Goal: Task Accomplishment & Management: Complete application form

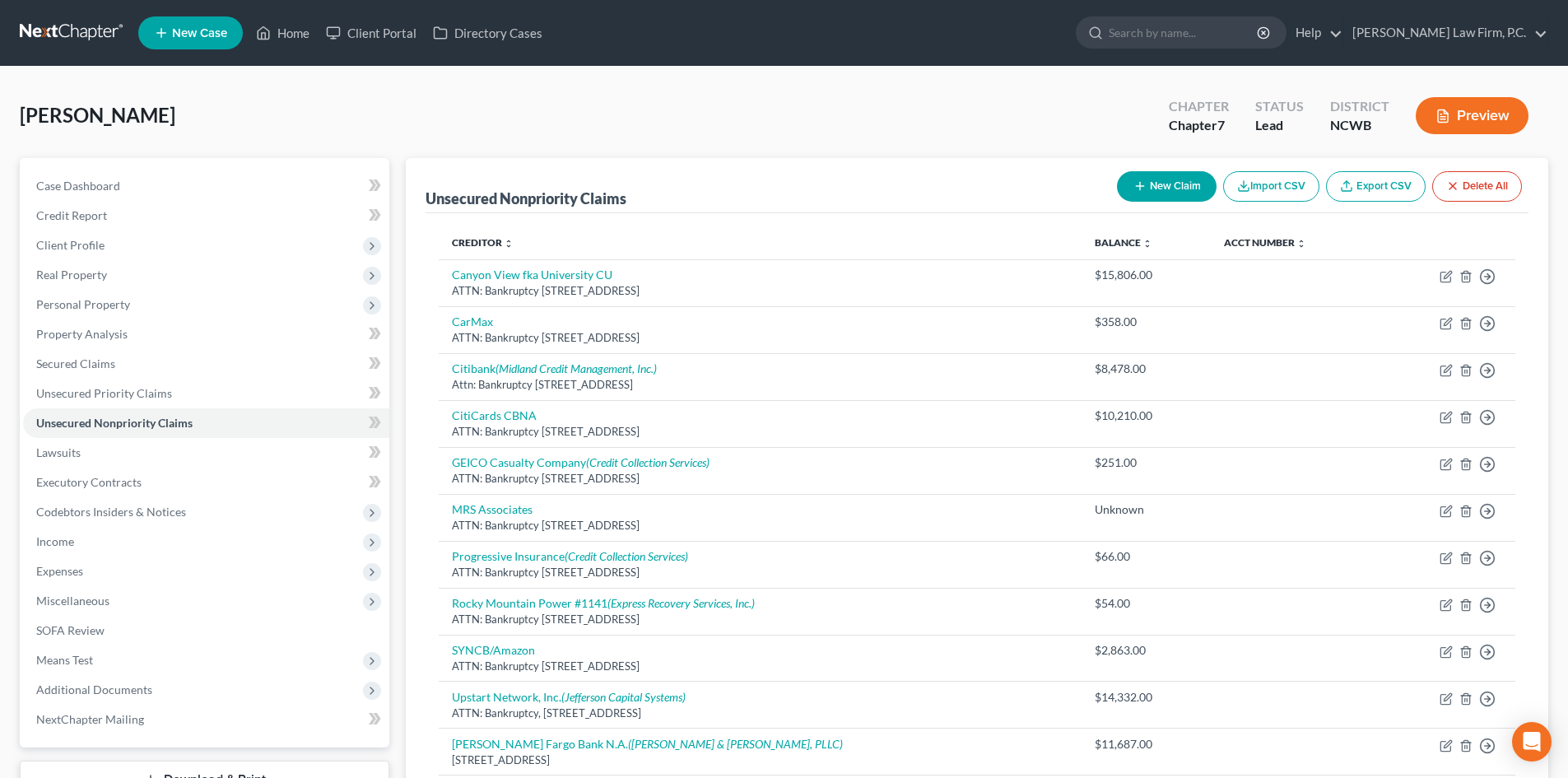
click at [212, 34] on span "New Case" at bounding box center [199, 32] width 55 height 12
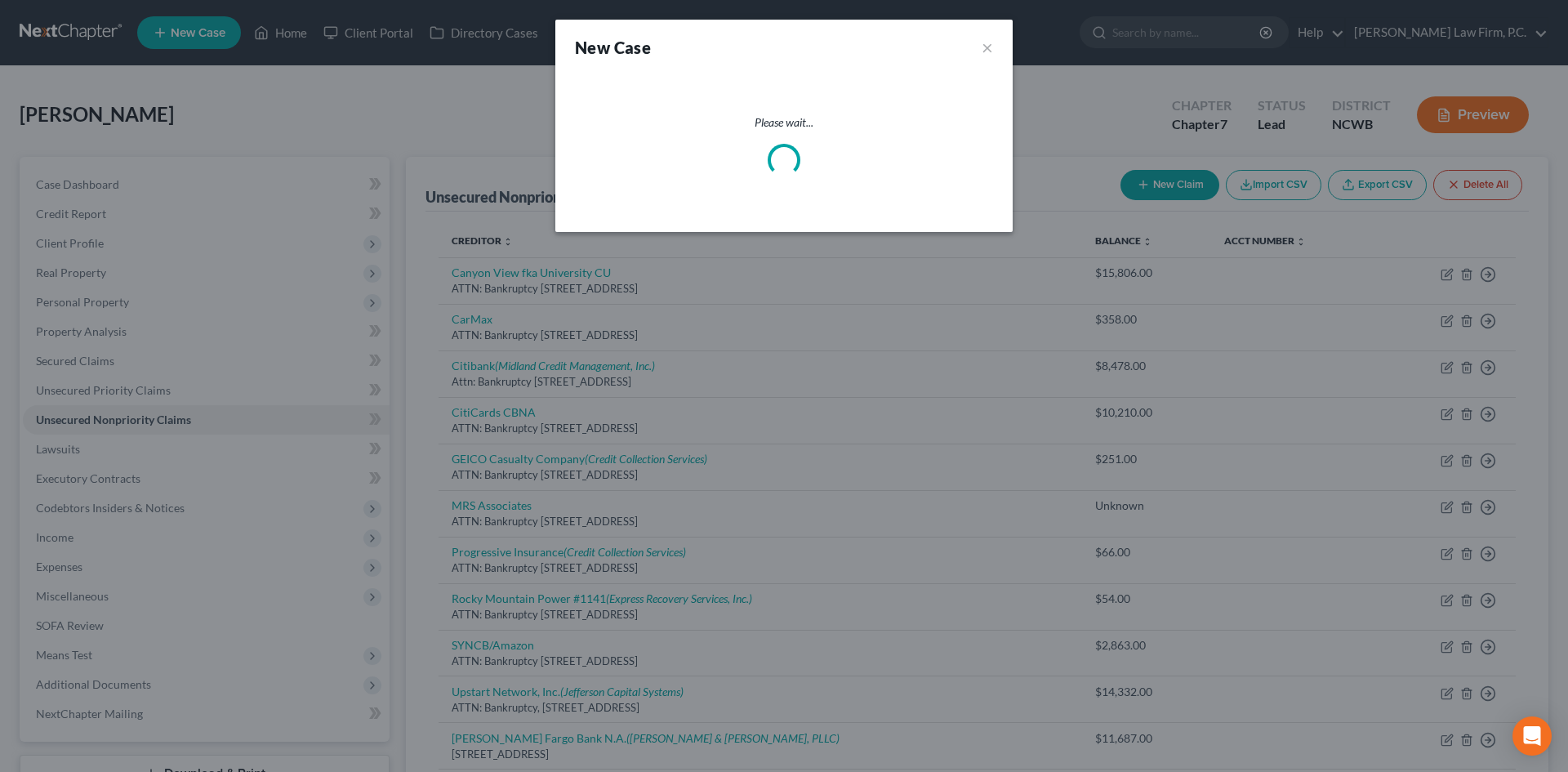
select select "59"
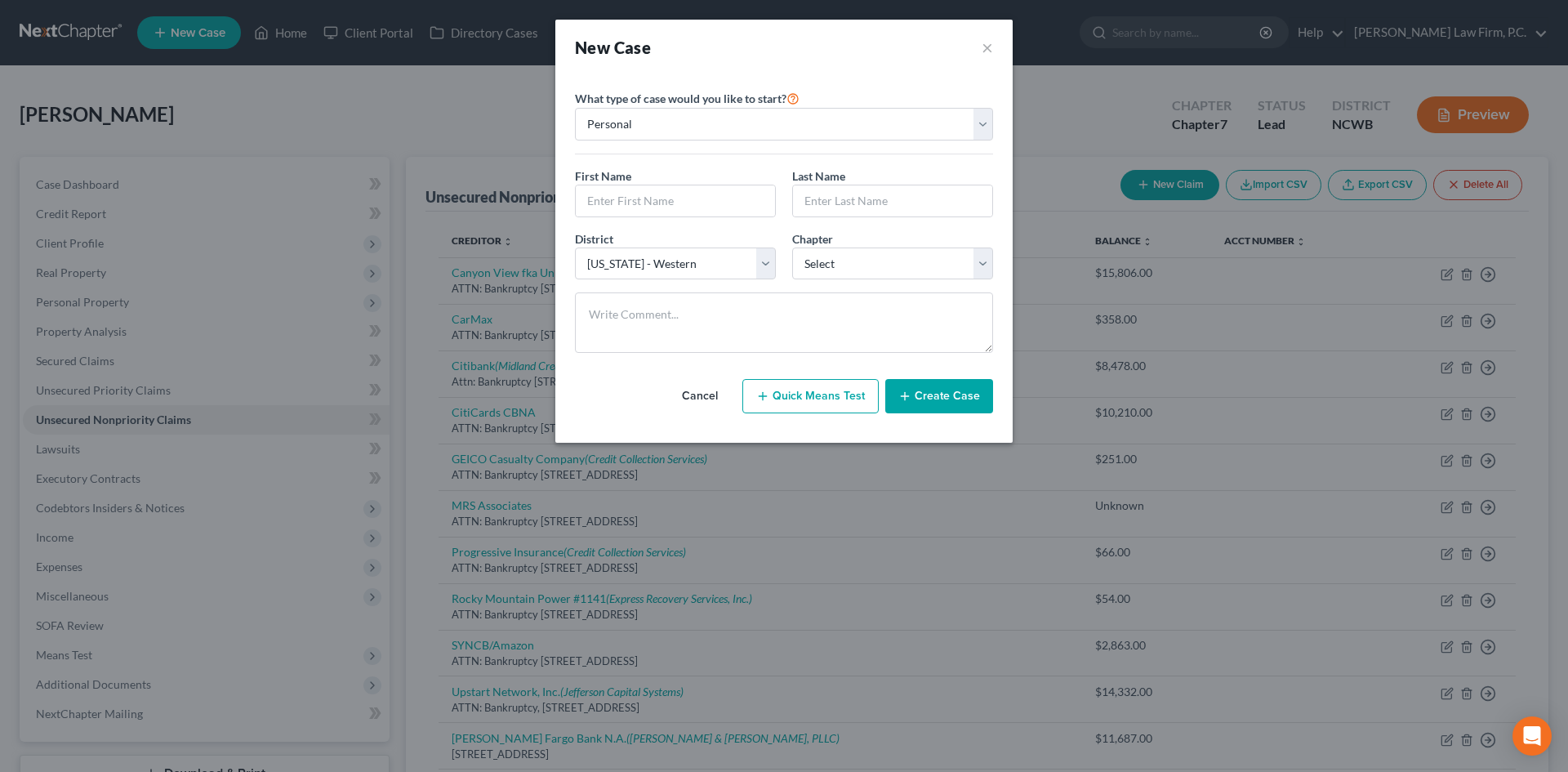
click at [709, 403] on button "Cancel" at bounding box center [700, 396] width 71 height 33
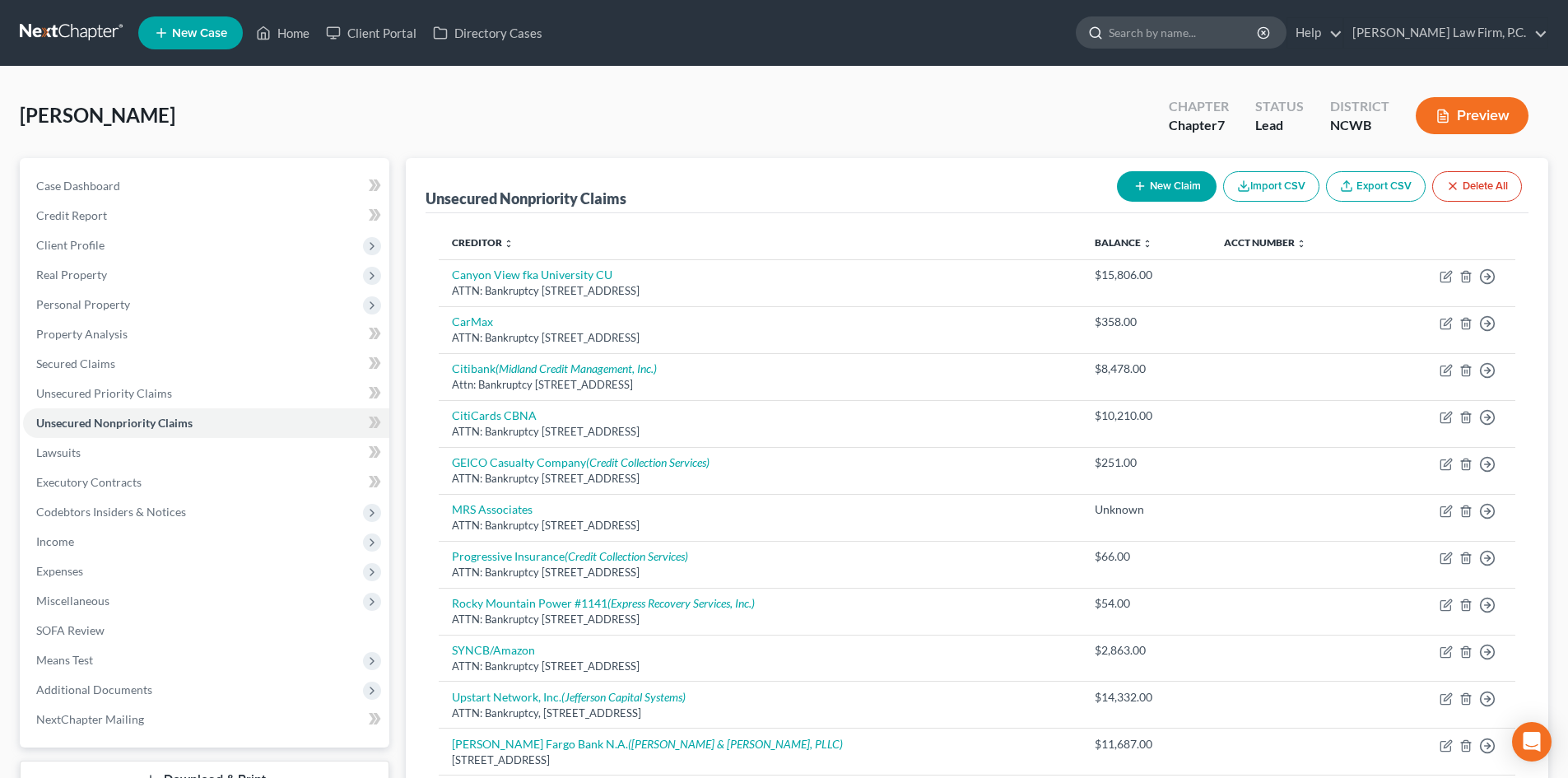
click at [1224, 33] on input "search" at bounding box center [1183, 32] width 151 height 30
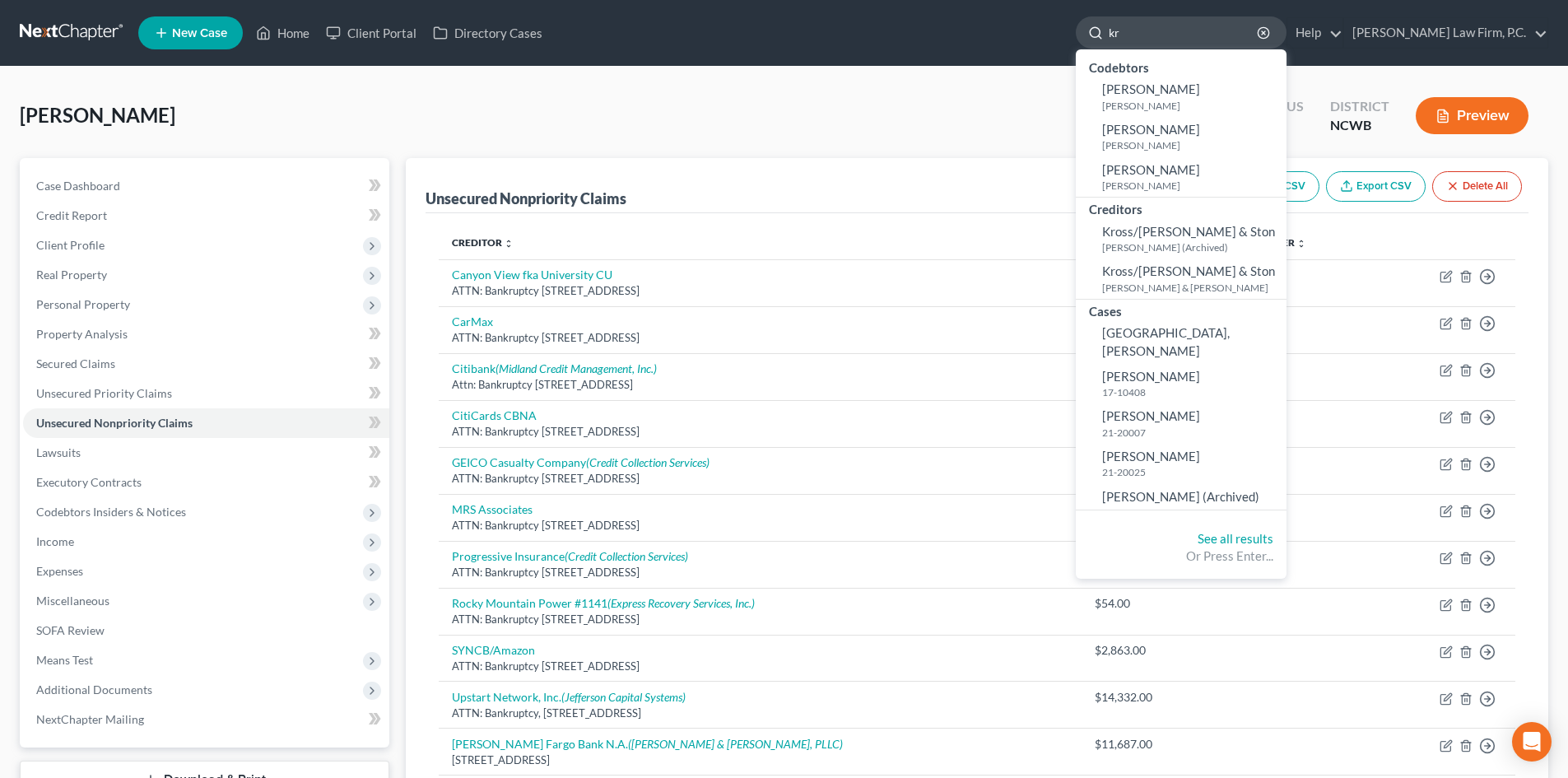
type input "k"
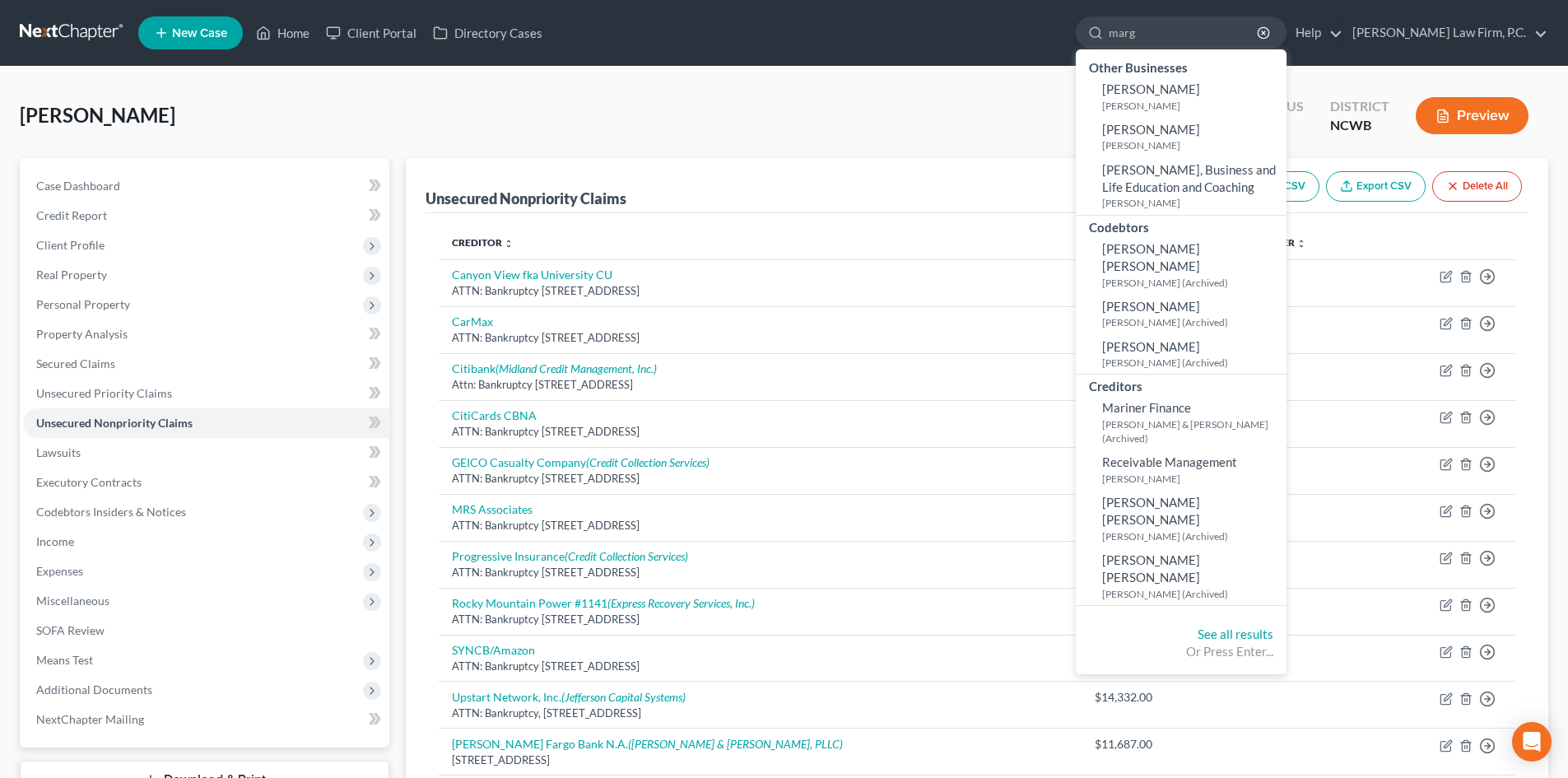
type input "marg"
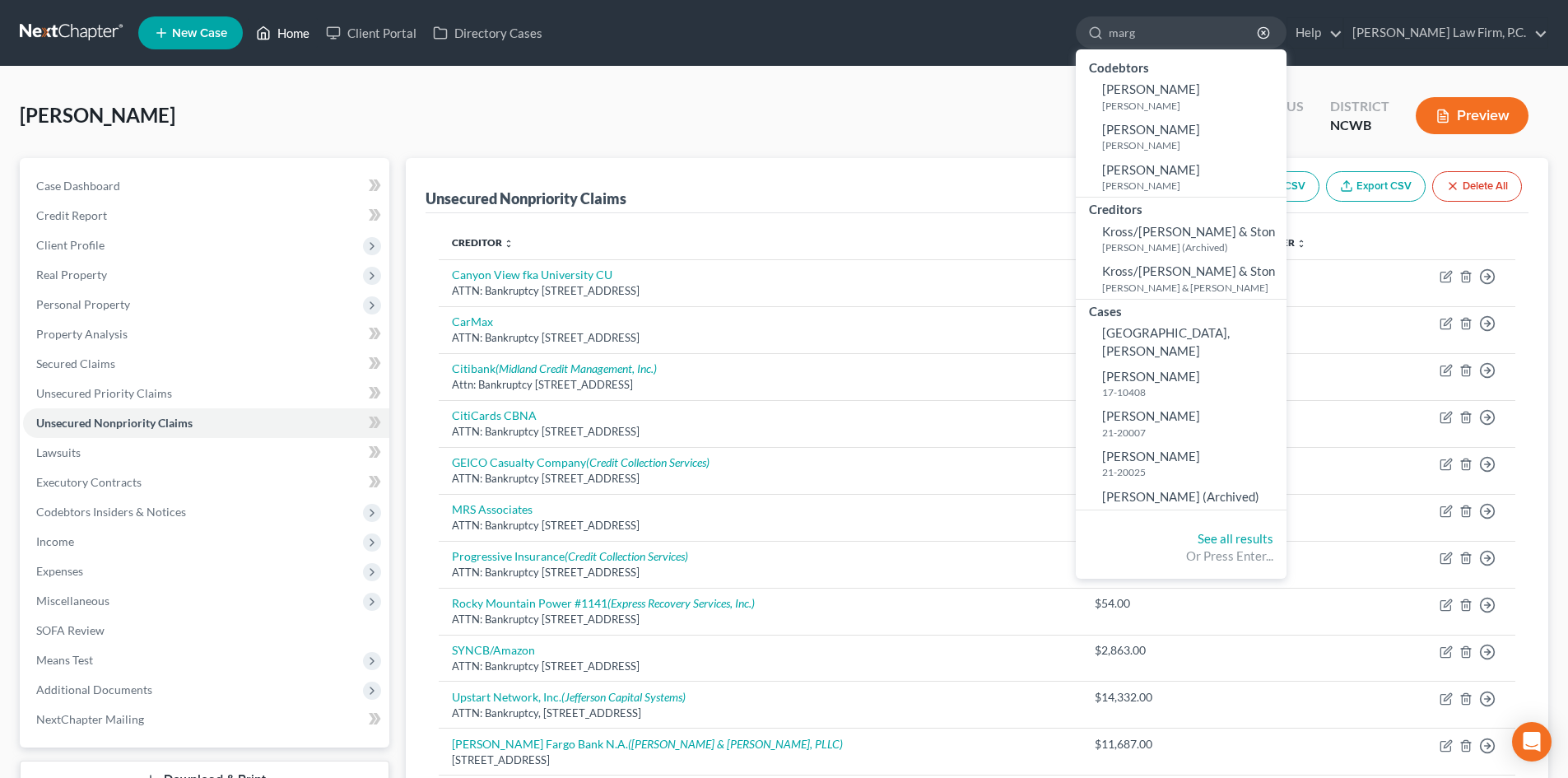
click at [277, 31] on link "Home" at bounding box center [283, 33] width 70 height 30
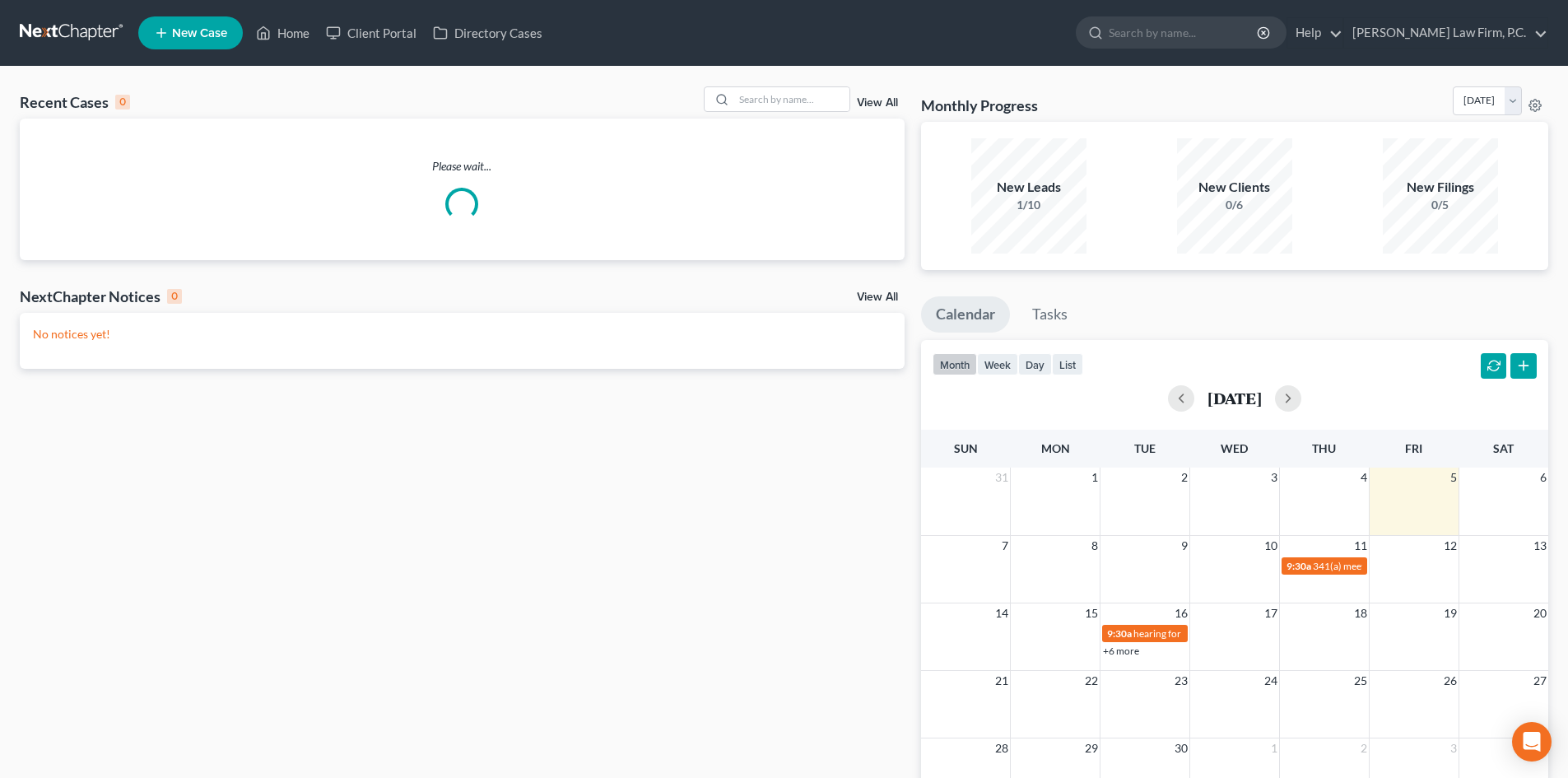
drag, startPoint x: 200, startPoint y: 38, endPoint x: 209, endPoint y: 36, distance: 9.2
click at [209, 36] on span "New Case" at bounding box center [199, 32] width 55 height 12
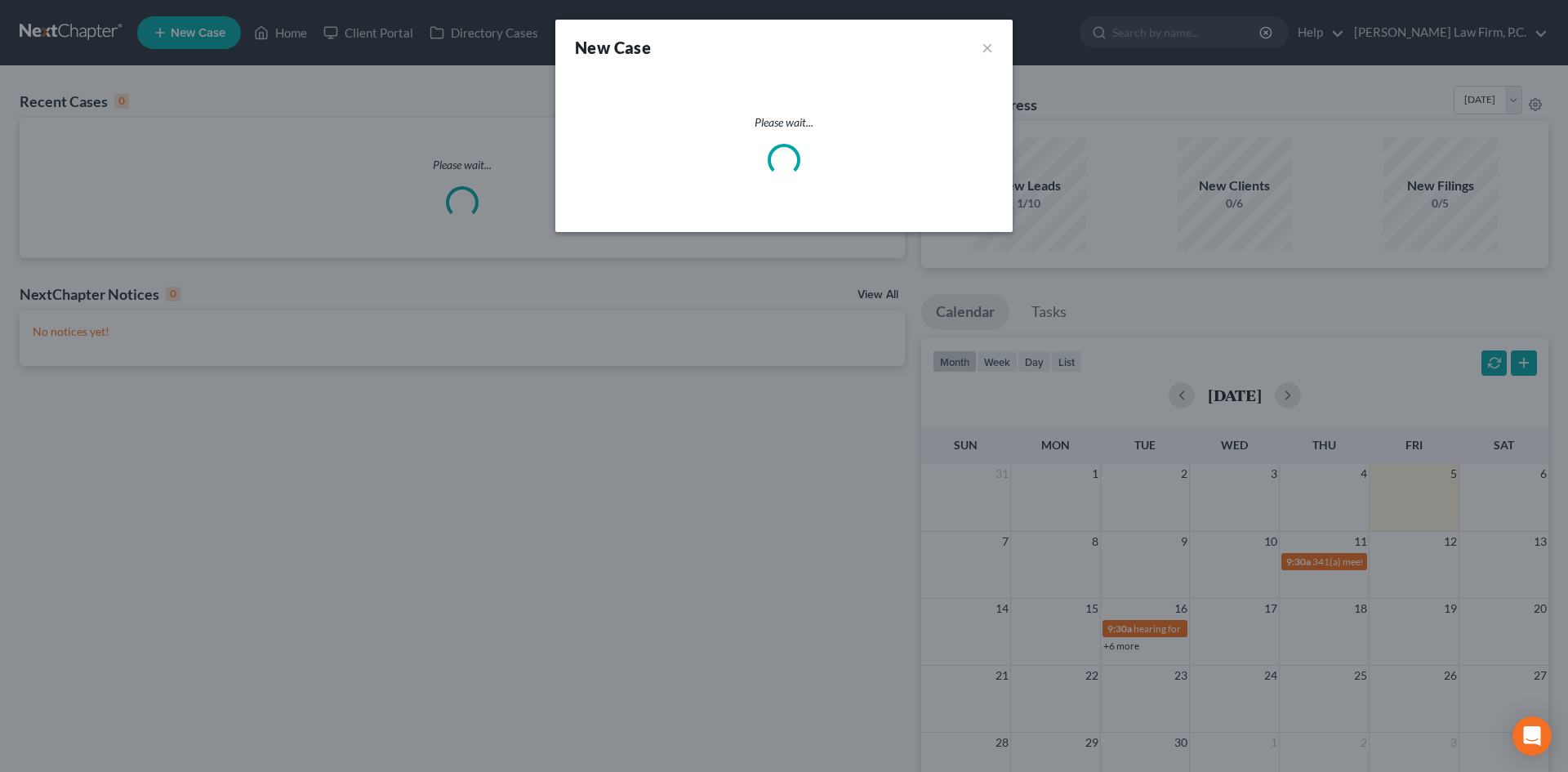
select select "59"
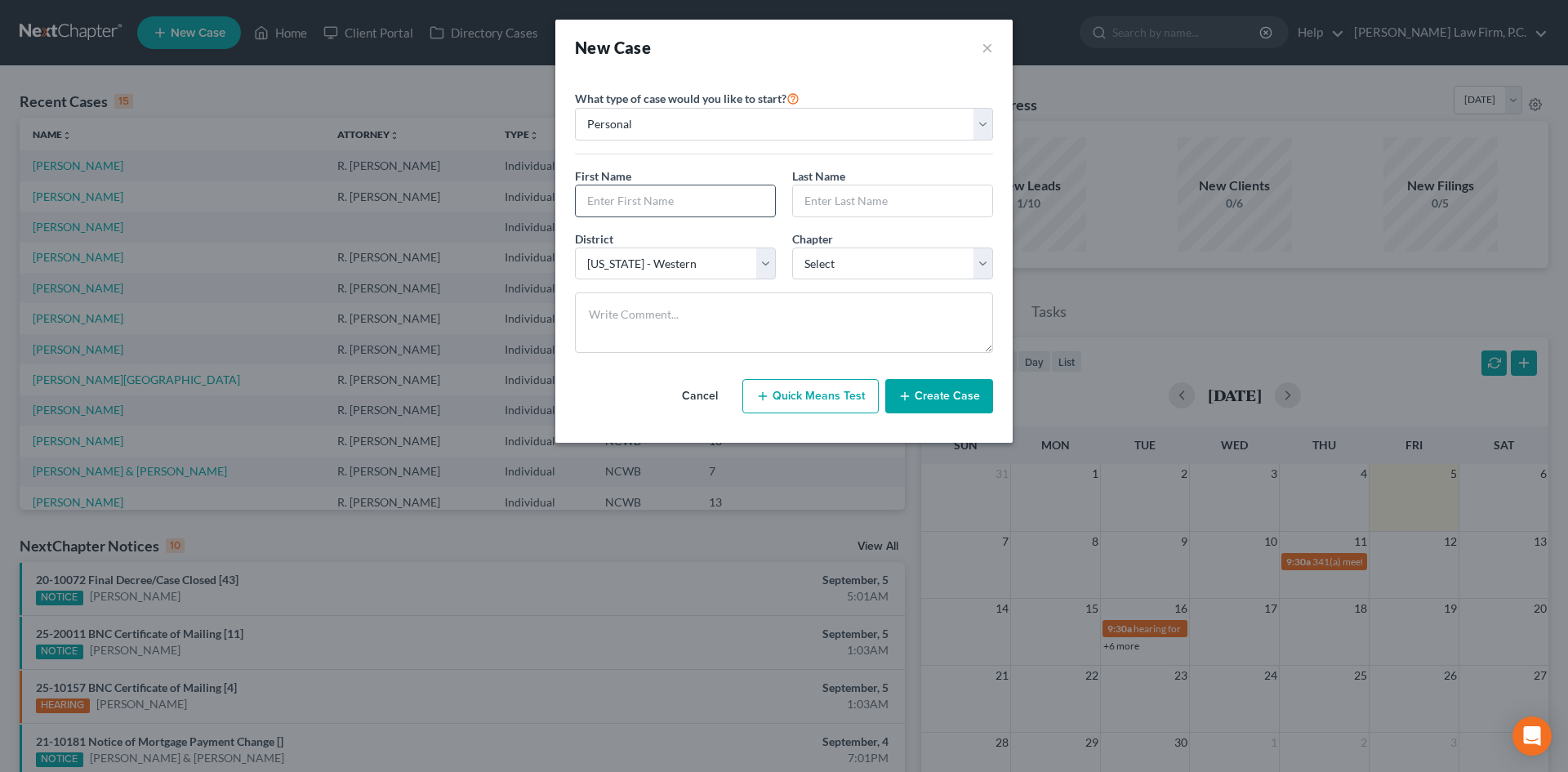
click at [685, 205] on input "text" at bounding box center [674, 201] width 199 height 31
type input "[PERSON_NAME]"
type input "Kruger"
click at [865, 259] on select "Select 7 11 12 13" at bounding box center [893, 264] width 201 height 33
select select "0"
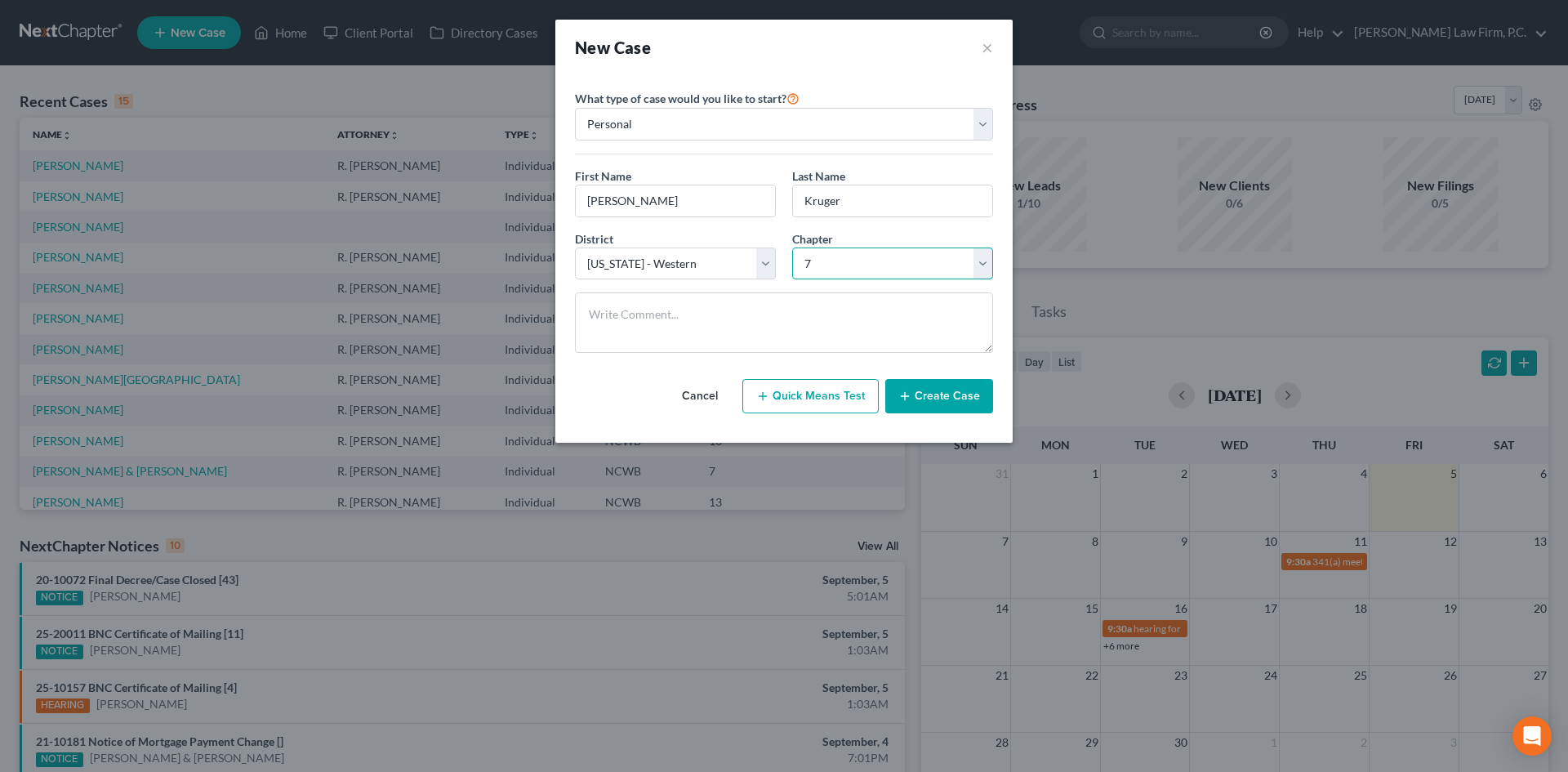
click at [793, 248] on select "Select 7 11 12 13" at bounding box center [893, 264] width 201 height 33
click at [963, 406] on button "Create Case" at bounding box center [939, 396] width 108 height 34
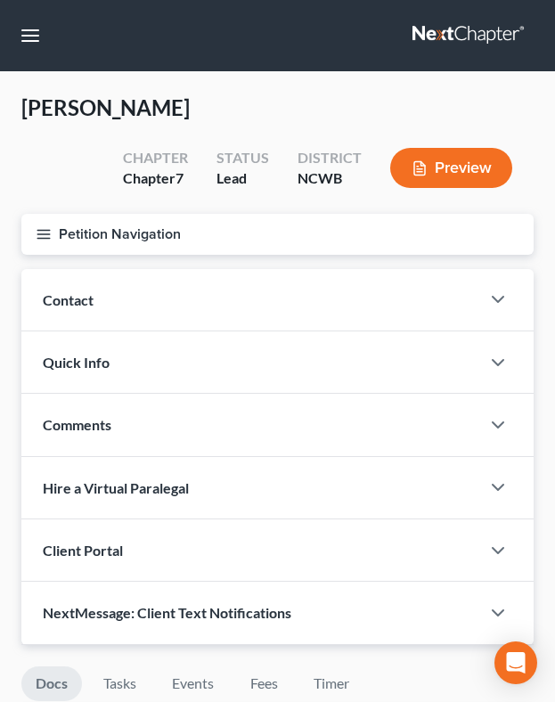
drag, startPoint x: 133, startPoint y: 299, endPoint x: 133, endPoint y: 324, distance: 24.1
click at [133, 299] on div "Contact" at bounding box center [250, 299] width 459 height 61
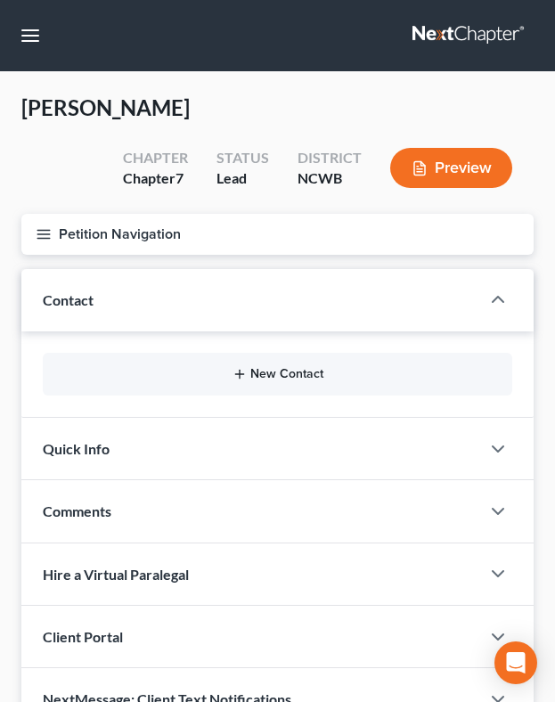
click at [252, 374] on button "New Contact" at bounding box center [277, 374] width 441 height 14
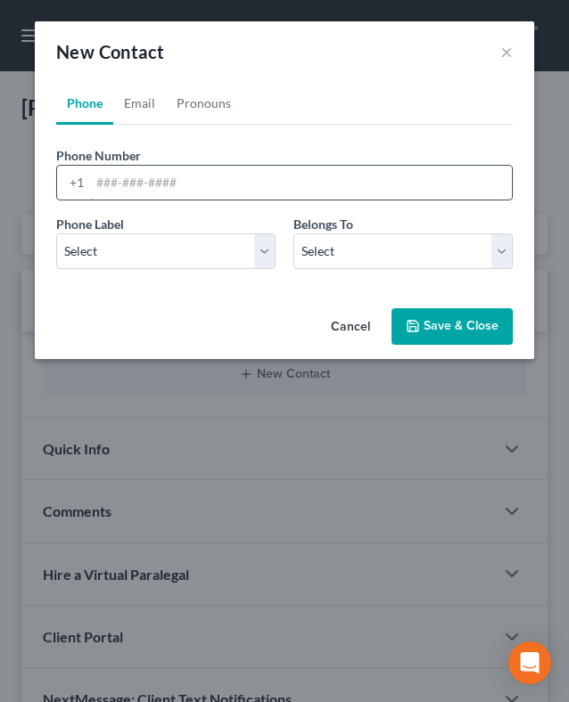
click at [102, 184] on input "tel" at bounding box center [301, 183] width 422 height 34
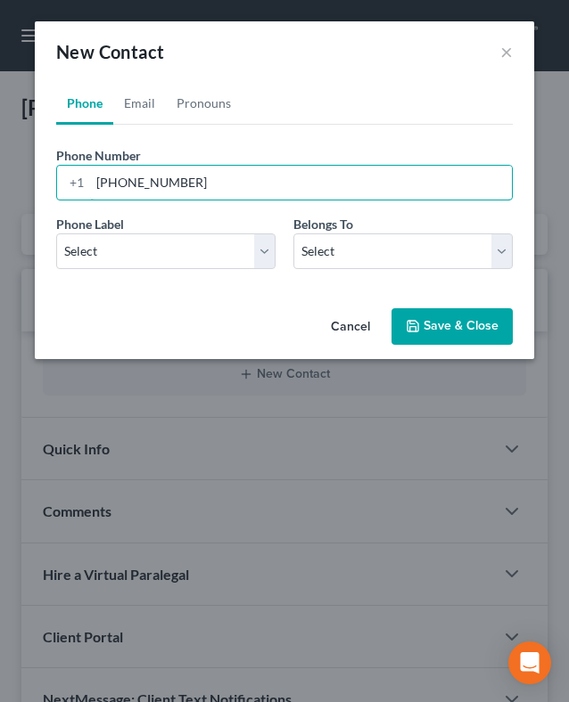
type input "[PHONE_NUMBER]"
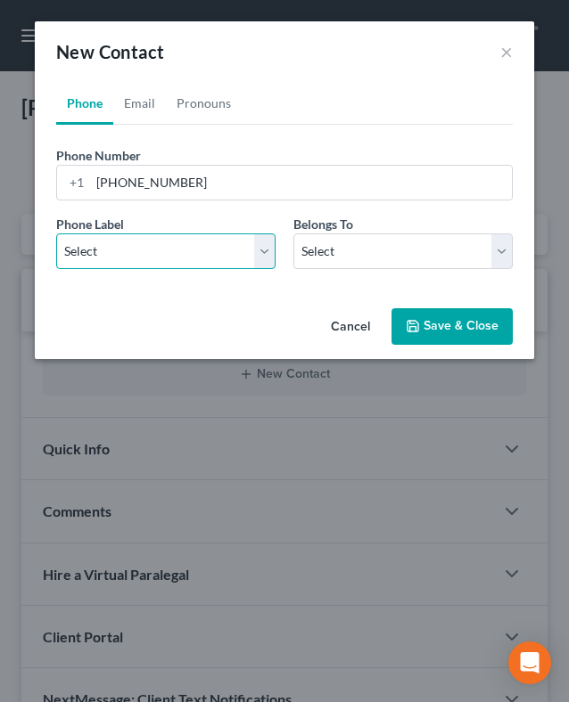
drag, startPoint x: 152, startPoint y: 260, endPoint x: 146, endPoint y: 268, distance: 9.6
click at [152, 260] on select "Select Mobile Home Work Other" at bounding box center [165, 252] width 219 height 36
select select "0"
click at [56, 234] on select "Select Mobile Home Work Other" at bounding box center [165, 252] width 219 height 36
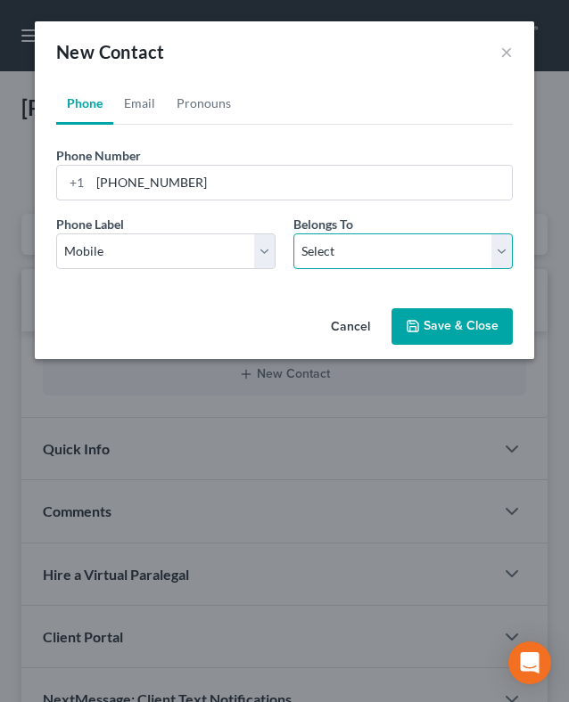
click at [328, 258] on select "Select Client Other" at bounding box center [402, 252] width 219 height 36
select select "0"
click at [293, 234] on select "Select Client Other" at bounding box center [402, 252] width 219 height 36
select select "0"
click at [151, 96] on link "Email" at bounding box center [139, 103] width 53 height 43
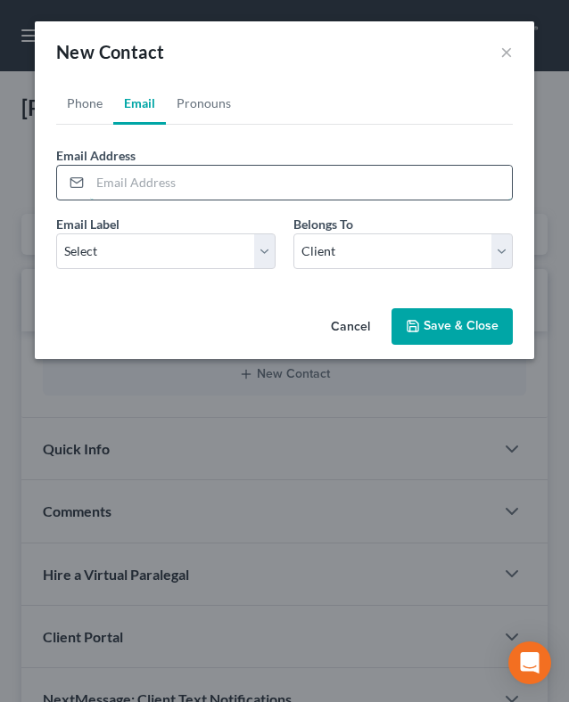
click at [154, 183] on input "email" at bounding box center [301, 183] width 422 height 34
paste input "[PERSON_NAME][EMAIL_ADDRESS][DOMAIN_NAME]"
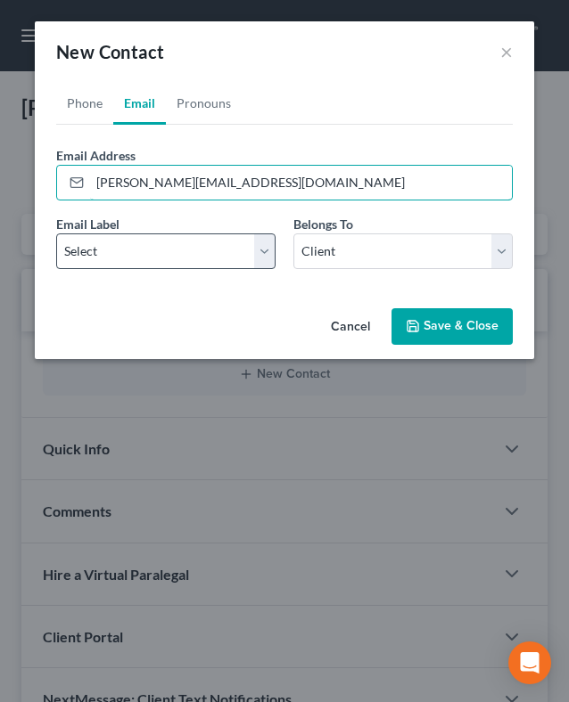
type input "[PERSON_NAME][EMAIL_ADDRESS][DOMAIN_NAME]"
click at [135, 239] on select "Select Home Work Other" at bounding box center [165, 252] width 219 height 36
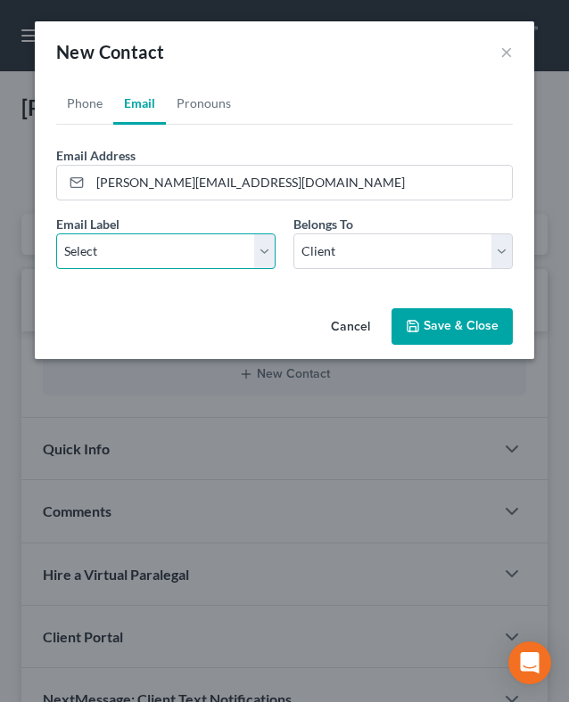
select select "0"
click at [56, 234] on select "Select Home Work Other" at bounding box center [165, 252] width 219 height 36
click at [471, 332] on button "Save & Close" at bounding box center [451, 326] width 121 height 37
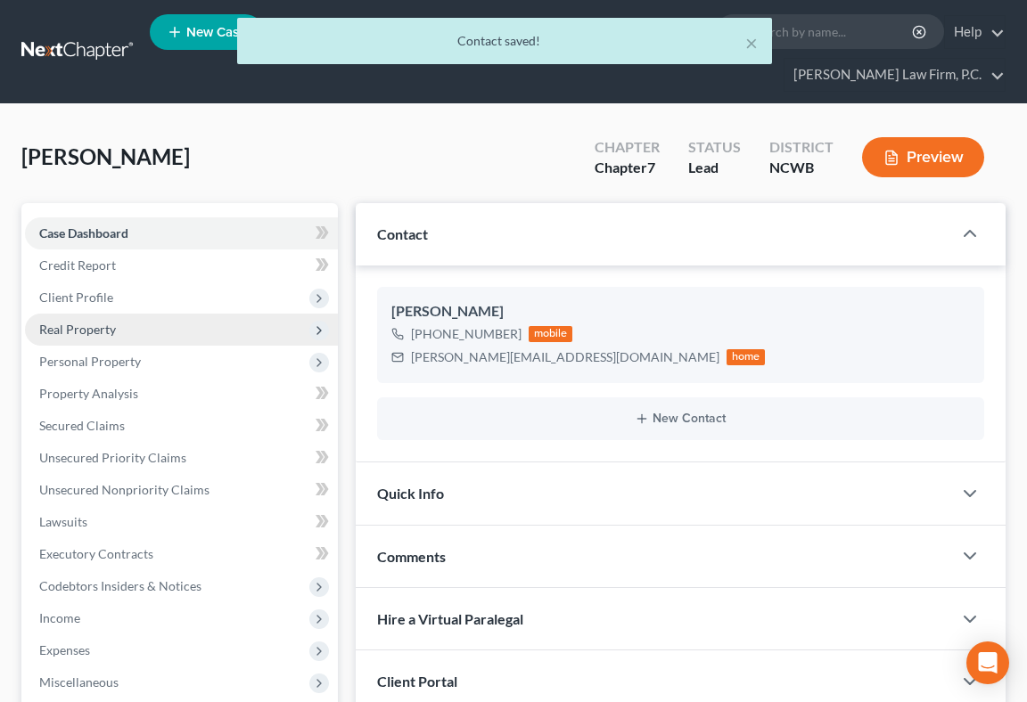
click at [86, 322] on span "Real Property" at bounding box center [77, 329] width 77 height 15
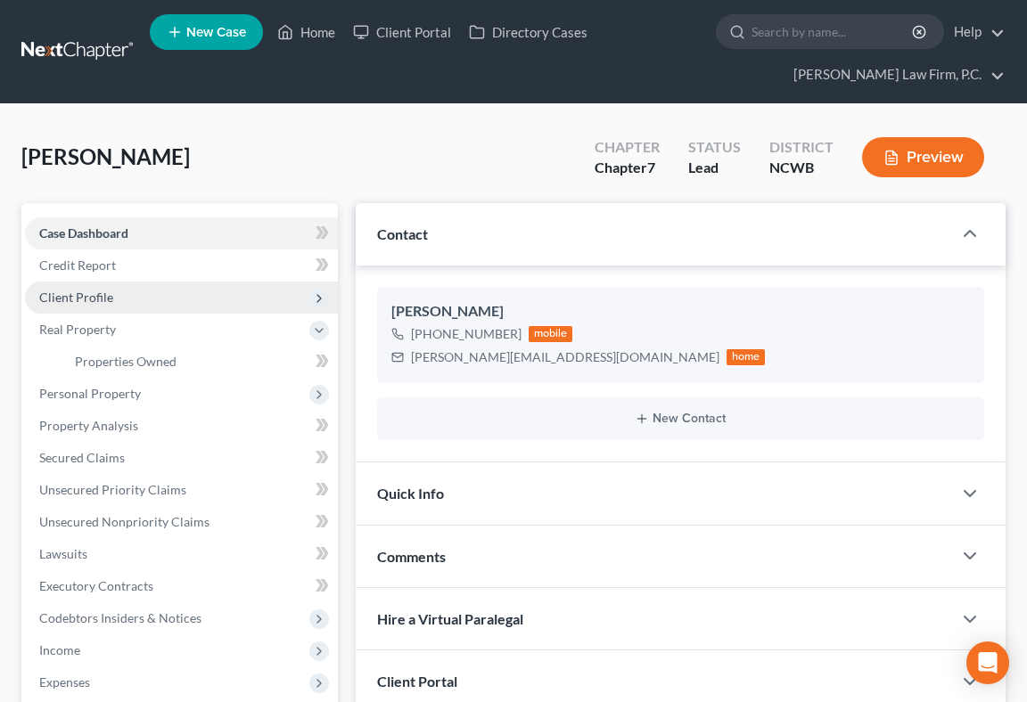
click at [94, 298] on span "Client Profile" at bounding box center [76, 297] width 74 height 15
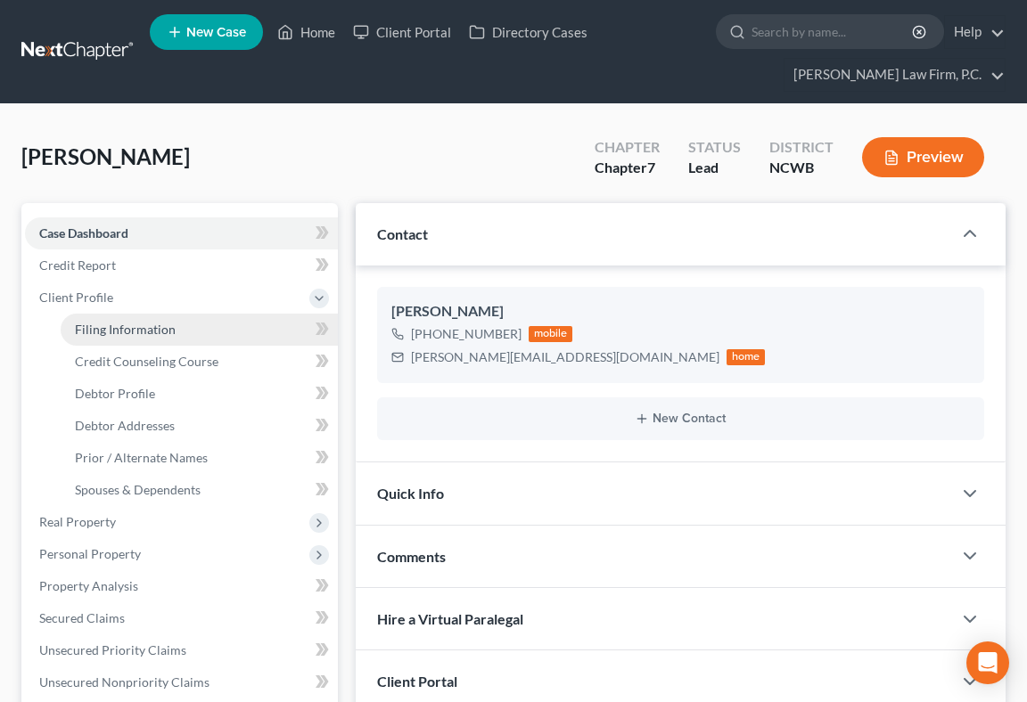
drag, startPoint x: 118, startPoint y: 315, endPoint x: 144, endPoint y: 314, distance: 26.8
click at [118, 316] on link "Filing Information" at bounding box center [199, 330] width 277 height 32
select select "1"
select select "0"
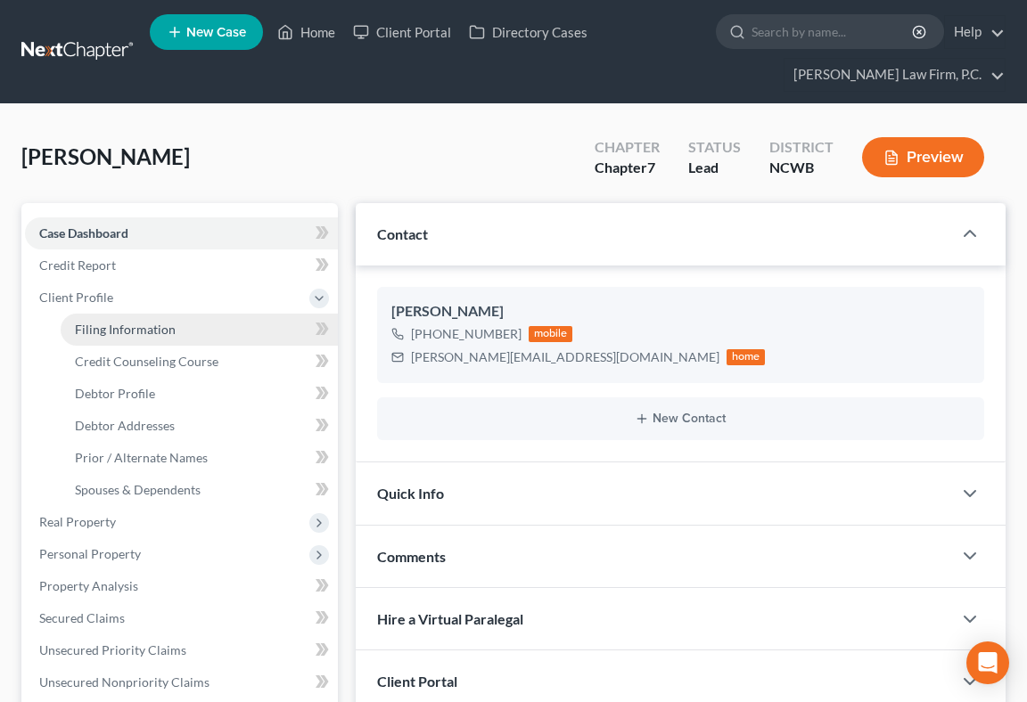
select select "59"
select select "28"
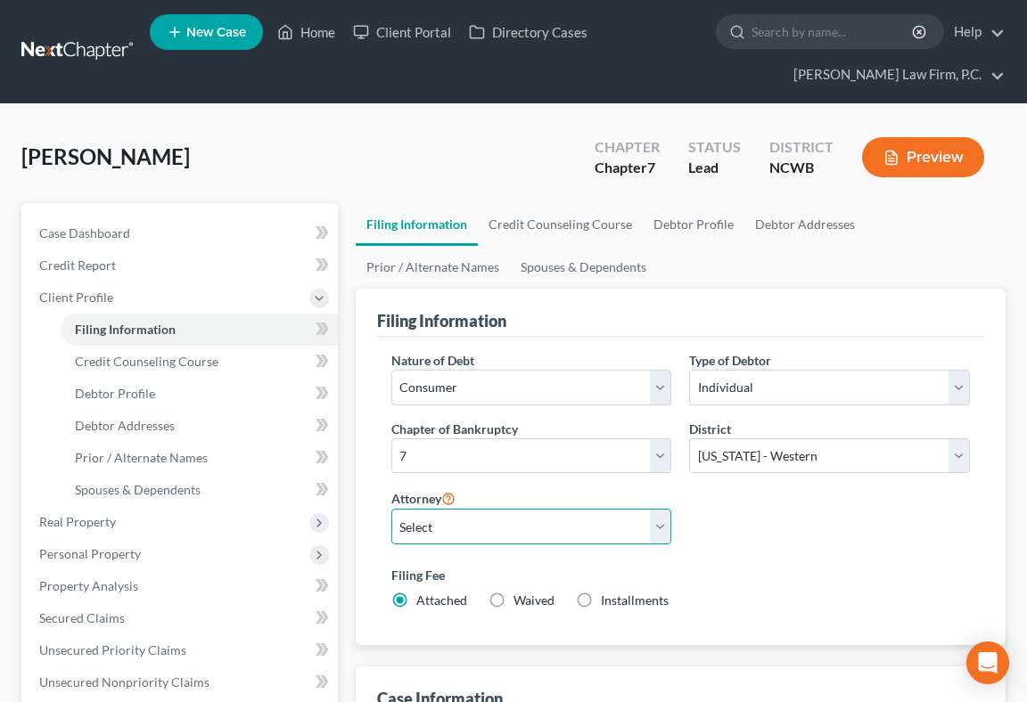
click at [484, 535] on select "Select R. [PERSON_NAME] - NCWB" at bounding box center [531, 527] width 281 height 36
select select "0"
click at [391, 509] on select "Select R. [PERSON_NAME] - NCWB" at bounding box center [531, 527] width 281 height 36
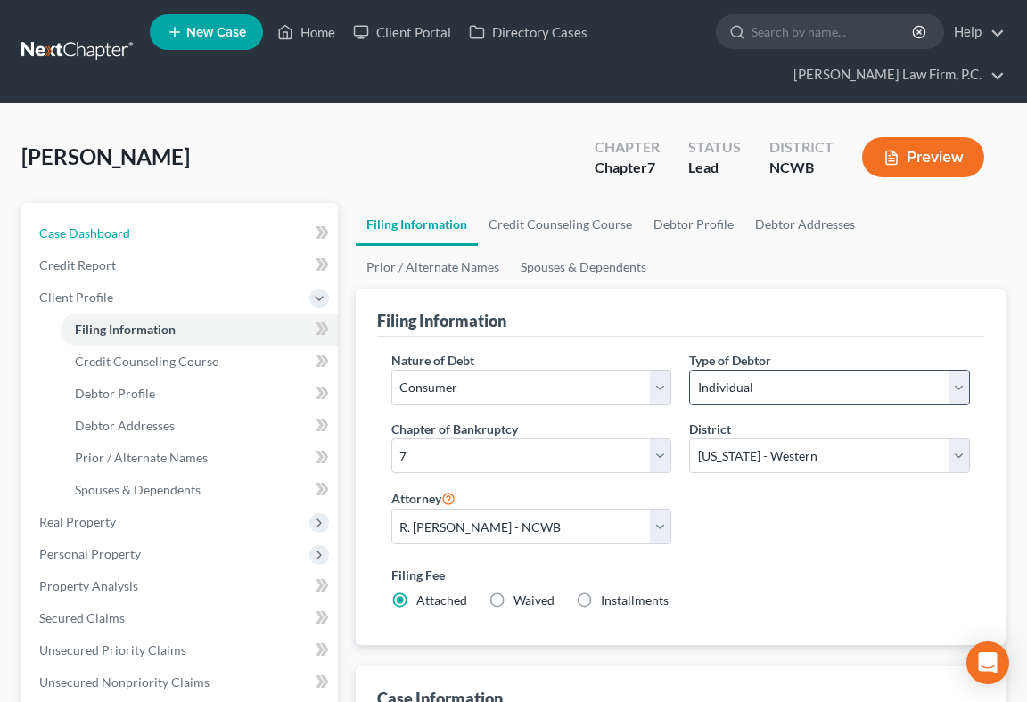
drag, startPoint x: 101, startPoint y: 229, endPoint x: 737, endPoint y: 388, distance: 655.8
click at [101, 228] on span "Case Dashboard" at bounding box center [84, 232] width 91 height 15
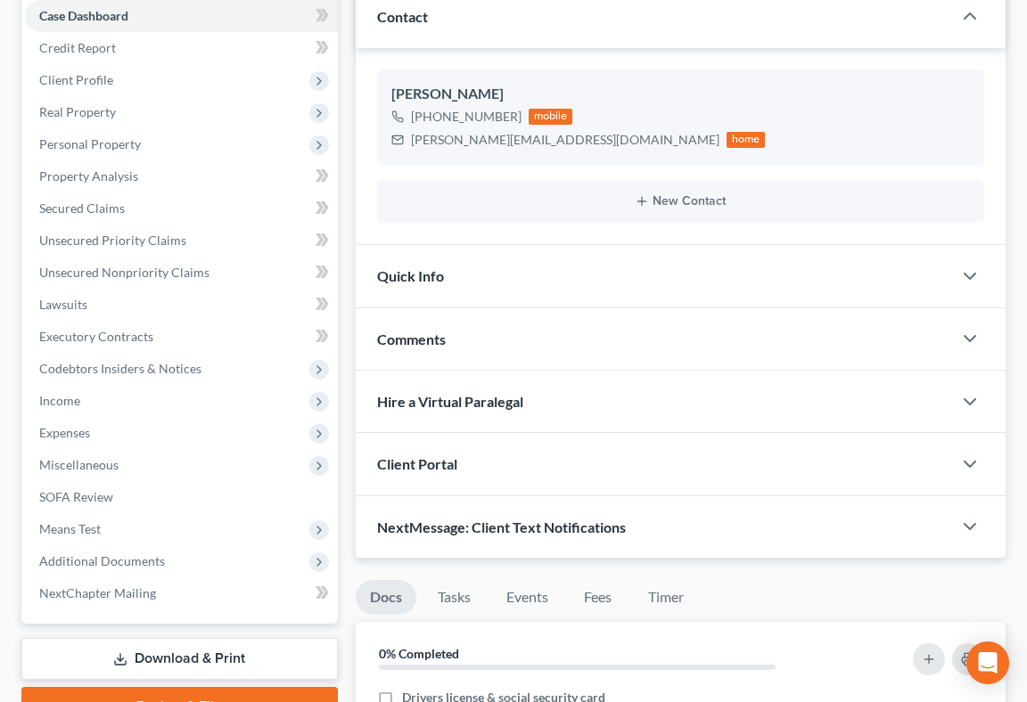
scroll to position [356, 0]
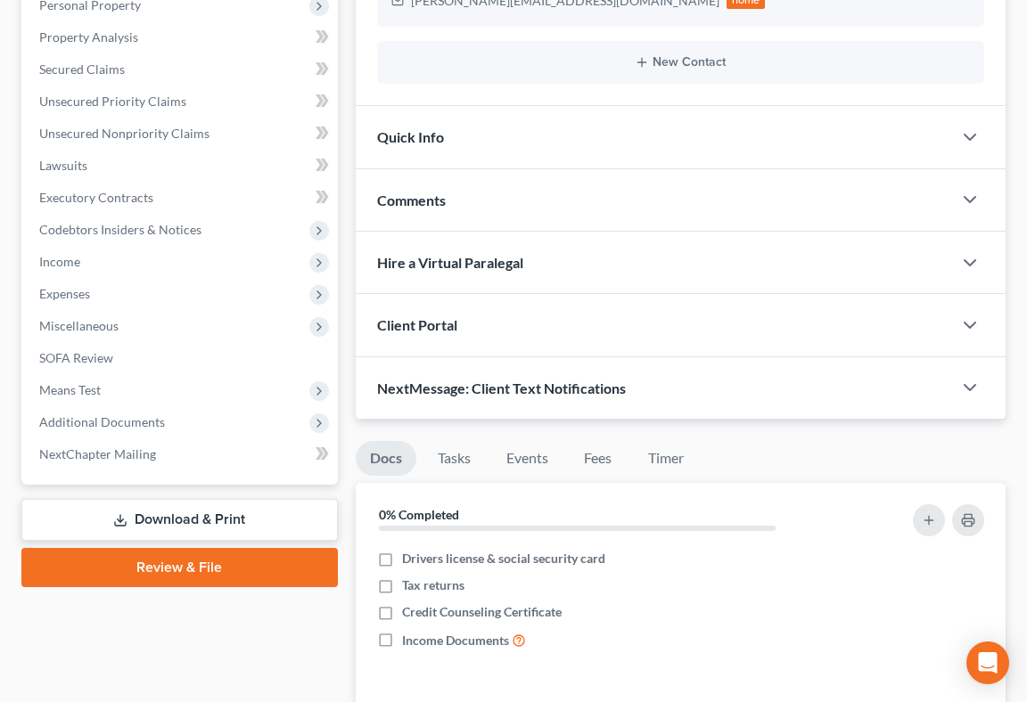
click at [494, 339] on div "Client Portal" at bounding box center [654, 324] width 596 height 61
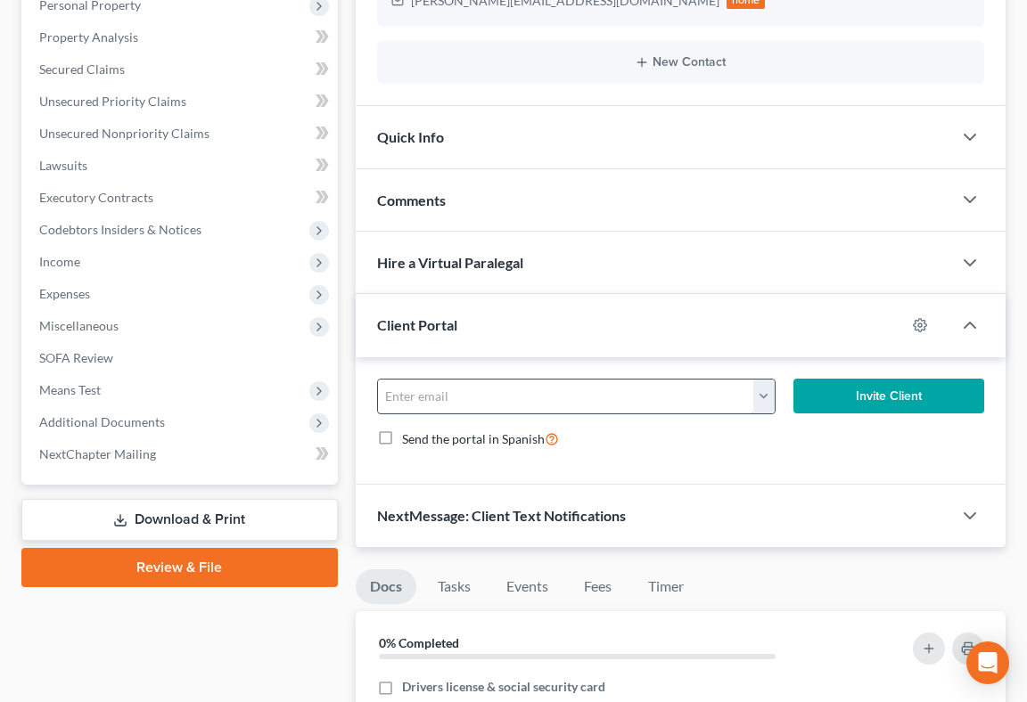
click at [488, 389] on input "email" at bounding box center [566, 397] width 376 height 34
paste input "[PERSON_NAME][EMAIL_ADDRESS][DOMAIN_NAME]"
type input "[PERSON_NAME][EMAIL_ADDRESS][DOMAIN_NAME]"
click at [872, 393] on button "Invite Client" at bounding box center [888, 397] width 191 height 36
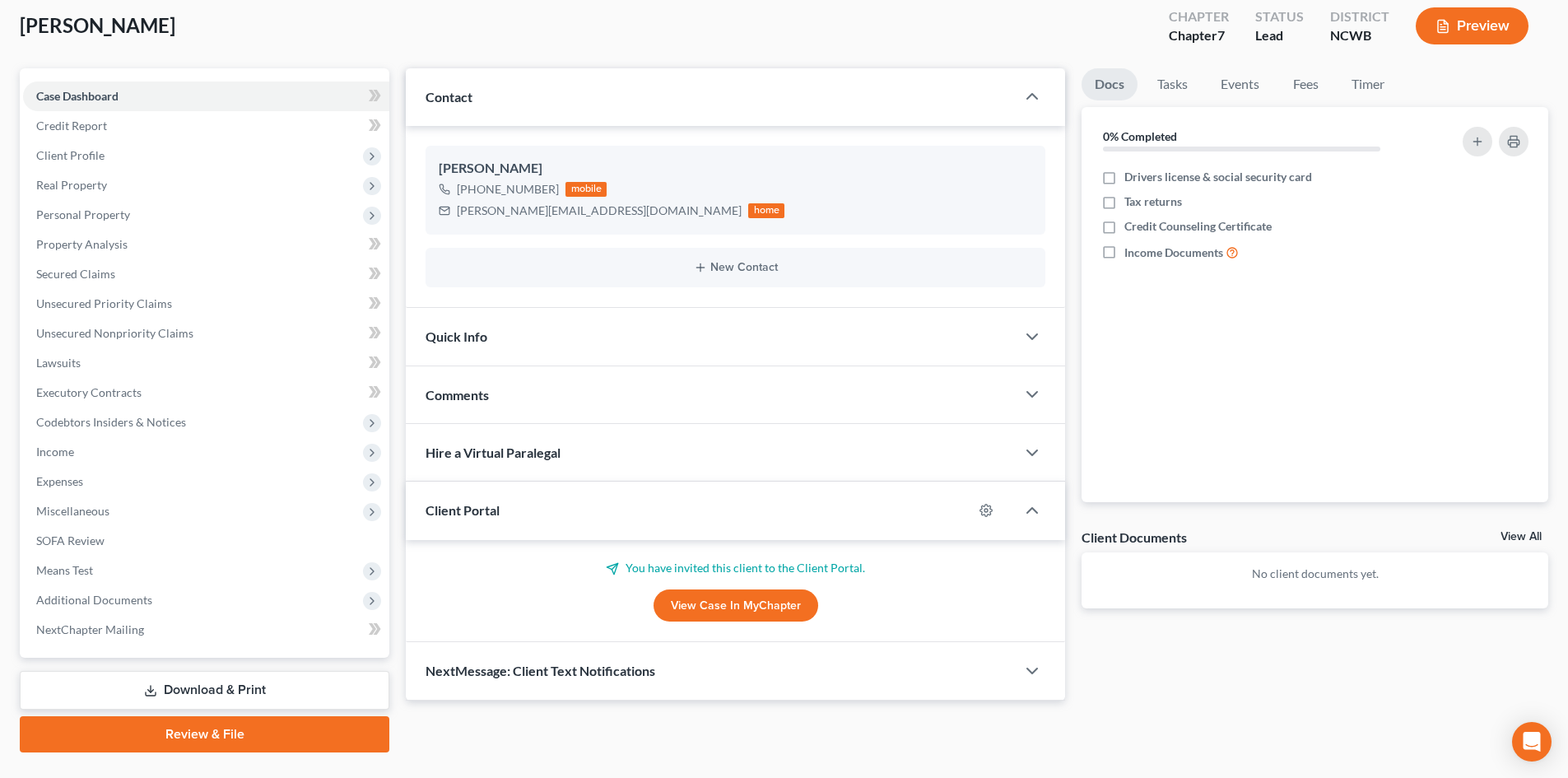
scroll to position [0, 0]
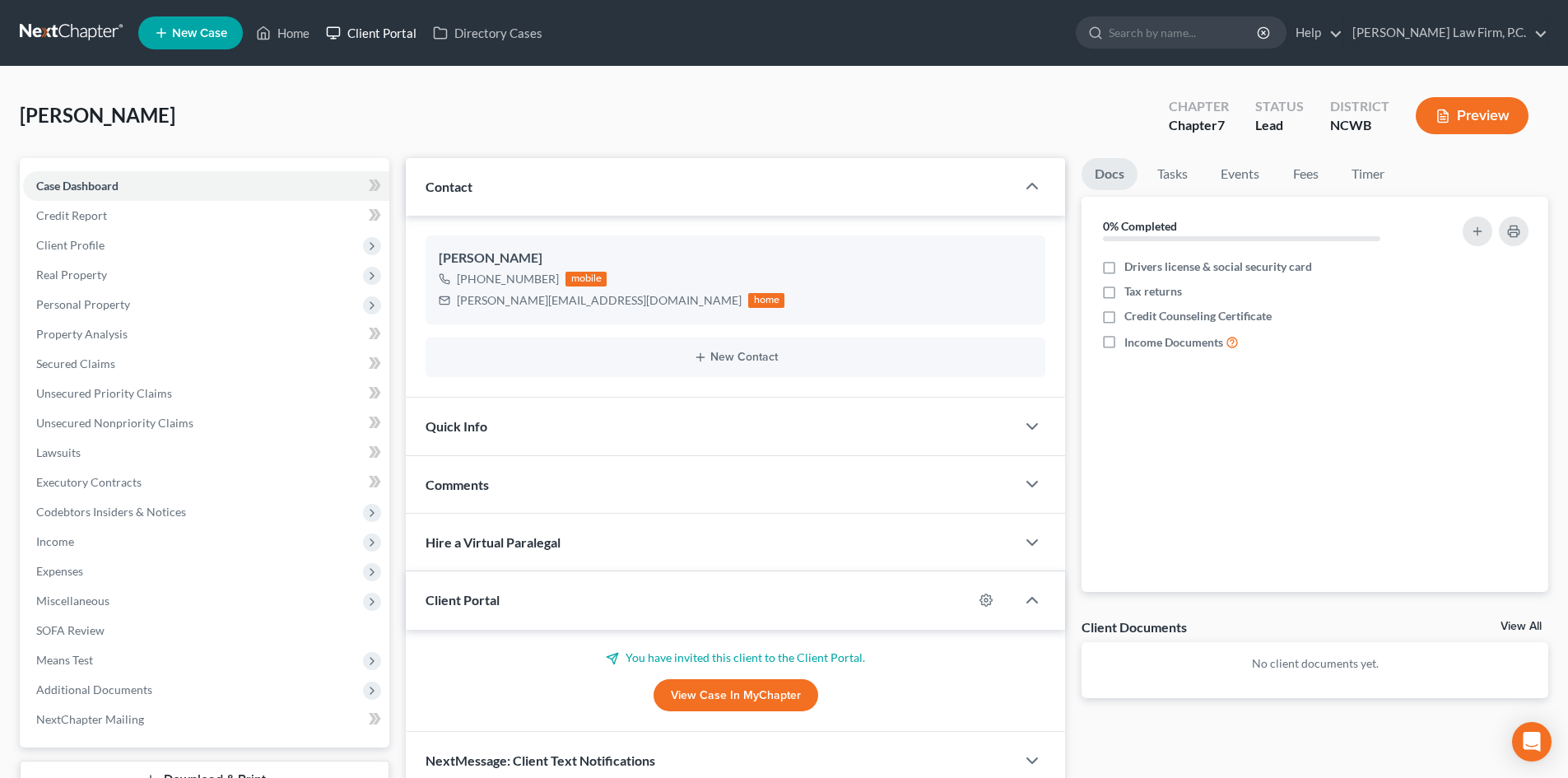
click at [369, 25] on link "Client Portal" at bounding box center [371, 33] width 107 height 30
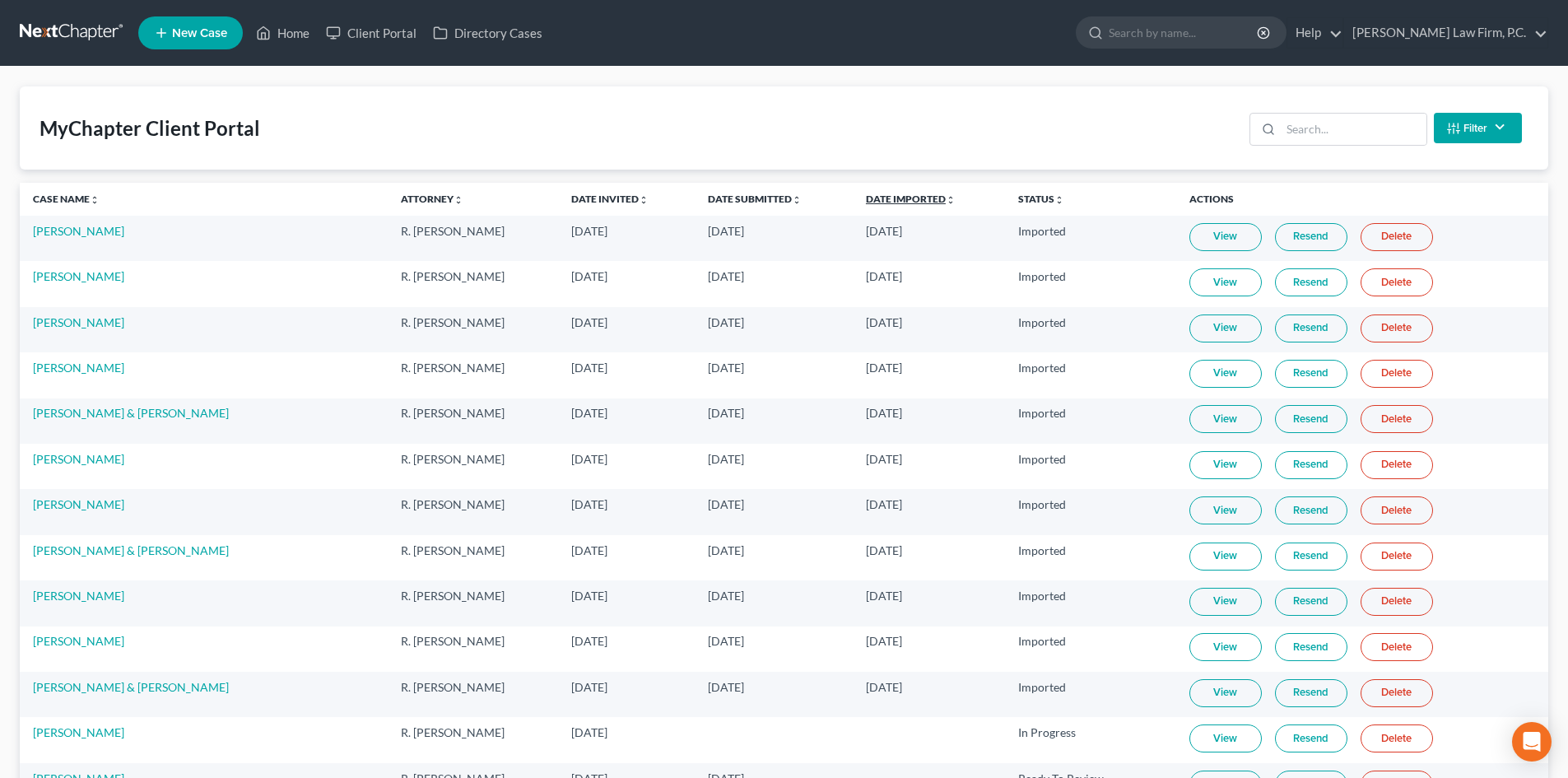
click at [866, 201] on link "Date Imported unfold_more expand_more expand_less" at bounding box center [911, 199] width 90 height 12
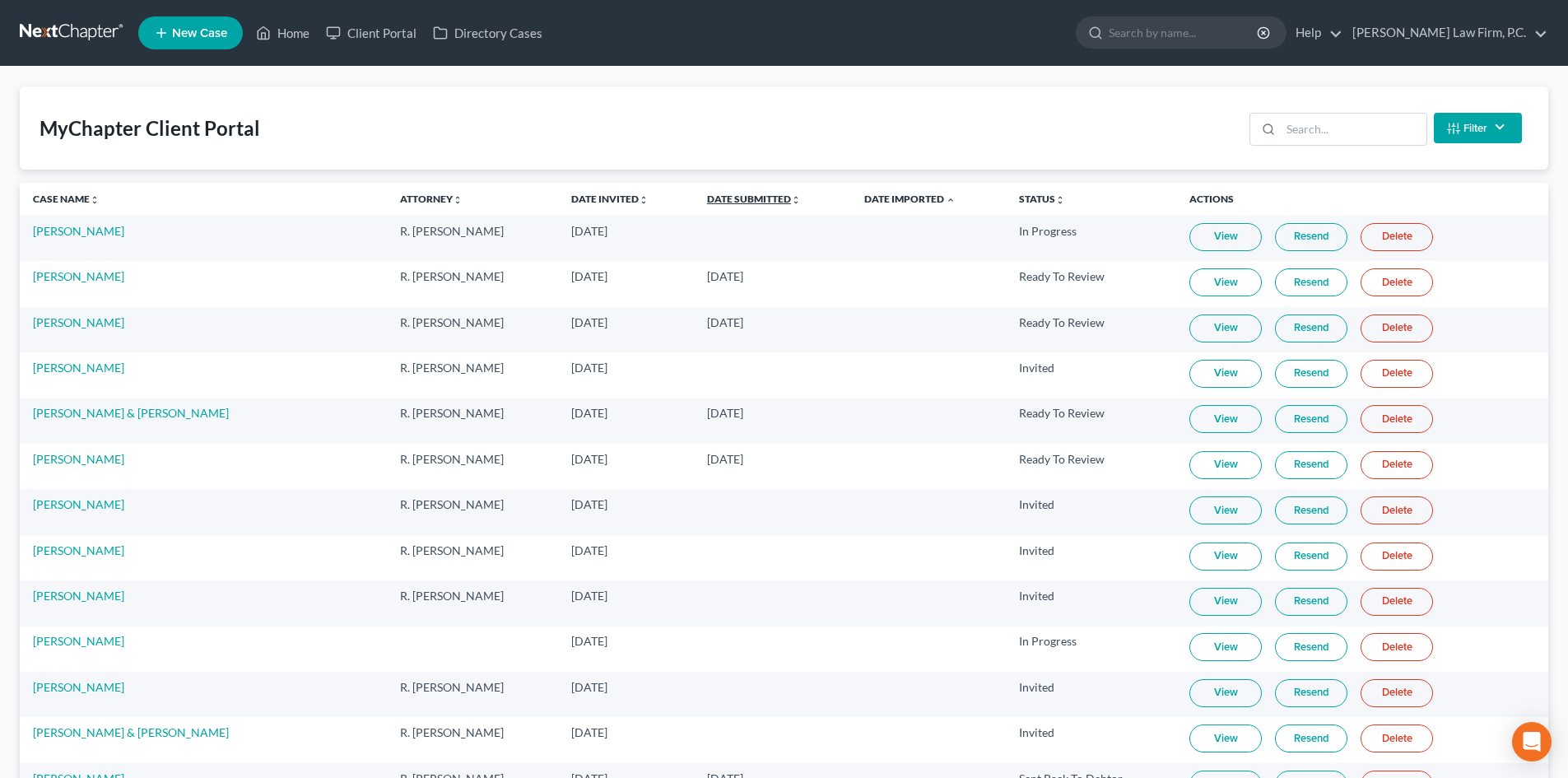
click at [719, 195] on link "Date Submitted unfold_more expand_more expand_less" at bounding box center [754, 199] width 94 height 12
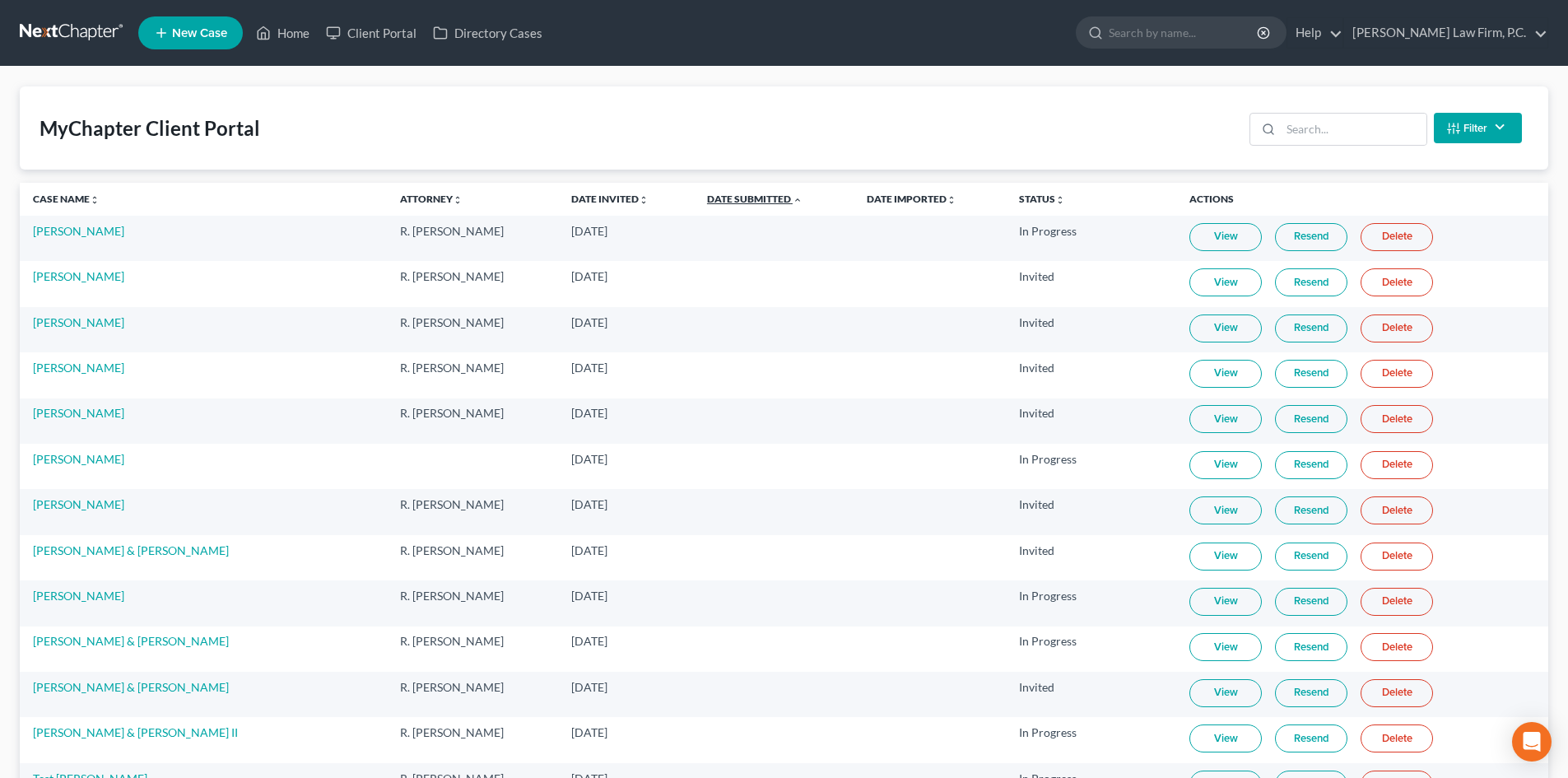
click at [716, 198] on link "Date Submitted unfold_more expand_more expand_less" at bounding box center [754, 199] width 95 height 12
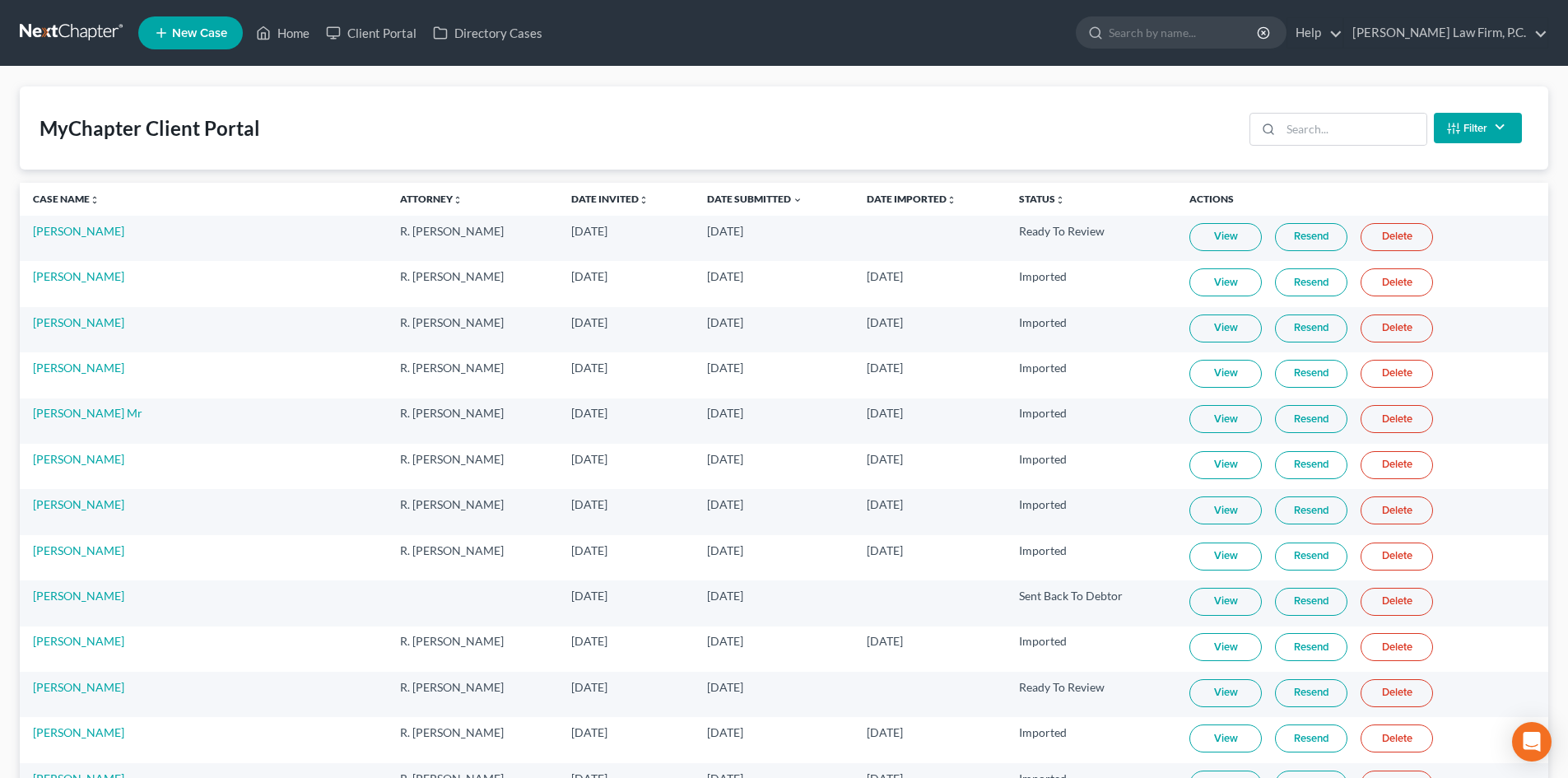
click at [1199, 238] on link "View" at bounding box center [1225, 237] width 72 height 28
click at [308, 31] on link "Home" at bounding box center [283, 33] width 70 height 30
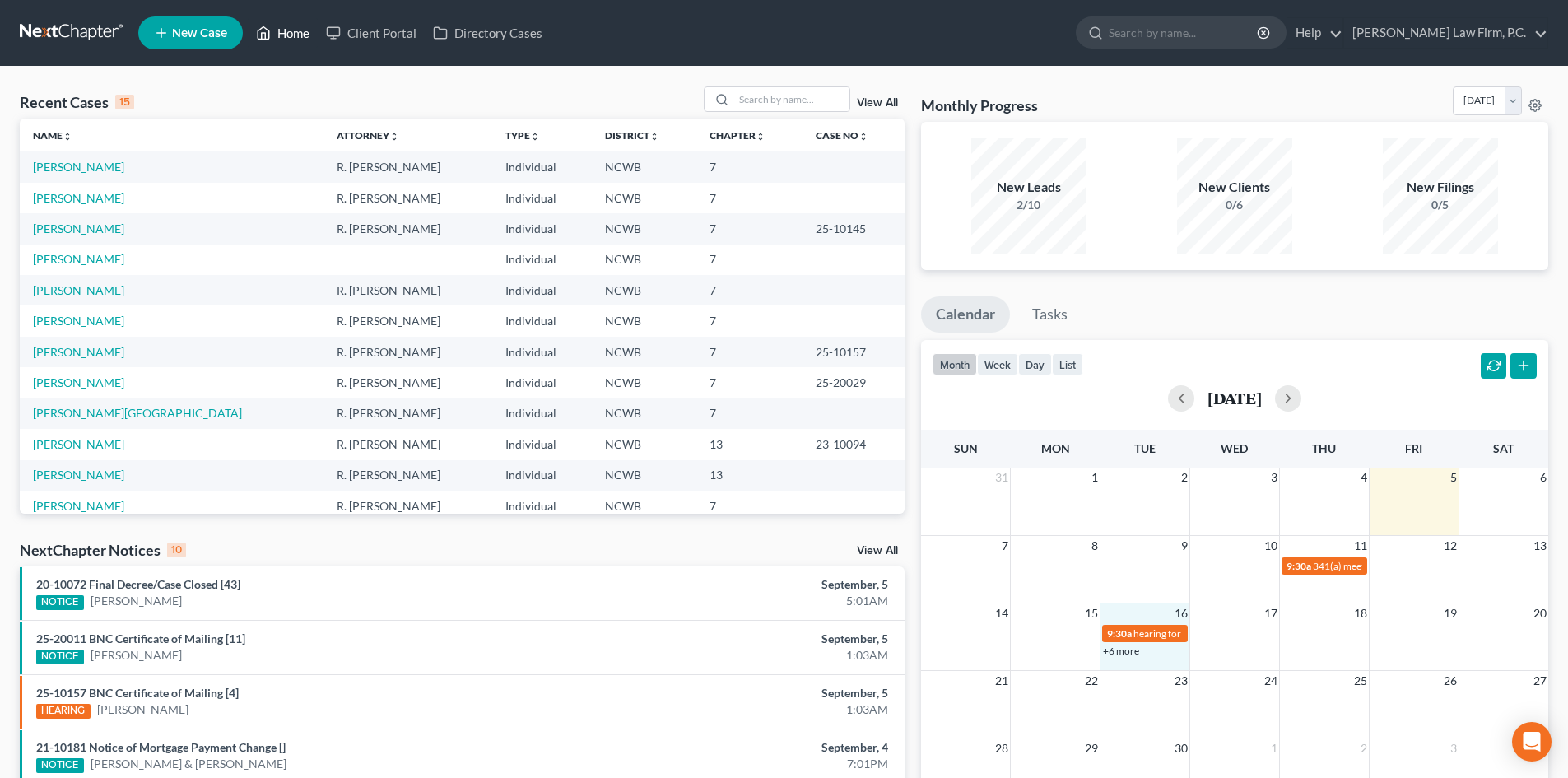
click at [1139, 614] on td "16" at bounding box center [1145, 613] width 90 height 20
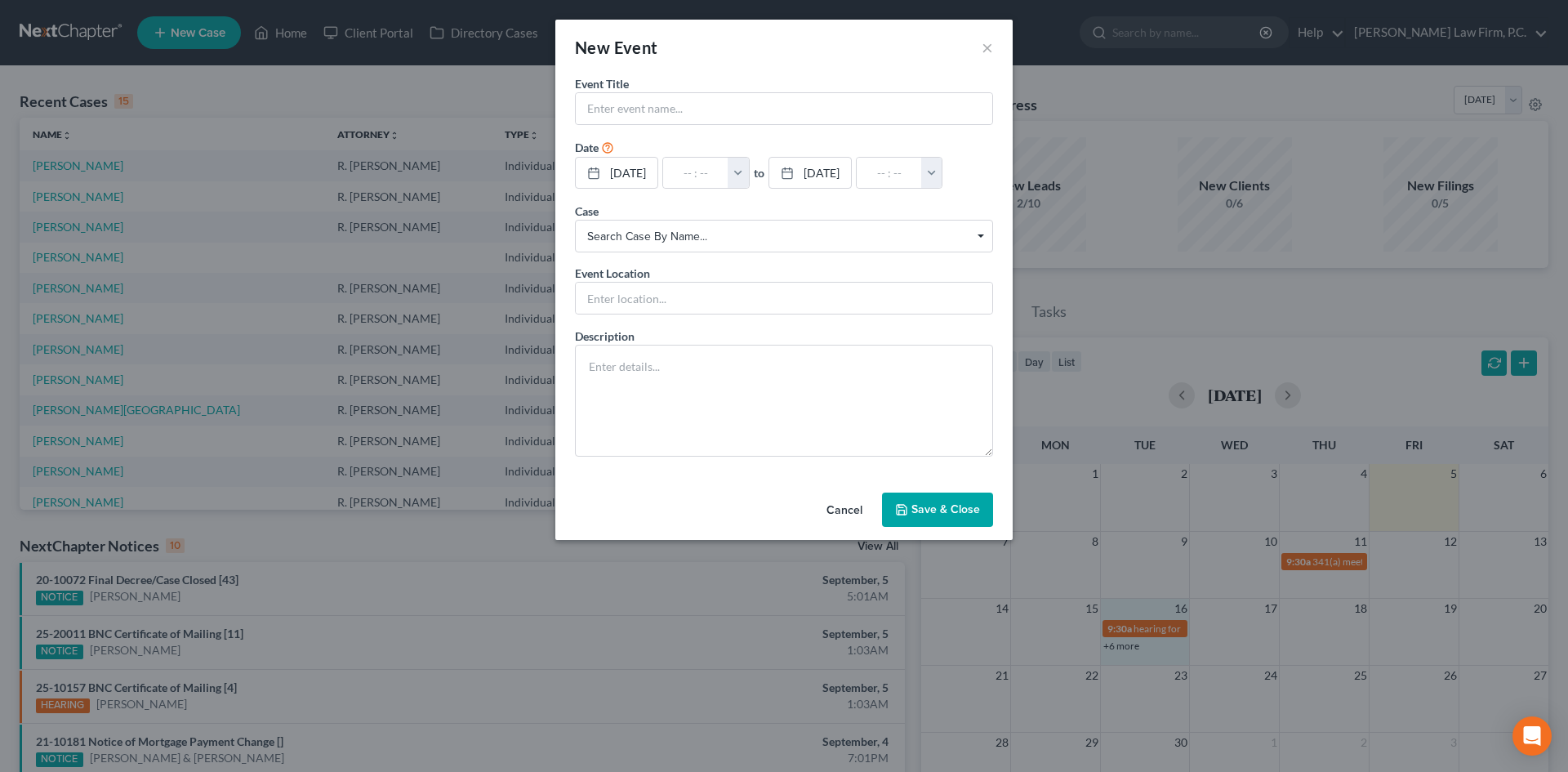
click at [838, 507] on button "Cancel" at bounding box center [845, 511] width 62 height 33
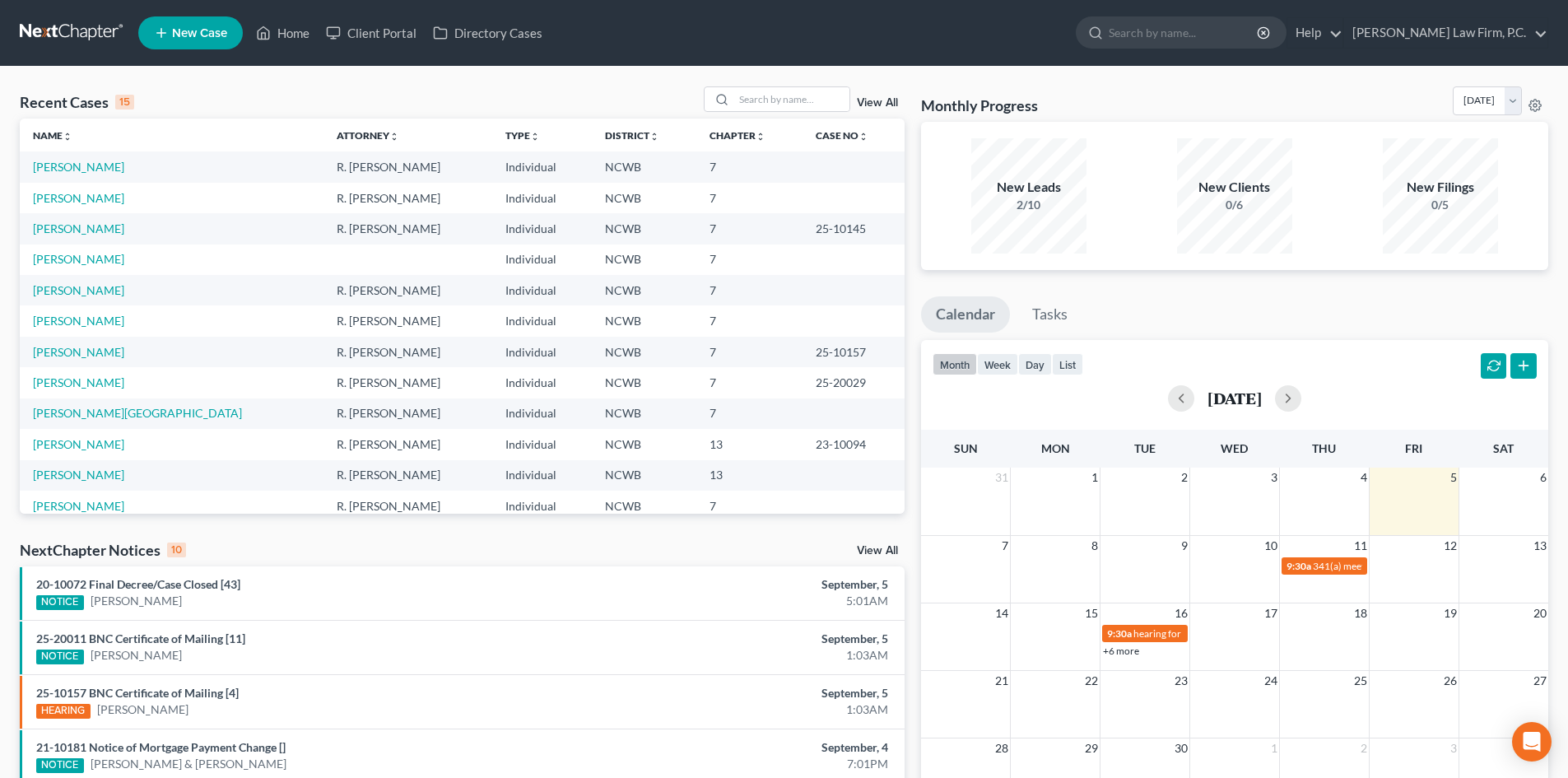
click at [1127, 653] on link "+6 more" at bounding box center [1120, 650] width 36 height 12
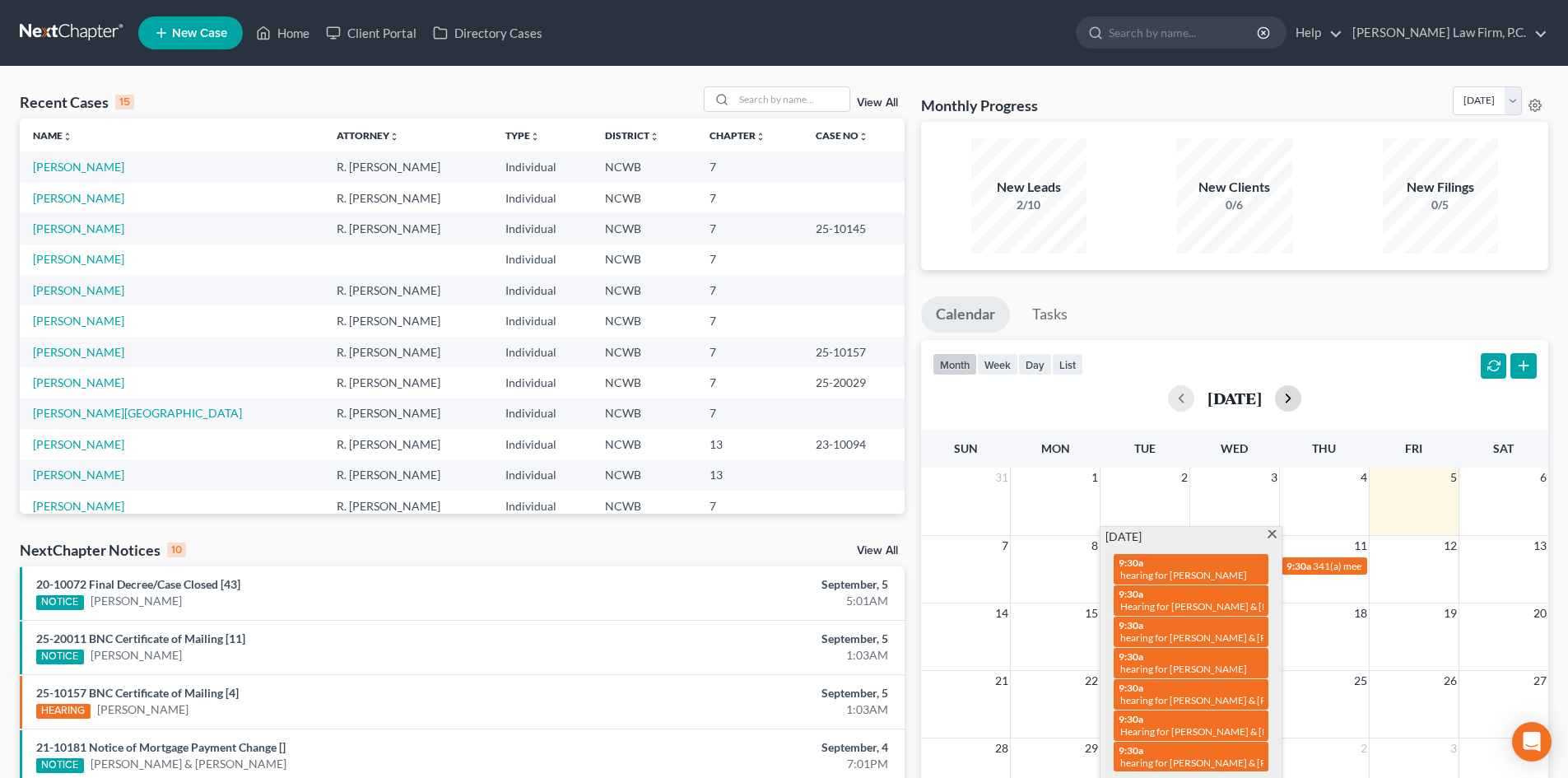
click at [1301, 395] on button "button" at bounding box center [1288, 398] width 27 height 27
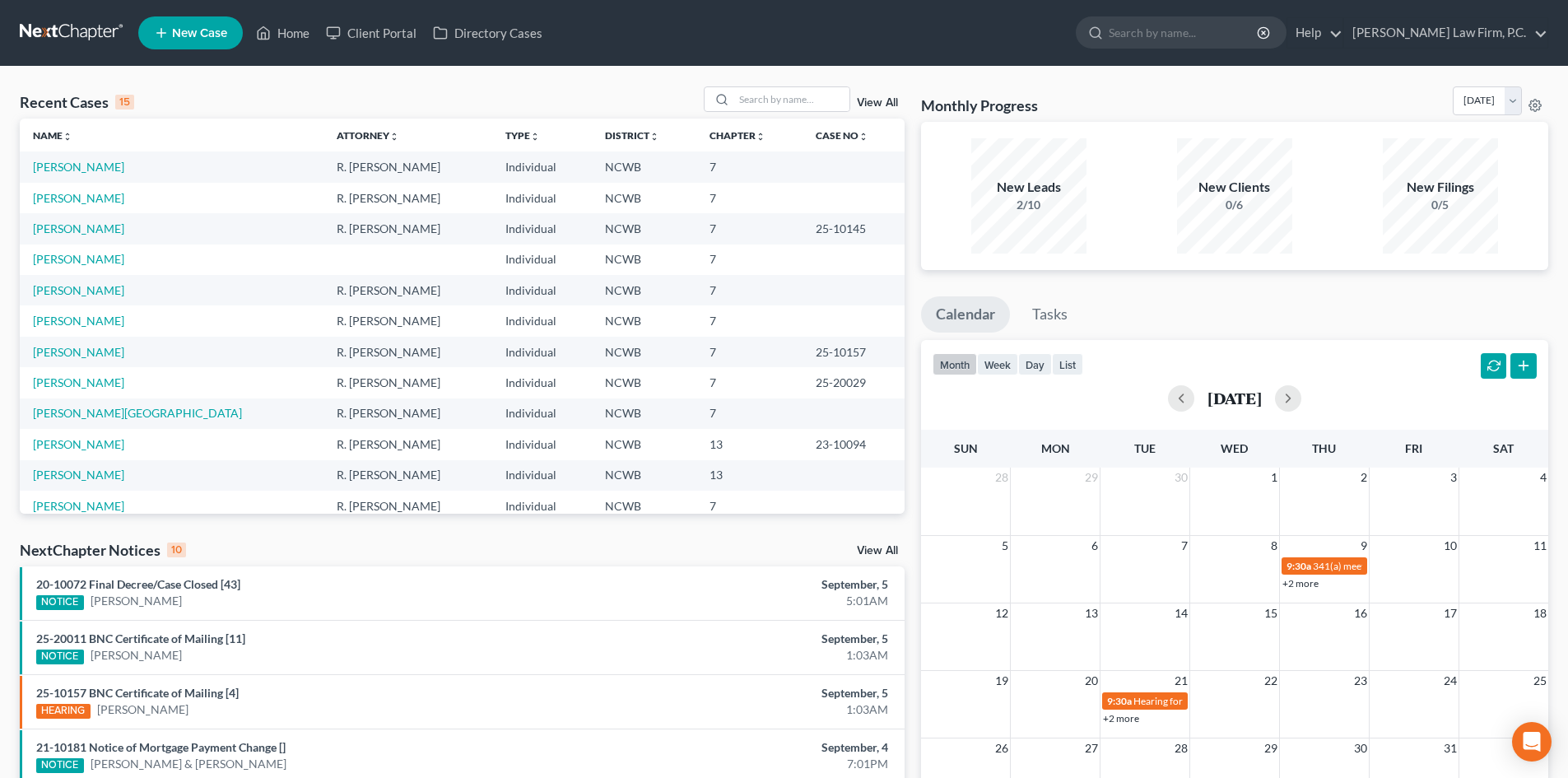
click at [1315, 587] on link "+2 more" at bounding box center [1300, 583] width 36 height 12
click at [1115, 720] on link "+2 more" at bounding box center [1120, 718] width 36 height 12
click at [1076, 161] on div "New Leads 2/10" at bounding box center [1029, 196] width 115 height 115
click at [1061, 177] on div "New Leads 2/10" at bounding box center [1029, 196] width 115 height 115
click at [1357, 255] on div "New Filings 0/5" at bounding box center [1440, 196] width 206 height 122
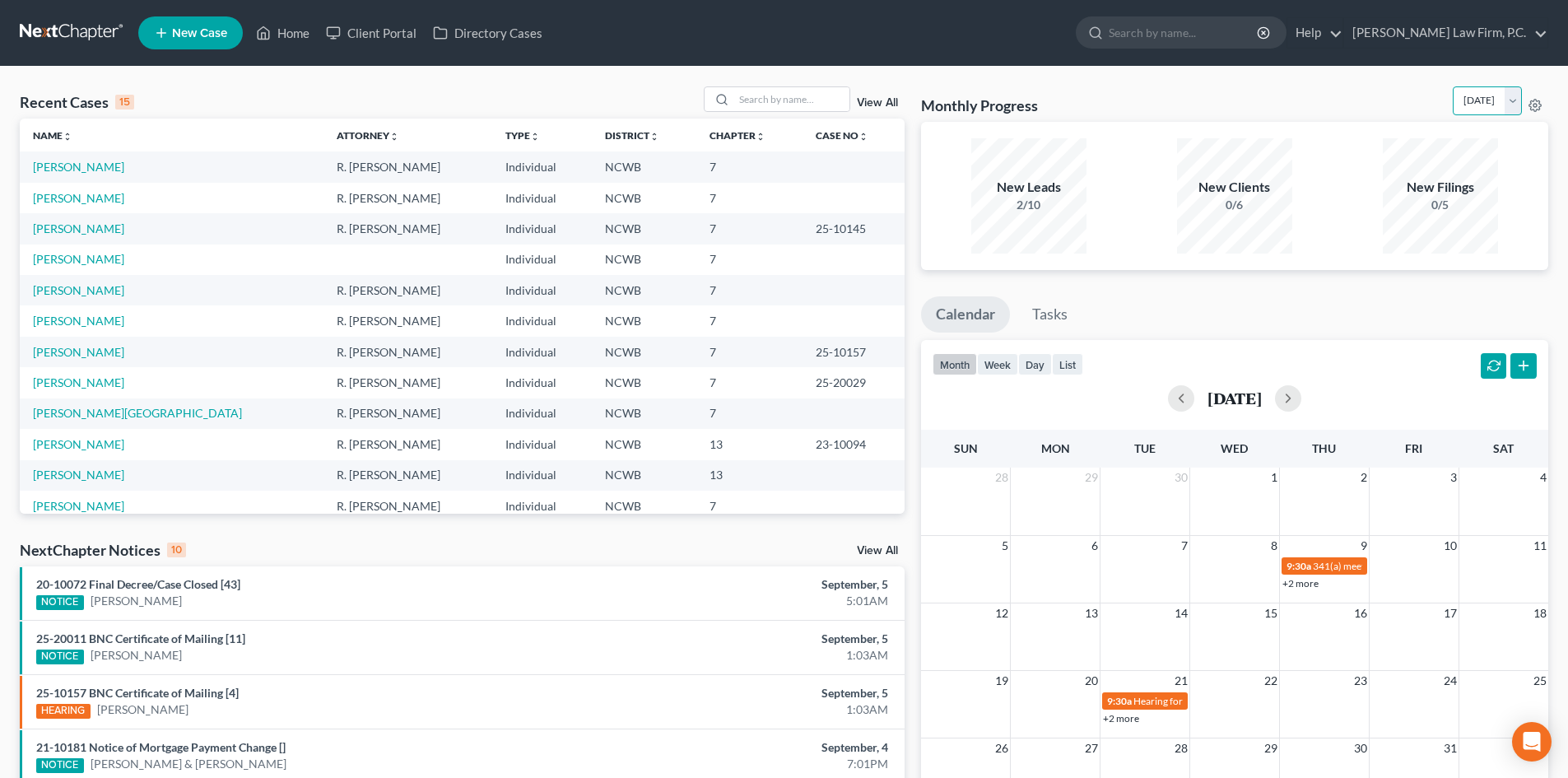
click at [1512, 107] on select "[DATE] [DATE] [DATE] [DATE] [DATE] [DATE] [DATE] [DATE] [DATE] [DATE] [DATE] [D…" at bounding box center [1487, 101] width 69 height 29
click at [1453, 87] on select "[DATE] [DATE] [DATE] [DATE] [DATE] [DATE] [DATE] [DATE] [DATE] [DATE] [DATE] [D…" at bounding box center [1487, 101] width 69 height 29
click at [1447, 190] on div "New Filings" at bounding box center [1440, 188] width 115 height 18
click at [1462, 112] on select "[DATE] [DATE] [DATE] [DATE] [DATE] [DATE] [DATE] [DATE] [DATE] [DATE] [DATE] [D…" at bounding box center [1487, 101] width 69 height 29
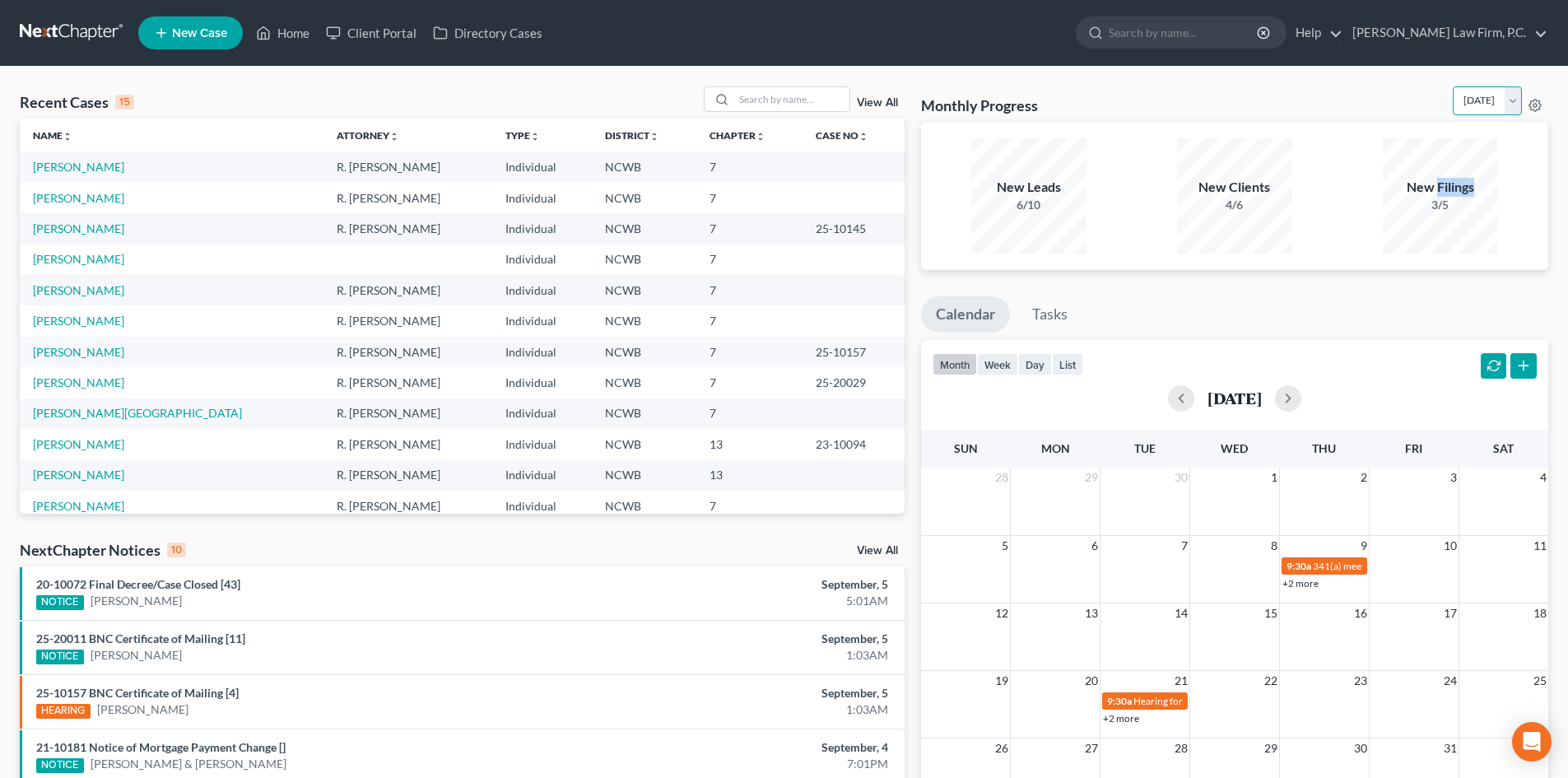
click at [1453, 87] on select "[DATE] [DATE] [DATE] [DATE] [DATE] [DATE] [DATE] [DATE] [DATE] [DATE] [DATE] [D…" at bounding box center [1487, 101] width 69 height 29
click at [1473, 91] on select "[DATE] [DATE] [DATE] [DATE] [DATE] [DATE] [DATE] [DATE] [DATE] [DATE] [DATE] [D…" at bounding box center [1487, 101] width 69 height 29
click at [1453, 87] on select "[DATE] [DATE] [DATE] [DATE] [DATE] [DATE] [DATE] [DATE] [DATE] [DATE] [DATE] [D…" at bounding box center [1487, 101] width 69 height 29
click at [1455, 98] on select "[DATE] [DATE] [DATE] [DATE] [DATE] [DATE] [DATE] [DATE] [DATE] [DATE] [DATE] [D…" at bounding box center [1487, 101] width 69 height 29
click at [1453, 87] on select "[DATE] [DATE] [DATE] [DATE] [DATE] [DATE] [DATE] [DATE] [DATE] [DATE] [DATE] [D…" at bounding box center [1487, 101] width 69 height 29
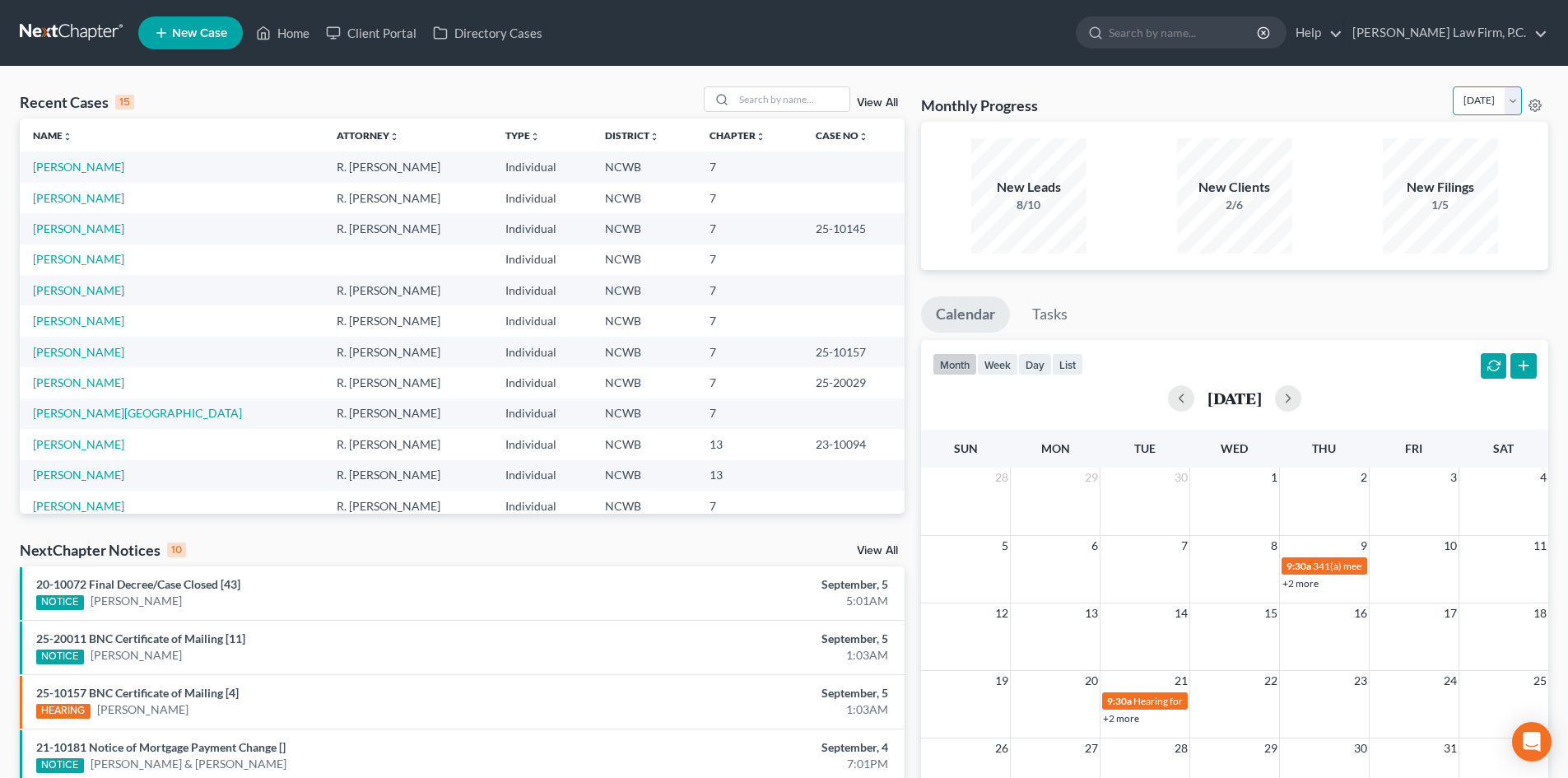
click at [1466, 114] on select "[DATE] [DATE] [DATE] [DATE] [DATE] [DATE] [DATE] [DATE] [DATE] [DATE] [DATE] [D…" at bounding box center [1487, 101] width 69 height 29
click at [1453, 87] on select "[DATE] [DATE] [DATE] [DATE] [DATE] [DATE] [DATE] [DATE] [DATE] [DATE] [DATE] [D…" at bounding box center [1487, 101] width 69 height 29
click at [1458, 100] on select "[DATE] [DATE] [DATE] [DATE] [DATE] [DATE] [DATE] [DATE] [DATE] [DATE] [DATE] [D…" at bounding box center [1487, 101] width 69 height 29
select select "0"
click at [1453, 87] on select "[DATE] [DATE] [DATE] [DATE] [DATE] [DATE] [DATE] [DATE] [DATE] [DATE] [DATE] [D…" at bounding box center [1487, 101] width 69 height 29
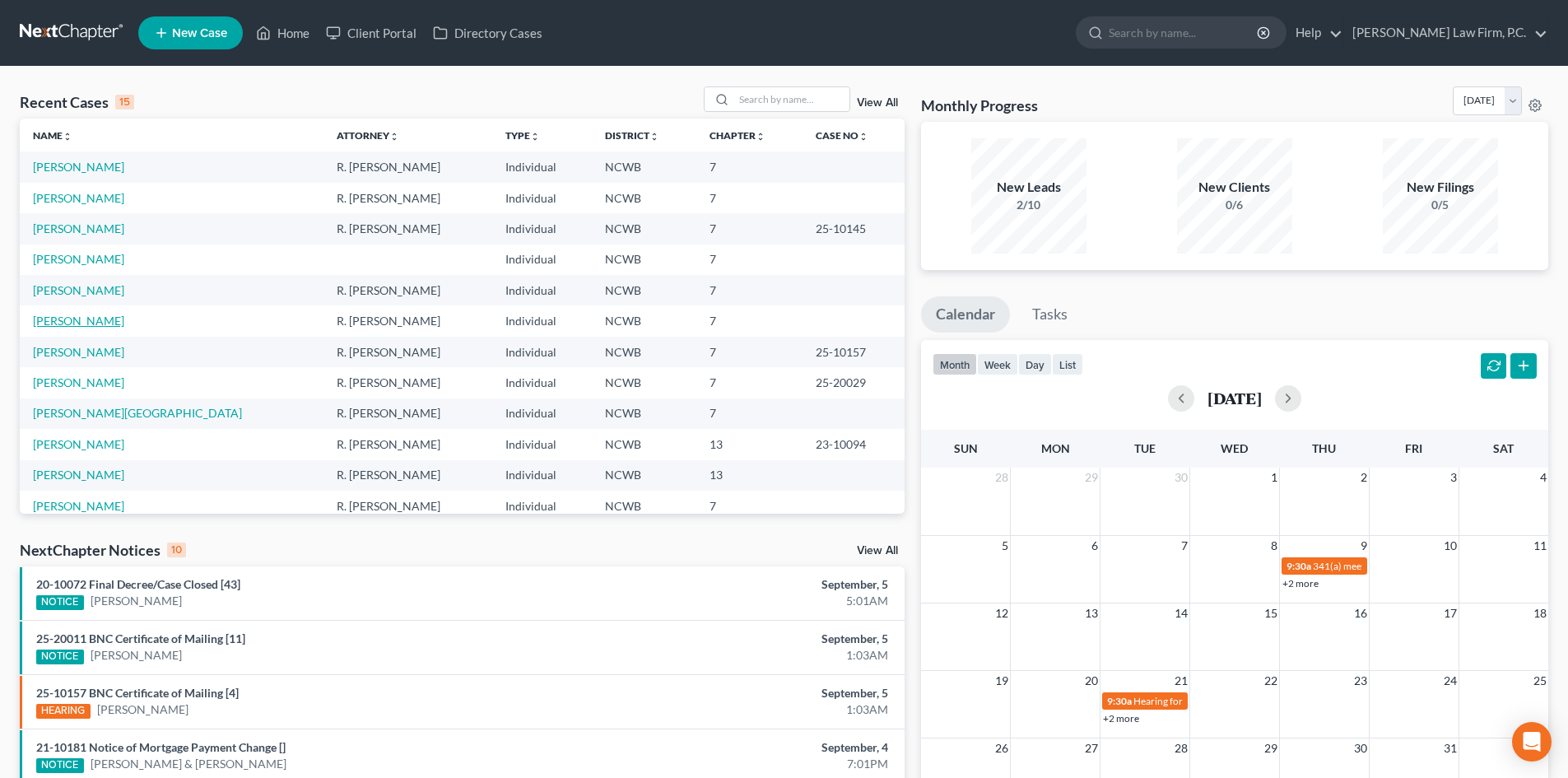
click at [65, 318] on link "[PERSON_NAME]" at bounding box center [78, 321] width 91 height 14
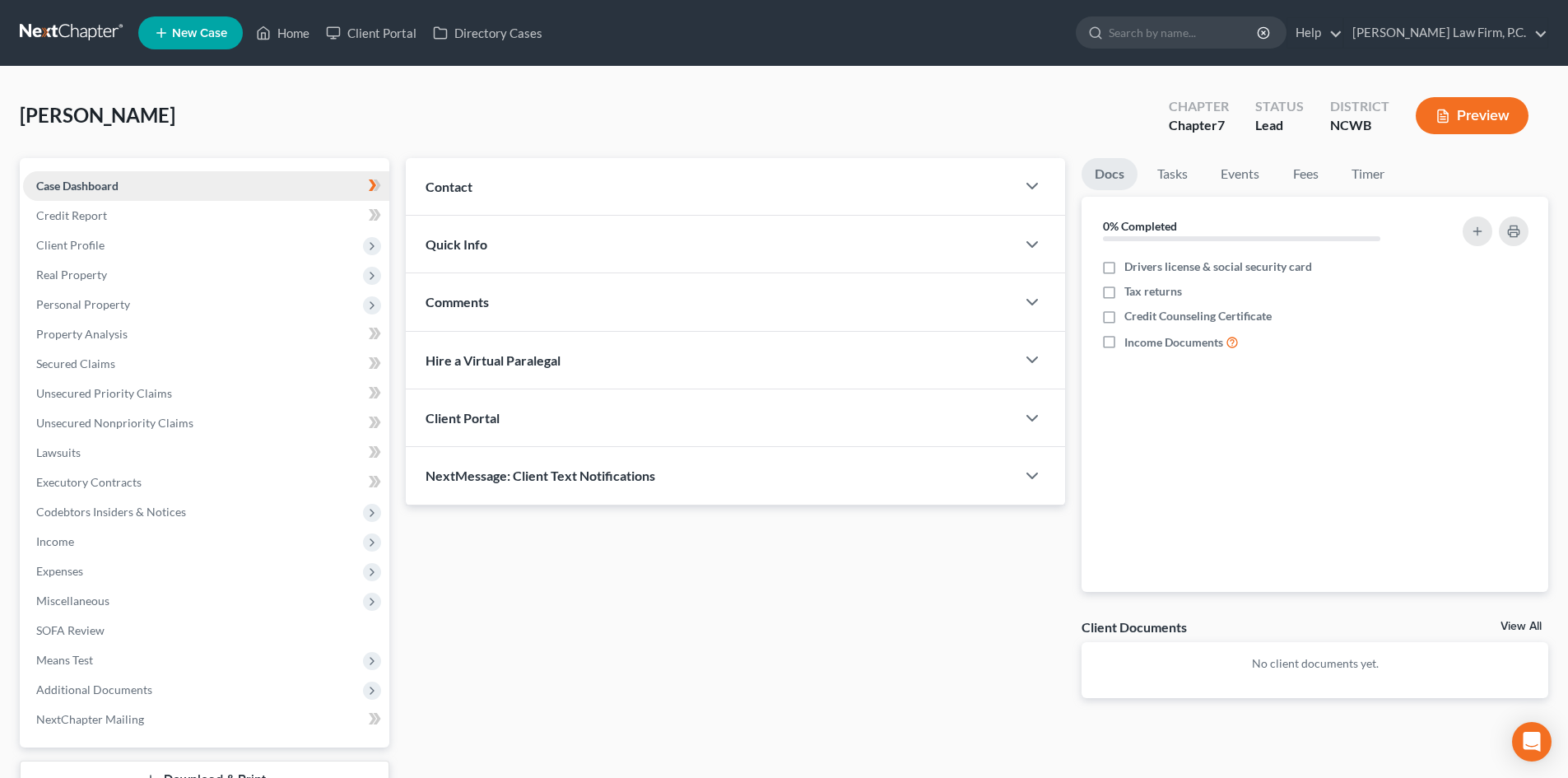
drag, startPoint x: 139, startPoint y: 188, endPoint x: 174, endPoint y: 193, distance: 35.4
click at [139, 188] on link "Case Dashboard" at bounding box center [206, 186] width 367 height 30
click at [1124, 269] on label "Drivers license & social security card" at bounding box center [1217, 267] width 187 height 17
click at [1131, 269] on input "Drivers license & social security card" at bounding box center [1137, 264] width 11 height 11
checkbox input "true"
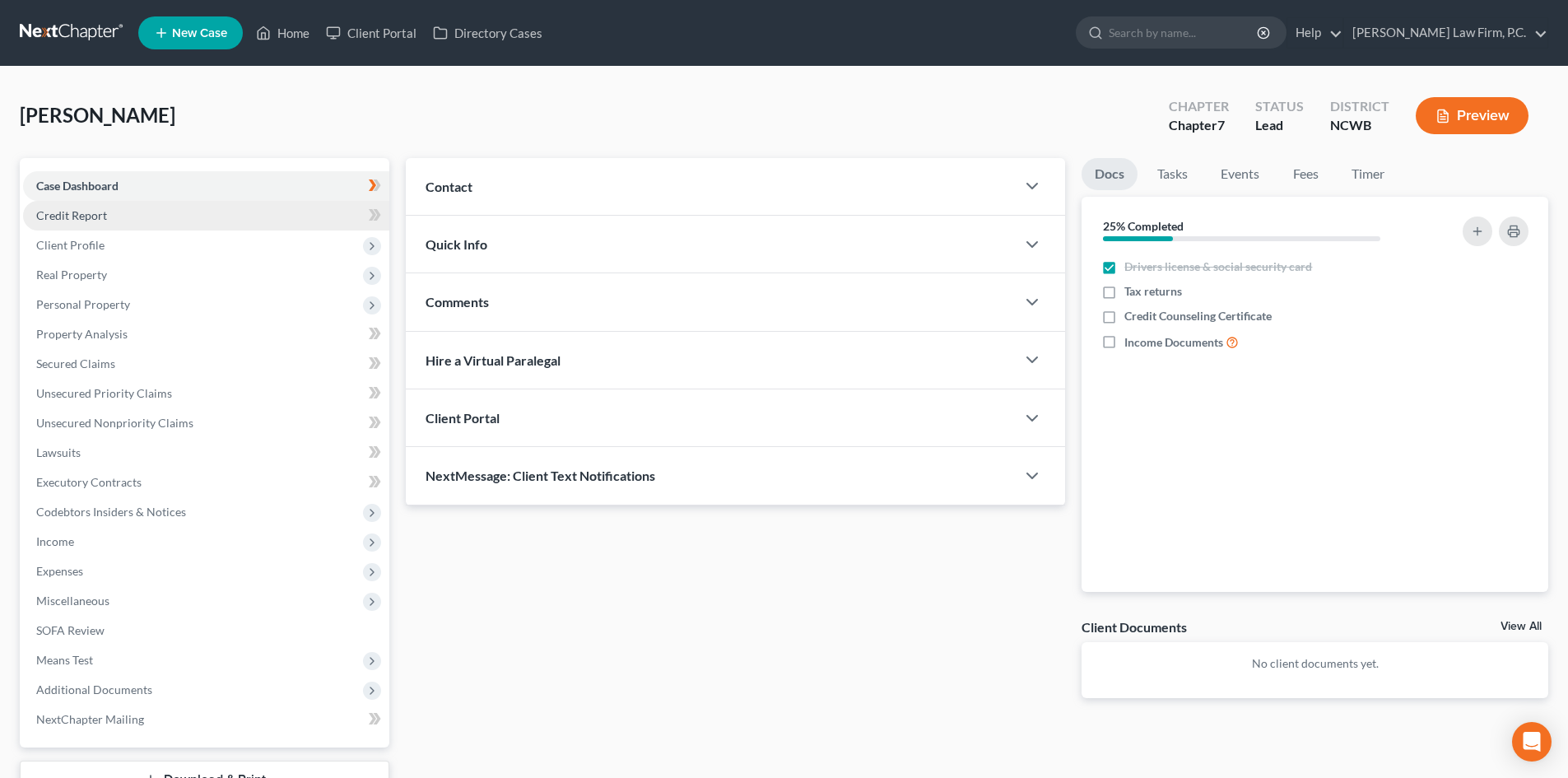
click at [82, 203] on link "Credit Report" at bounding box center [206, 215] width 367 height 30
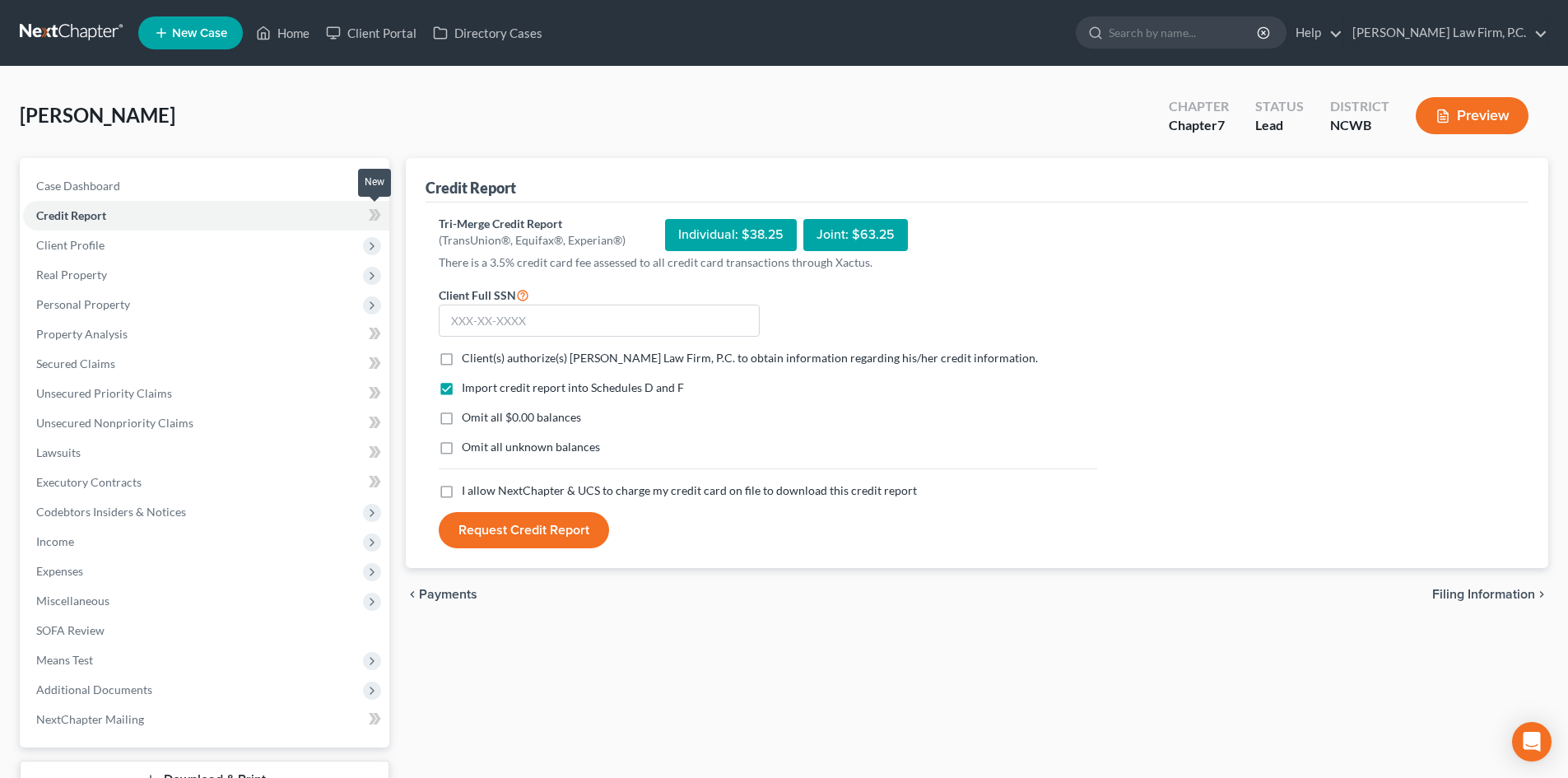
click at [380, 219] on icon at bounding box center [374, 215] width 12 height 20
click at [379, 216] on icon at bounding box center [378, 214] width 7 height 11
click at [78, 238] on span "Client Profile" at bounding box center [70, 245] width 68 height 14
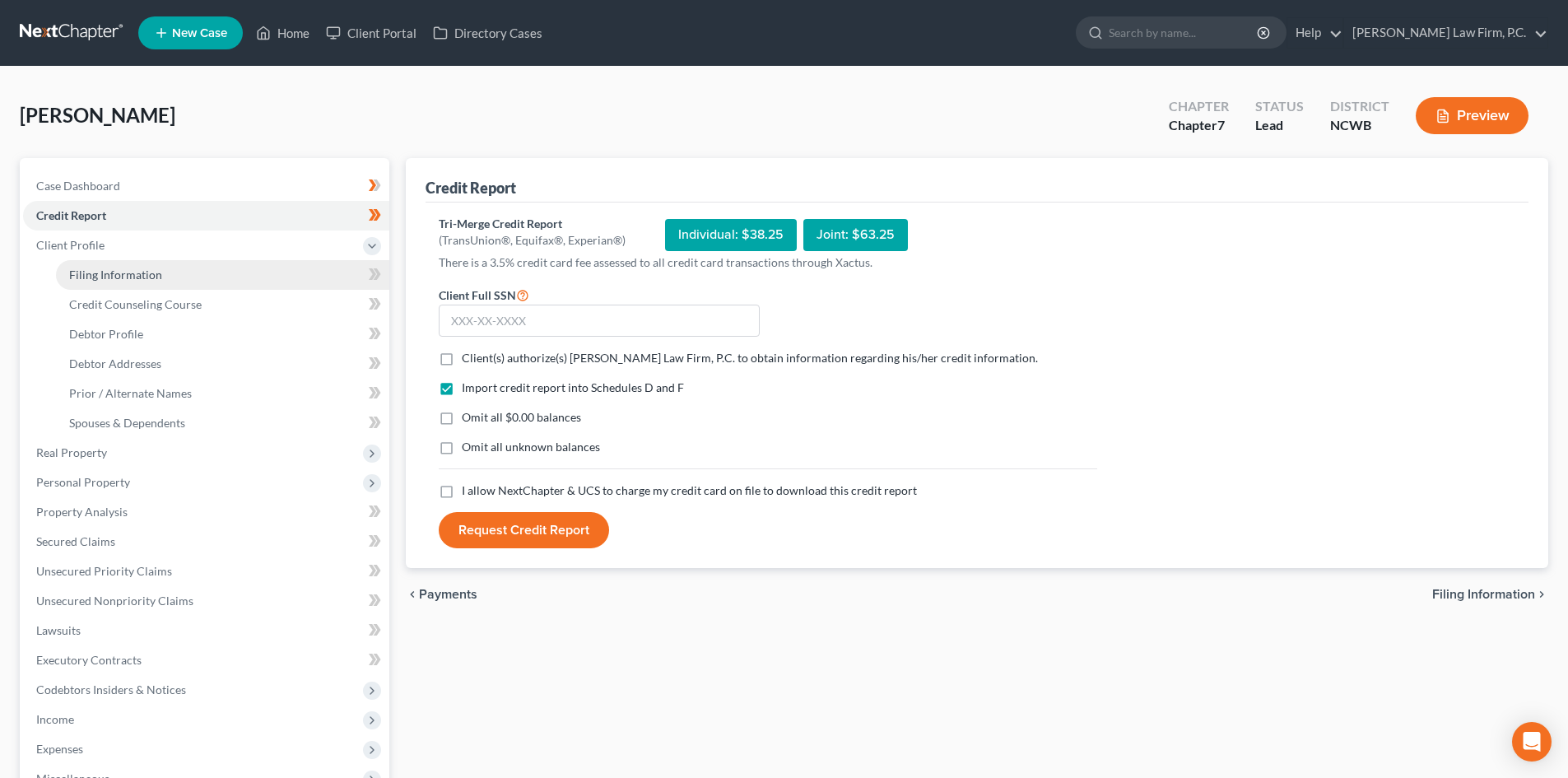
click at [157, 268] on span "Filing Information" at bounding box center [115, 274] width 93 height 14
select select "1"
select select "0"
select select "59"
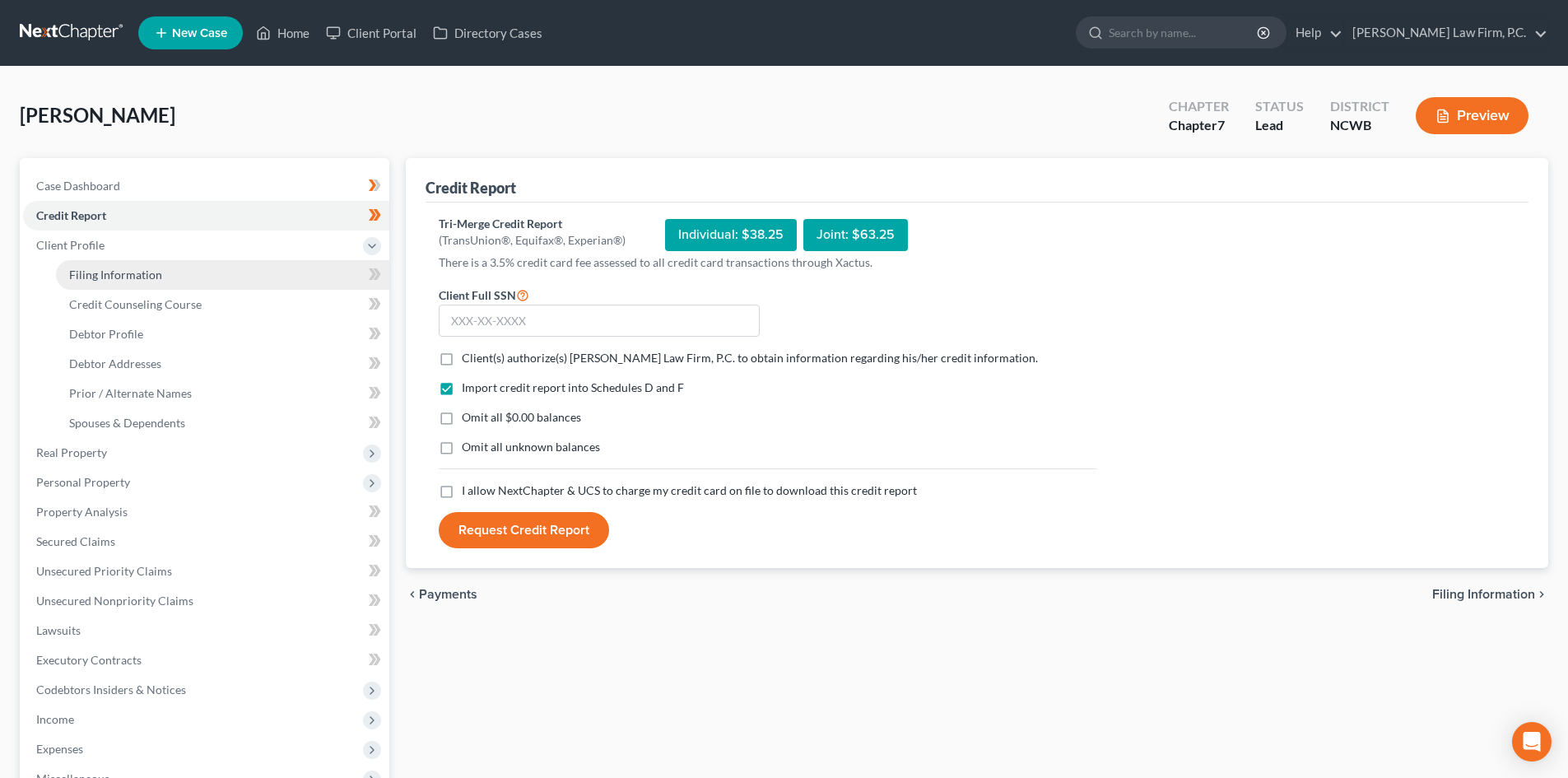
select select "0"
select select "28"
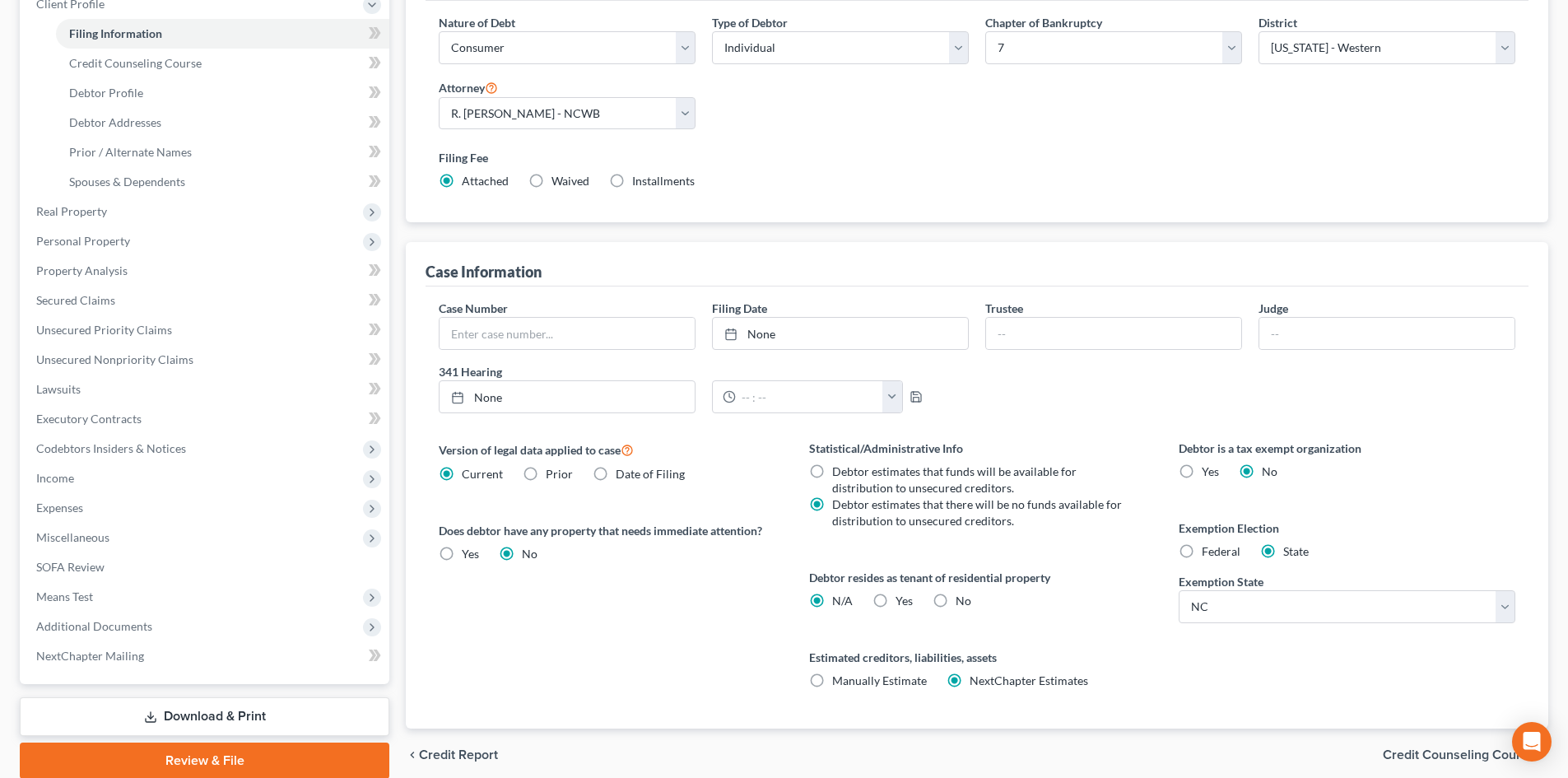
scroll to position [247, 0]
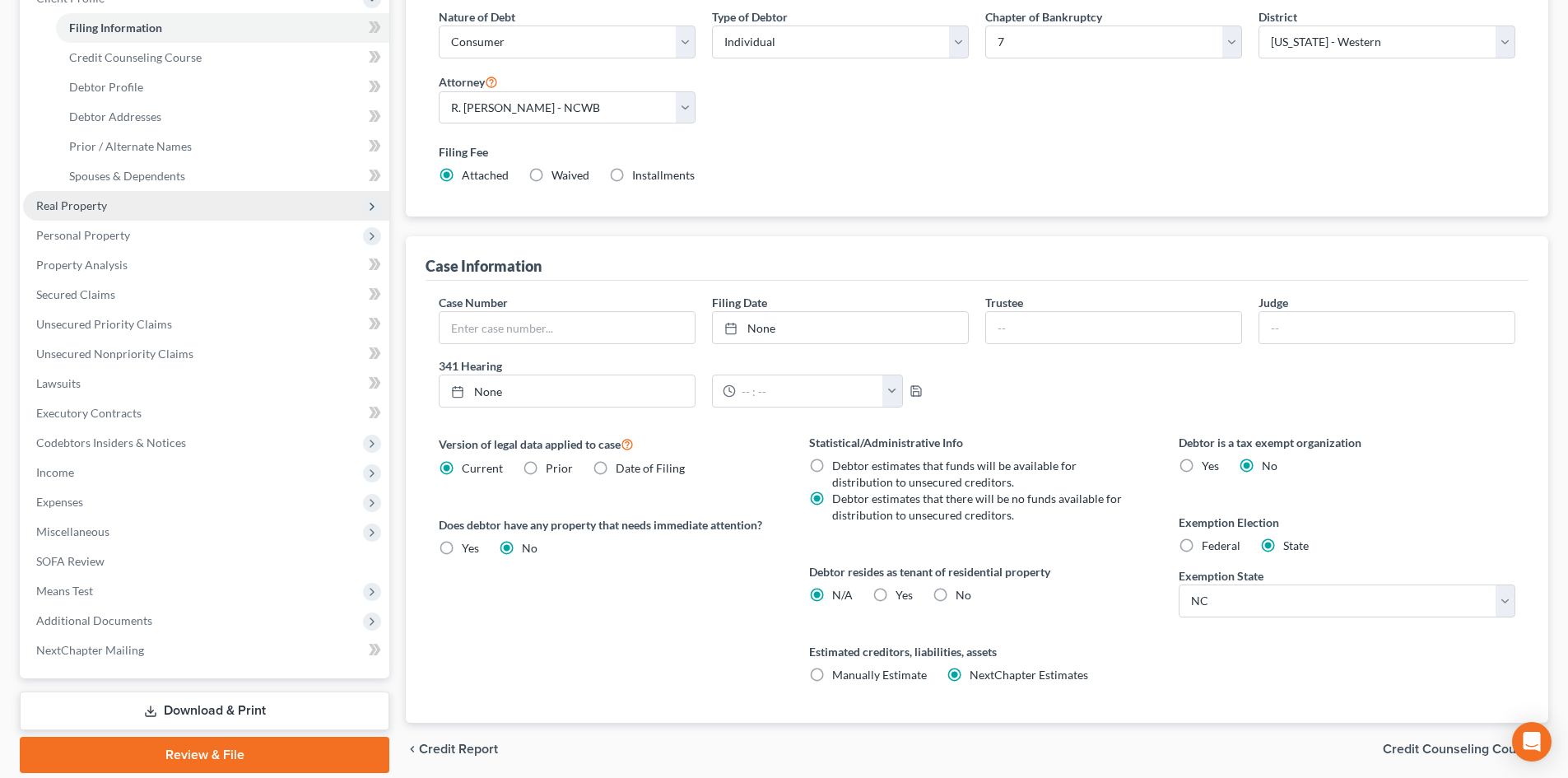
click at [175, 207] on span "Real Property" at bounding box center [206, 206] width 367 height 30
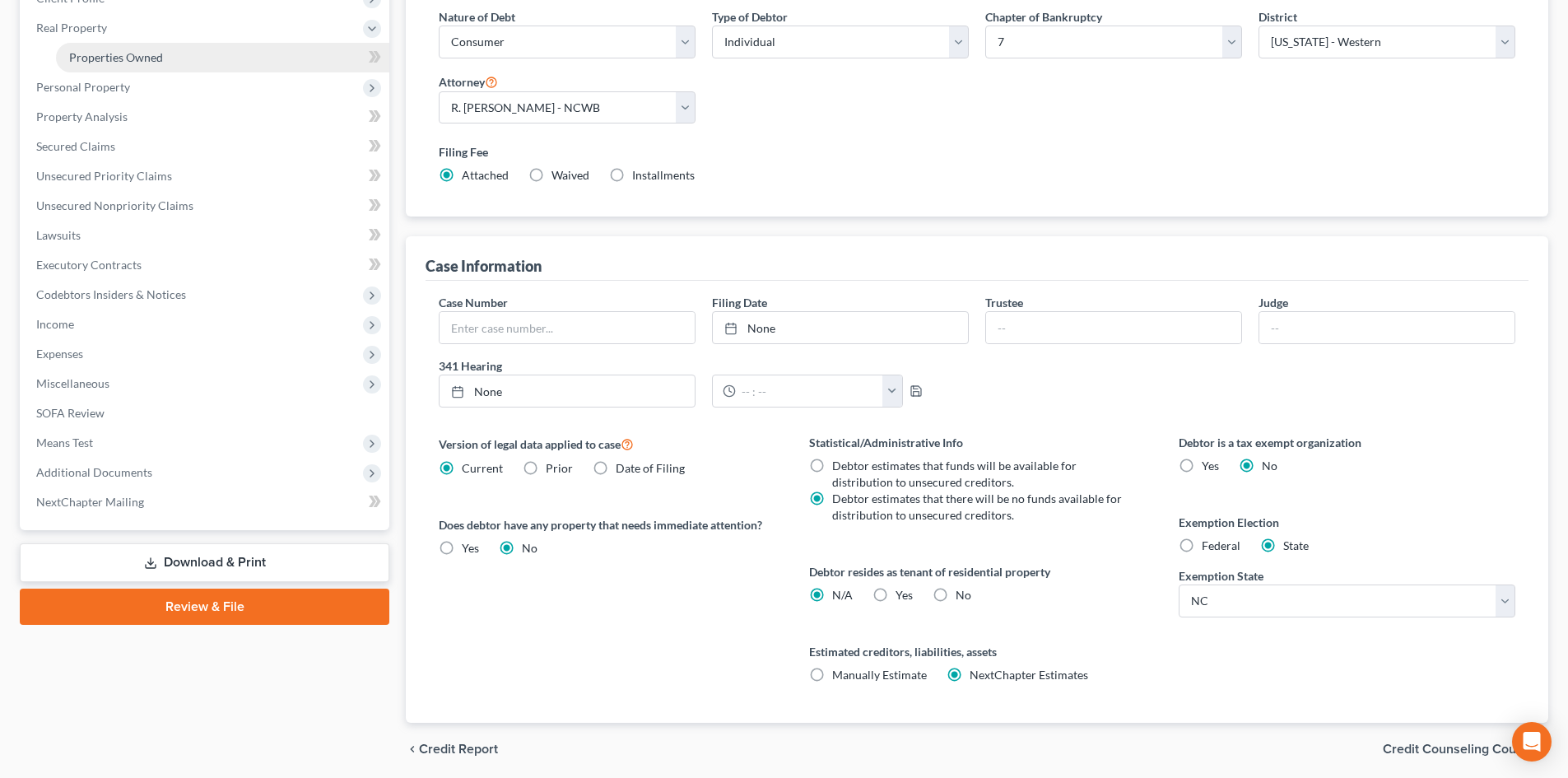
click at [179, 59] on link "Properties Owned" at bounding box center [223, 57] width 333 height 30
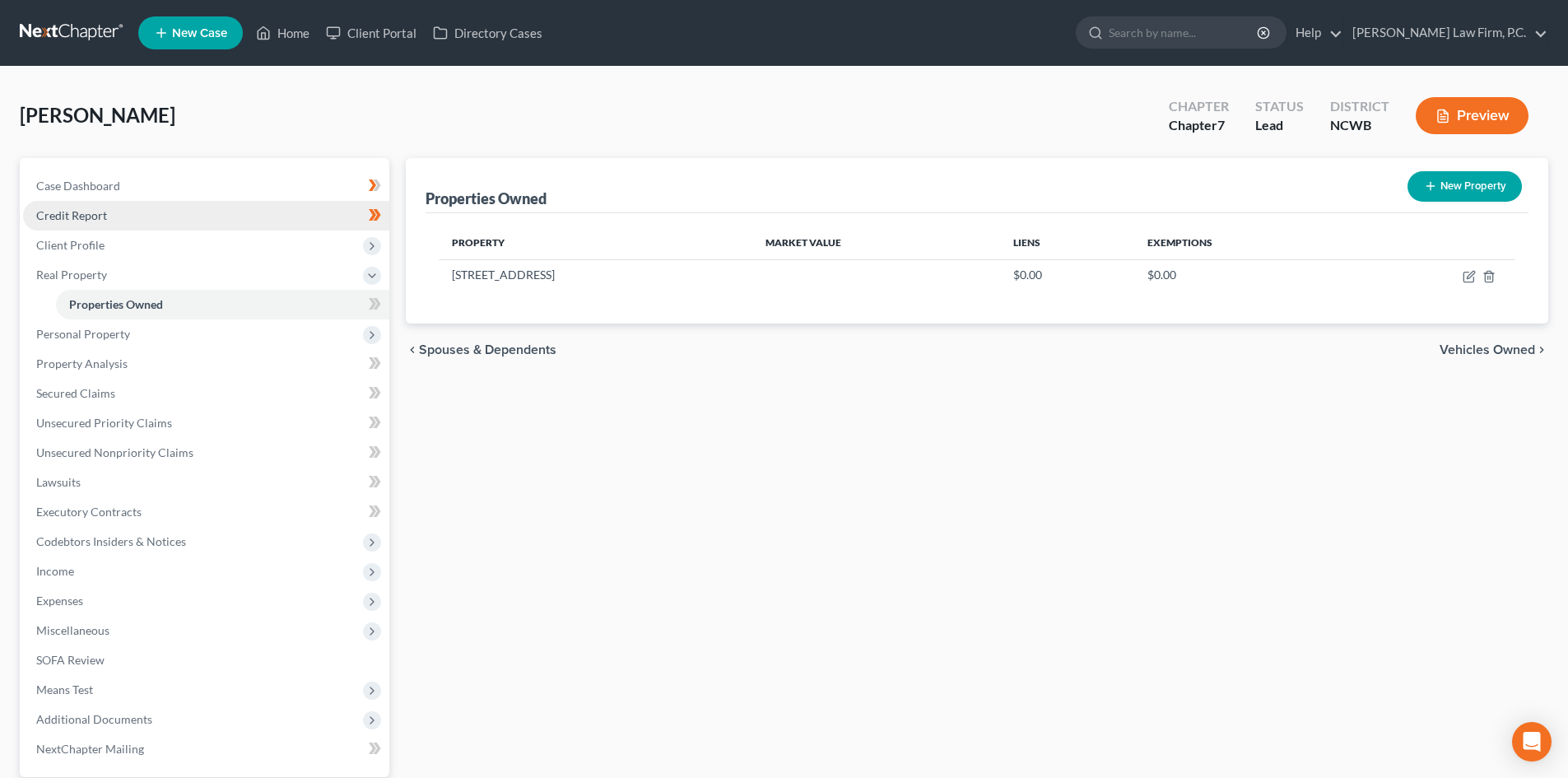
click at [165, 213] on link "Credit Report" at bounding box center [206, 215] width 367 height 30
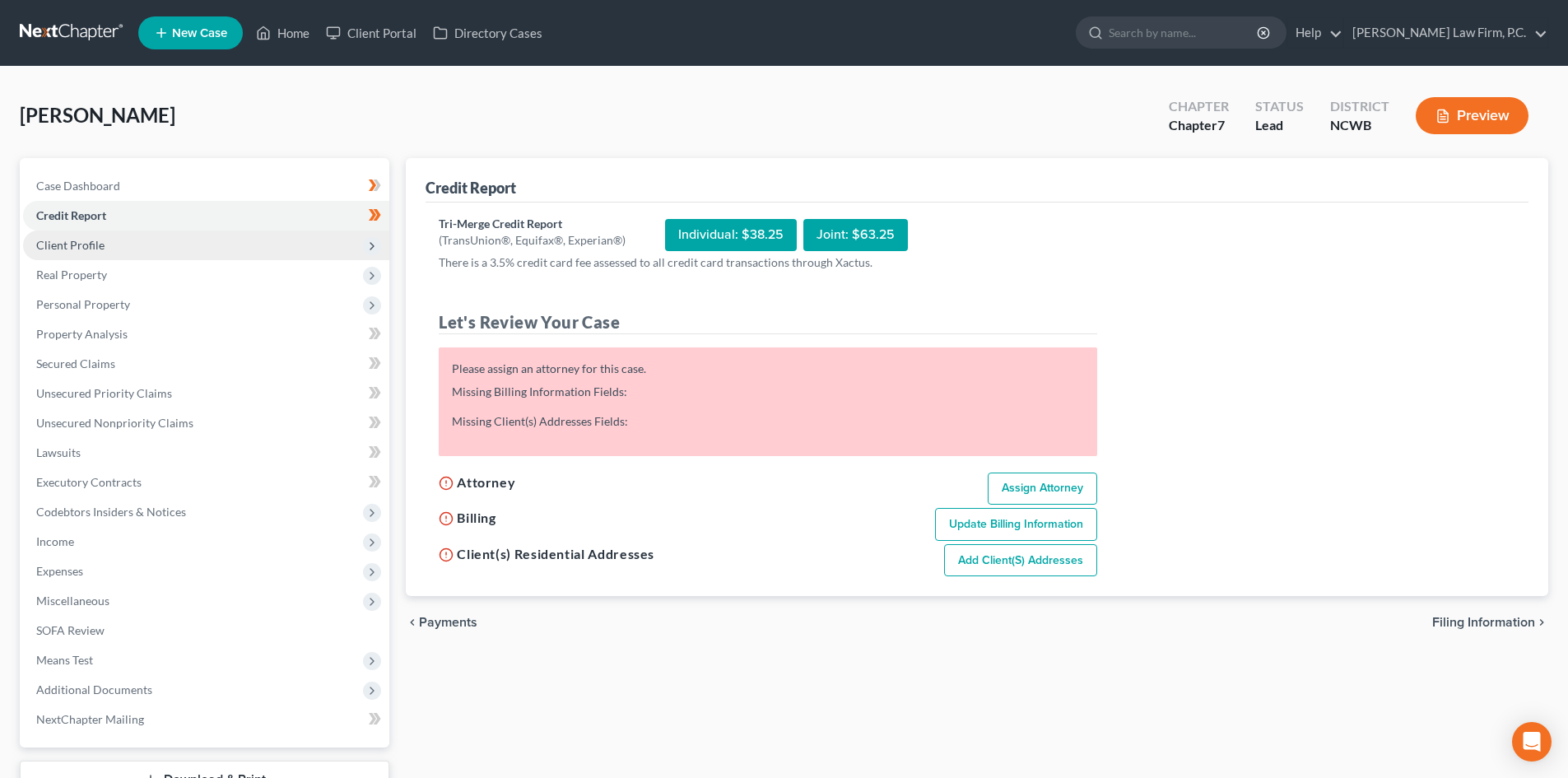
click at [160, 246] on span "Client Profile" at bounding box center [206, 246] width 367 height 30
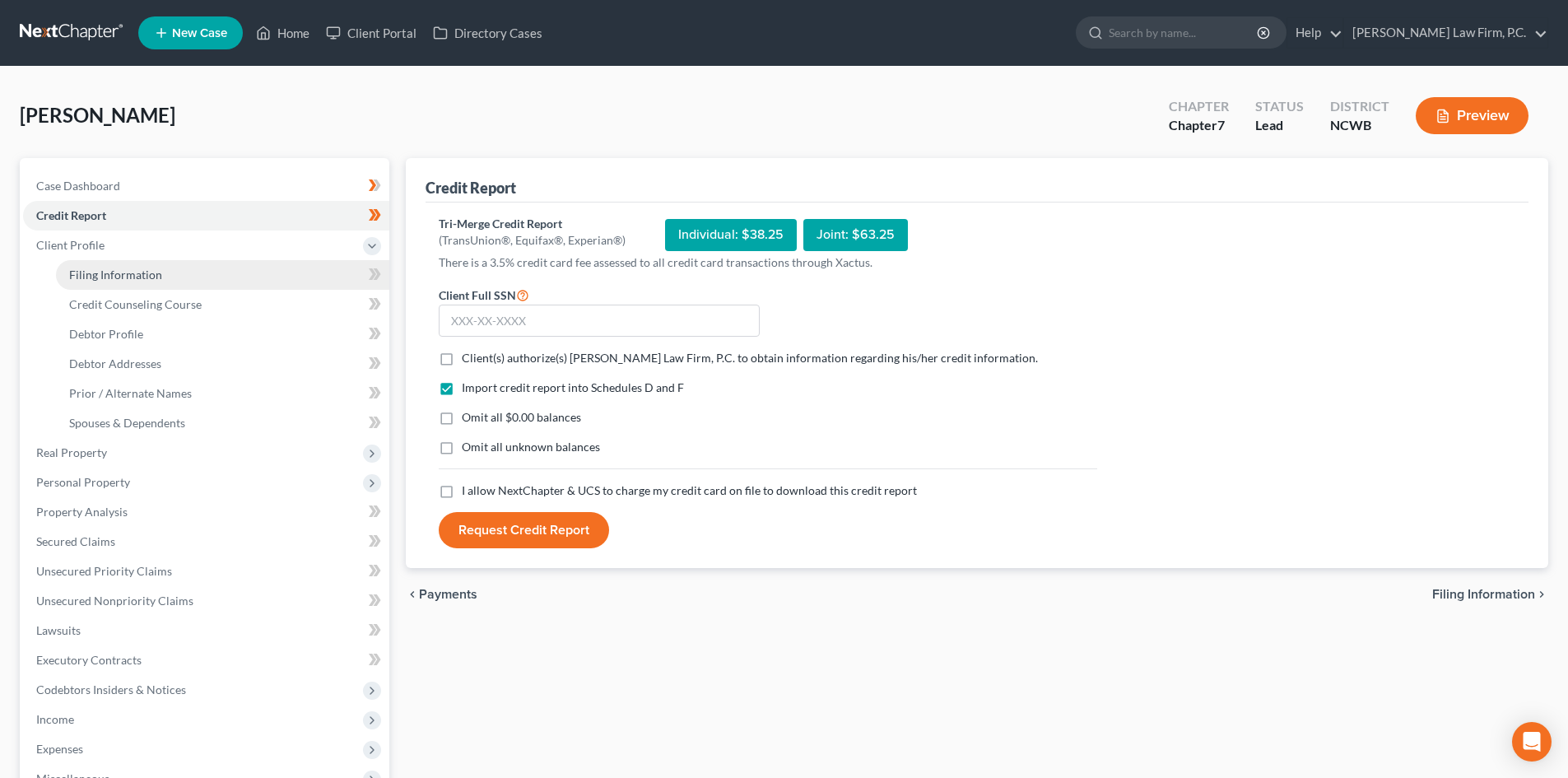
click at [115, 268] on span "Filing Information" at bounding box center [115, 274] width 93 height 14
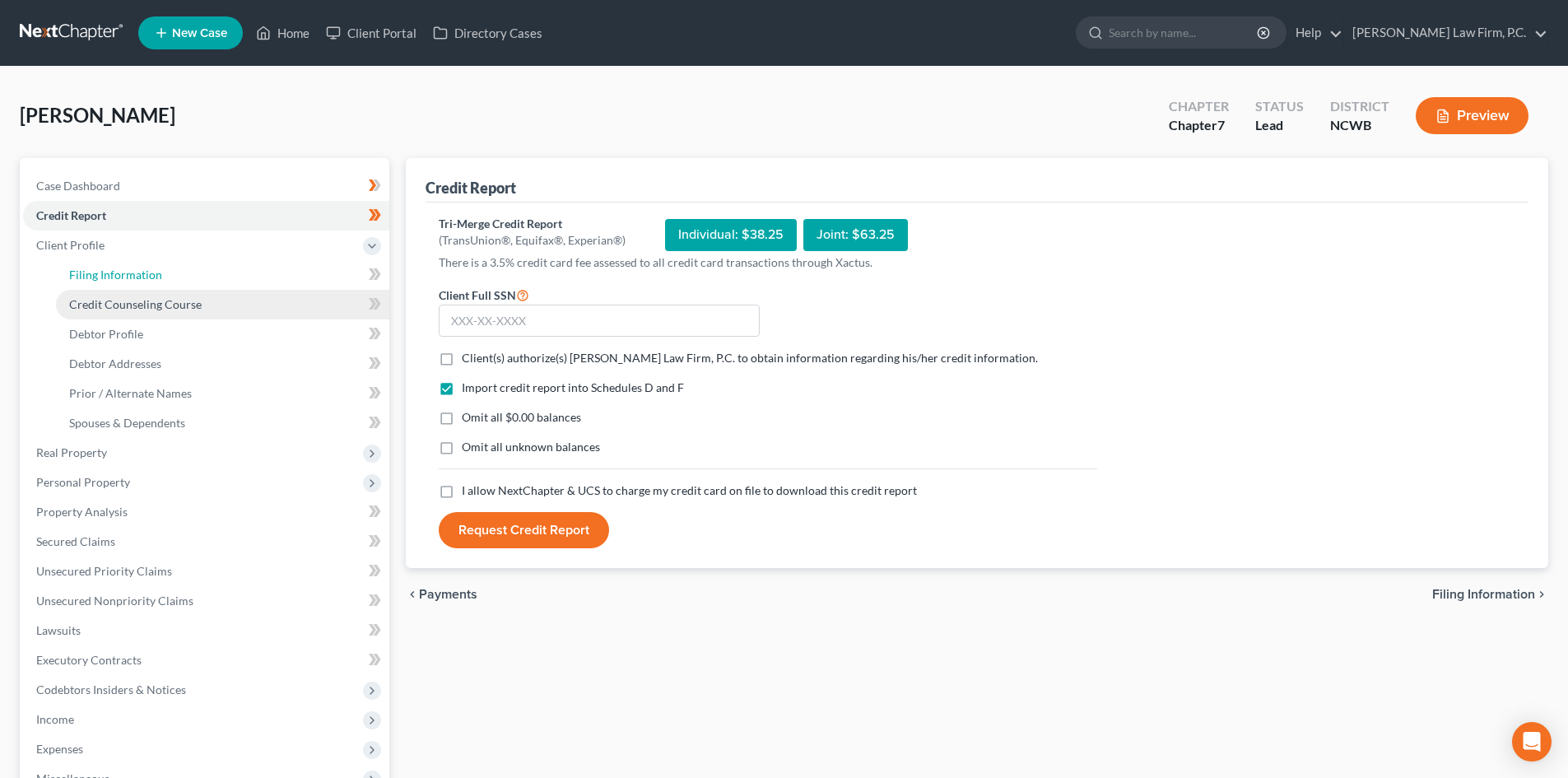
select select "1"
select select "0"
select select "59"
select select "0"
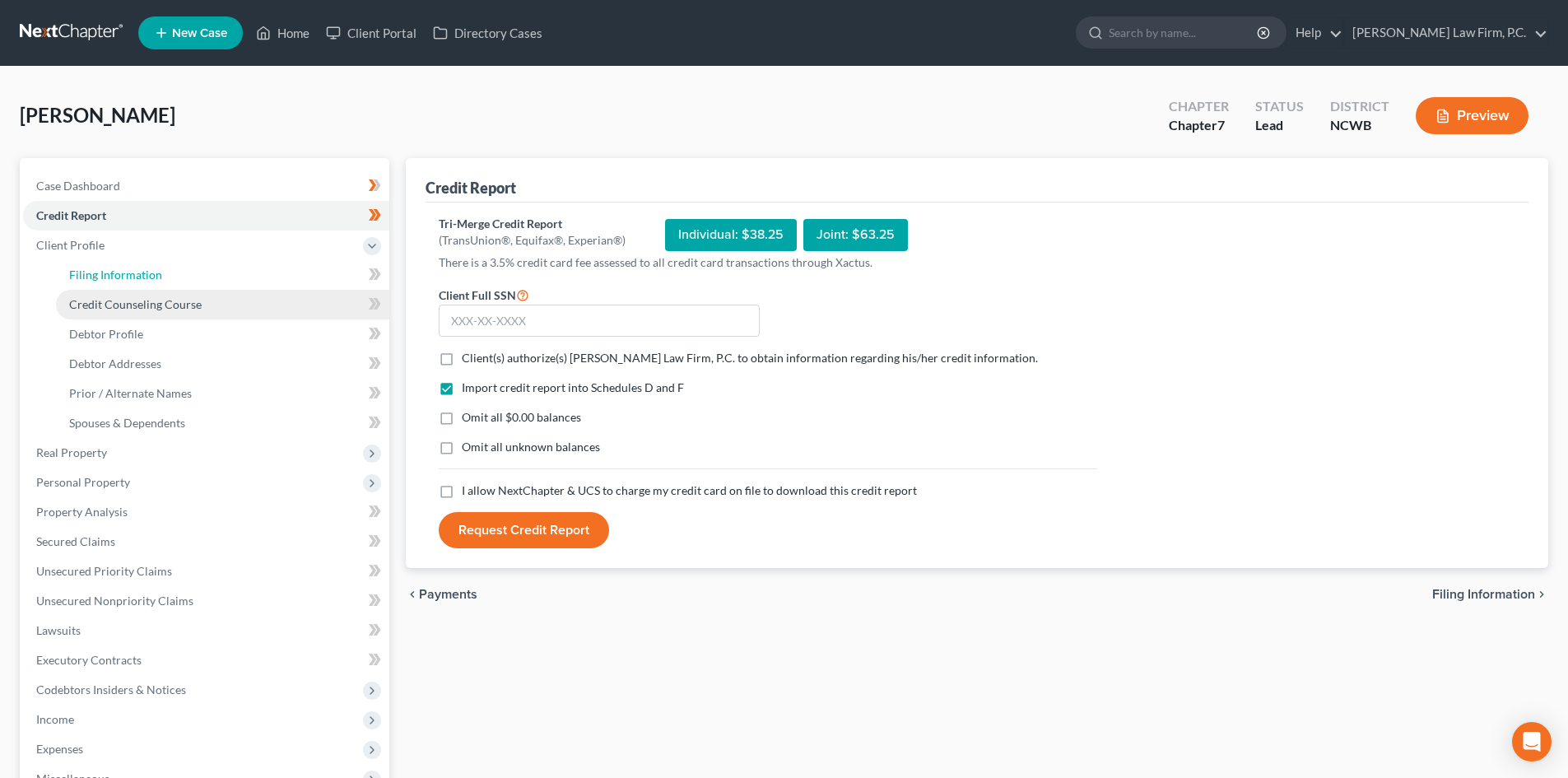
select select "28"
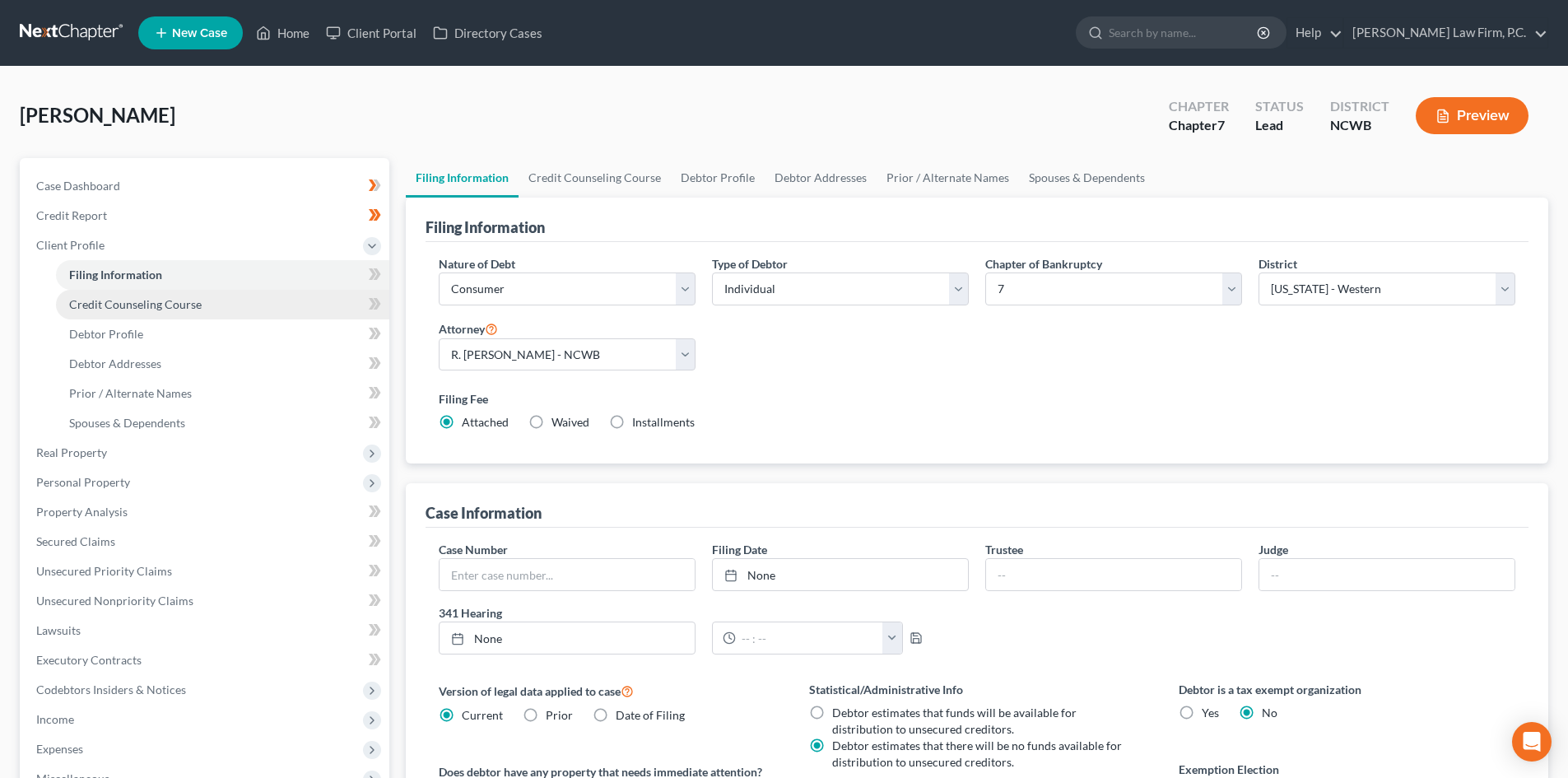
click at [155, 314] on link "Credit Counseling Course" at bounding box center [223, 305] width 333 height 30
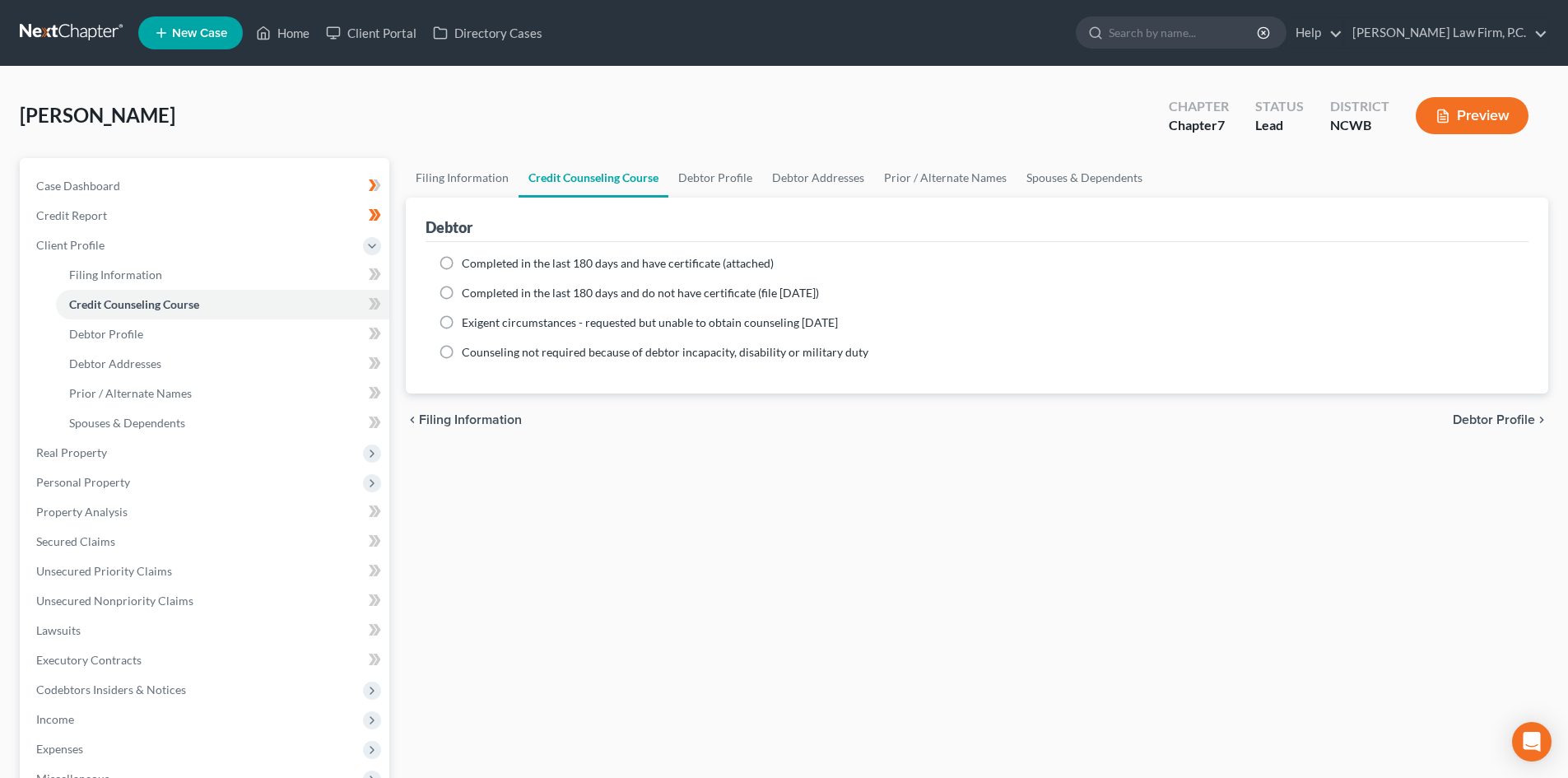
click at [518, 256] on span "Completed in the last 180 days and have certificate (attached)" at bounding box center [618, 262] width 312 height 14
click at [479, 255] on input "Completed in the last 180 days and have certificate (attached)" at bounding box center [474, 261] width 11 height 11
radio input "true"
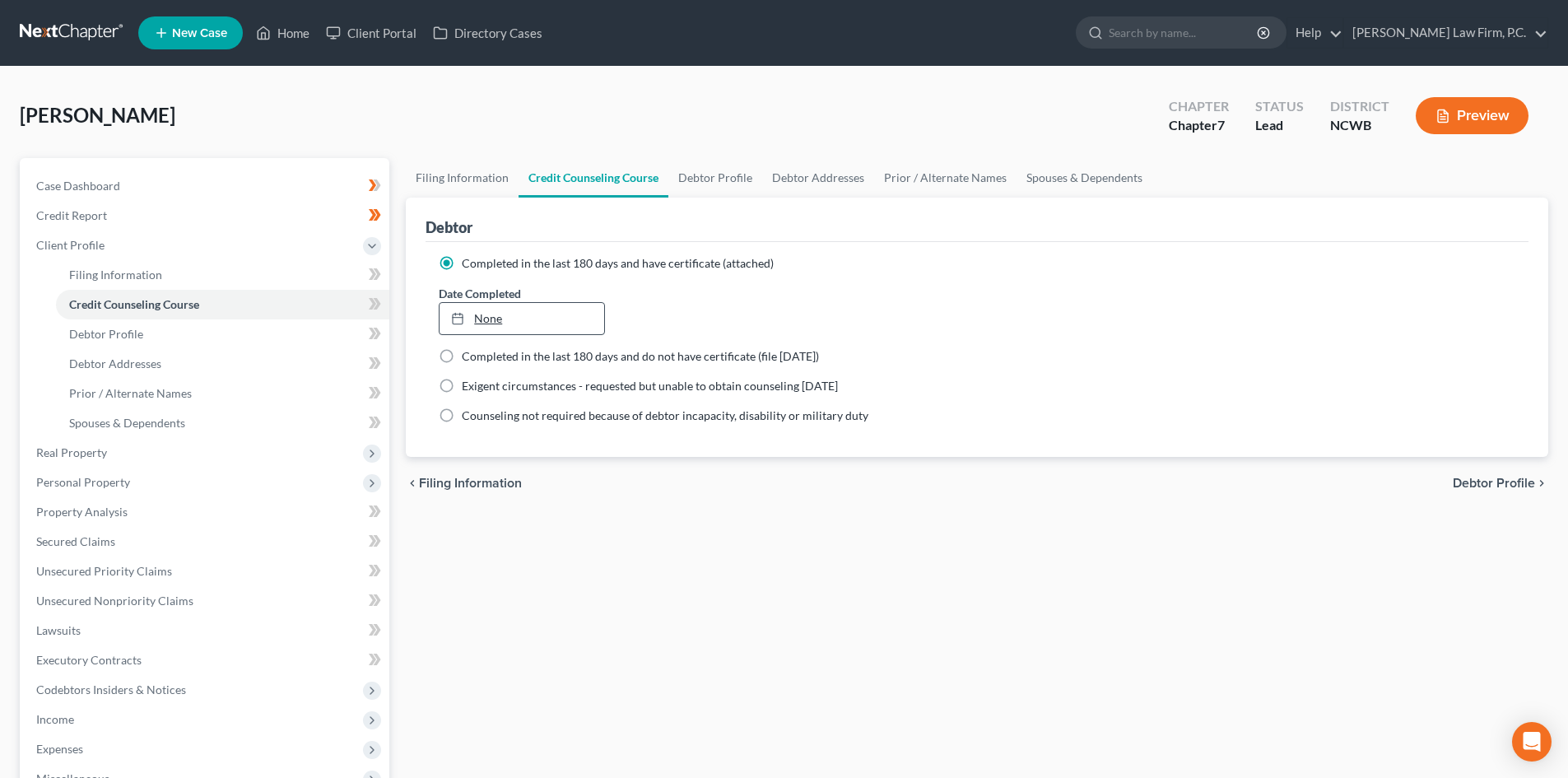
type input "[DATE]"
click at [484, 312] on link "None" at bounding box center [521, 319] width 163 height 31
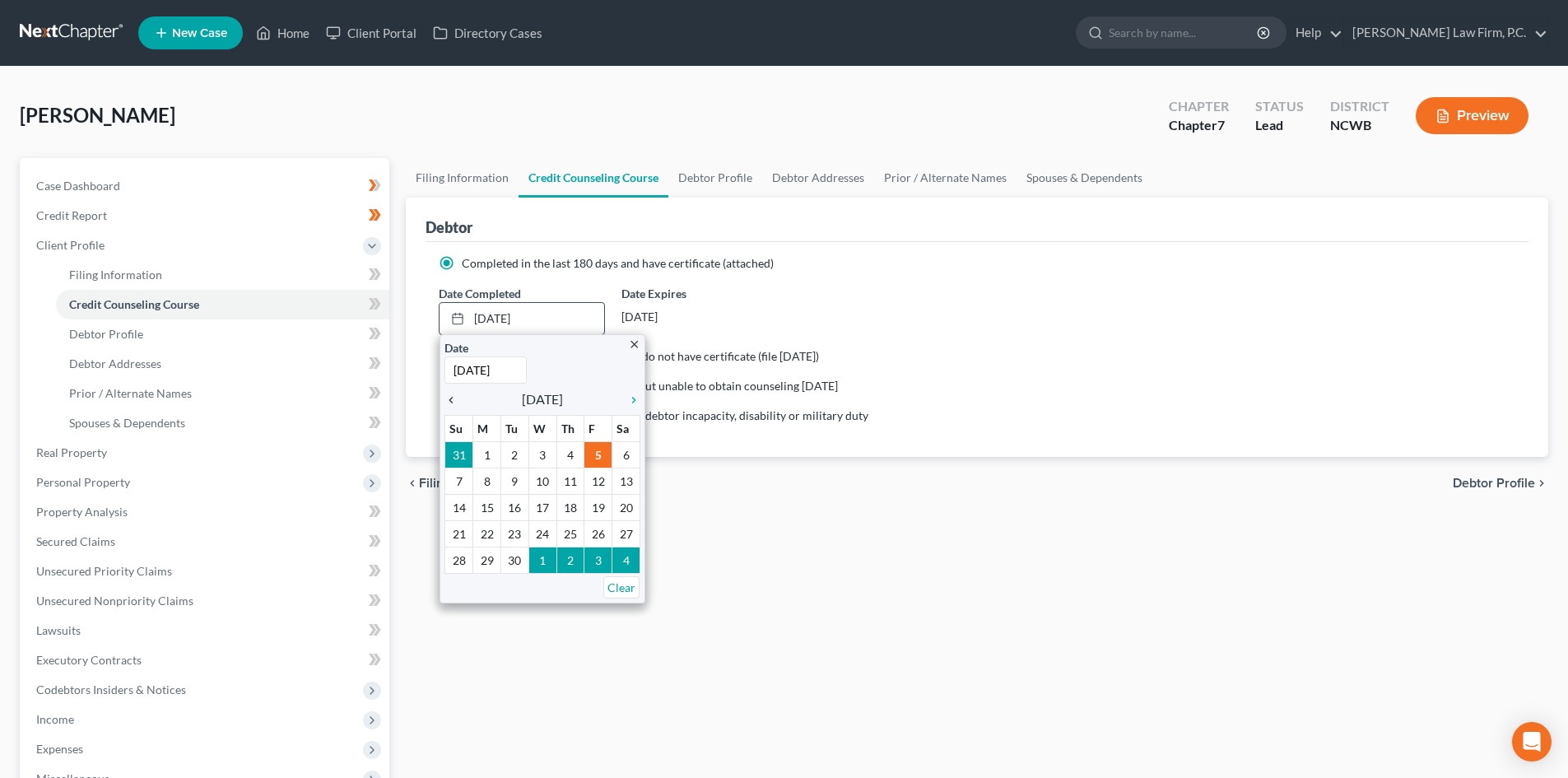
click at [453, 397] on icon "chevron_left" at bounding box center [454, 400] width 21 height 13
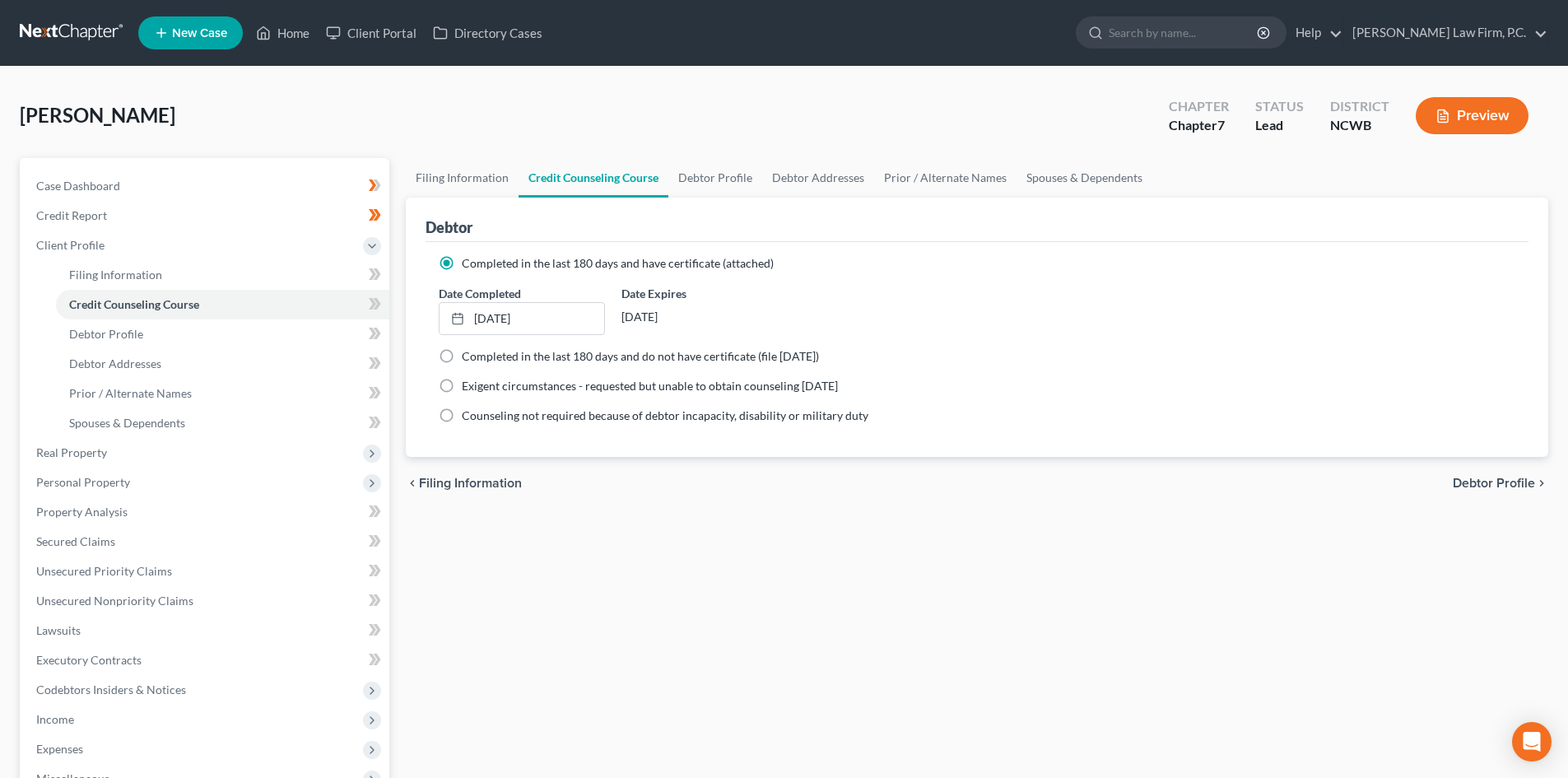
click at [796, 619] on div "Filing Information Credit Counseling Course Debtor Profile Debtor Addresses Pri…" at bounding box center [976, 589] width 1159 height 862
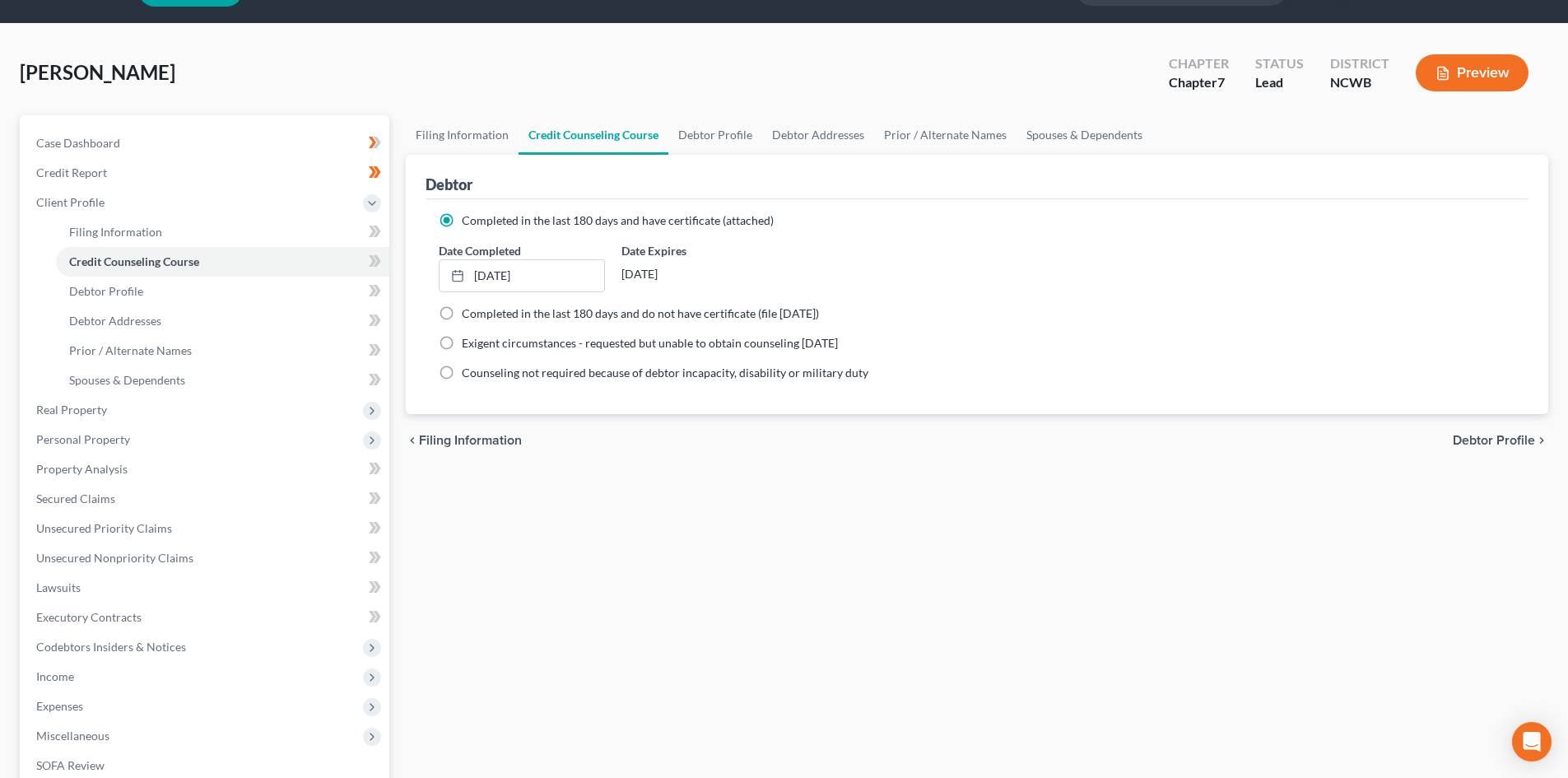
scroll to position [305, 0]
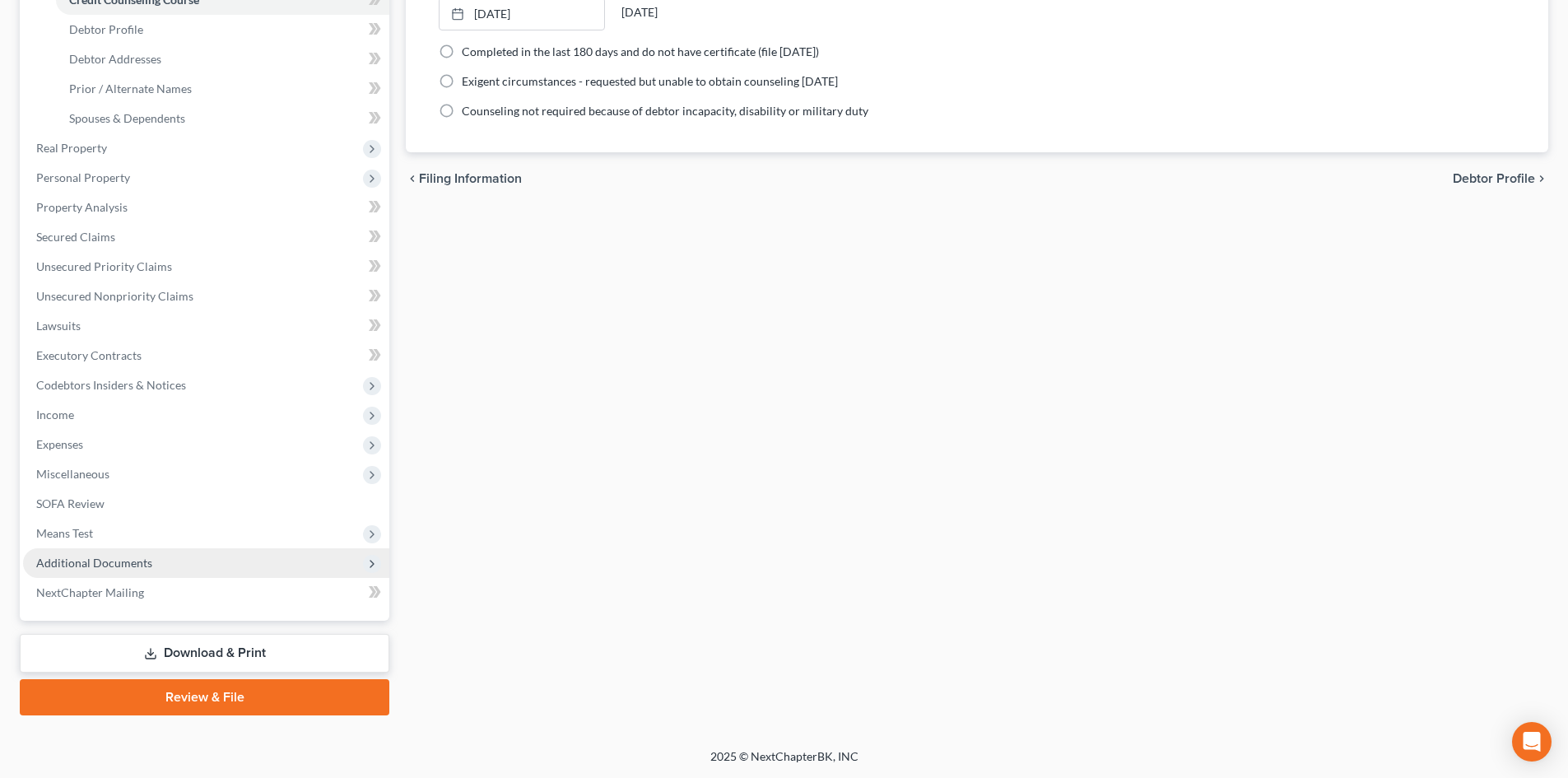
click at [132, 568] on span "Additional Documents" at bounding box center [94, 563] width 116 height 14
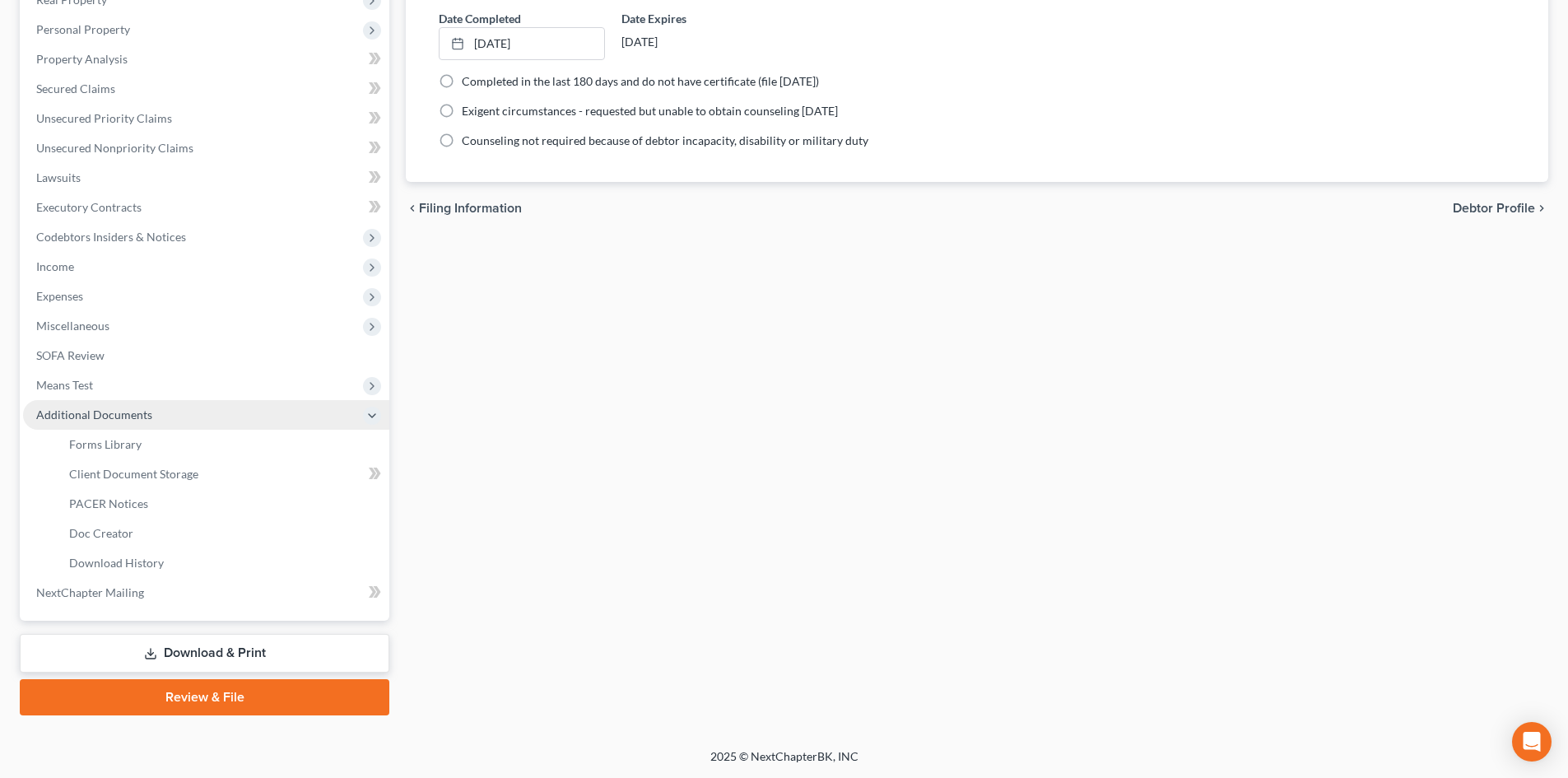
scroll to position [275, 0]
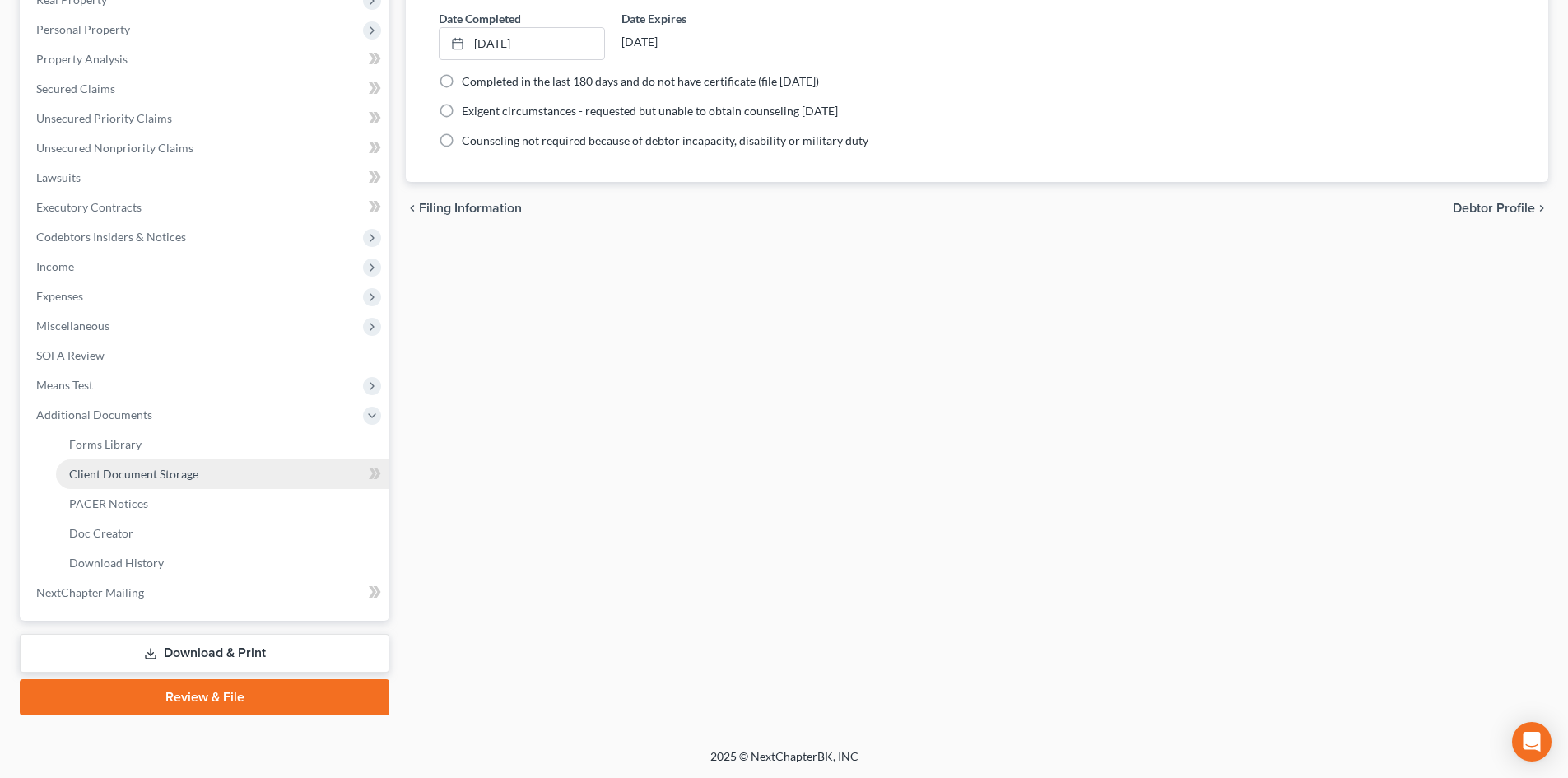
click at [155, 480] on span "Client Document Storage" at bounding box center [134, 473] width 129 height 14
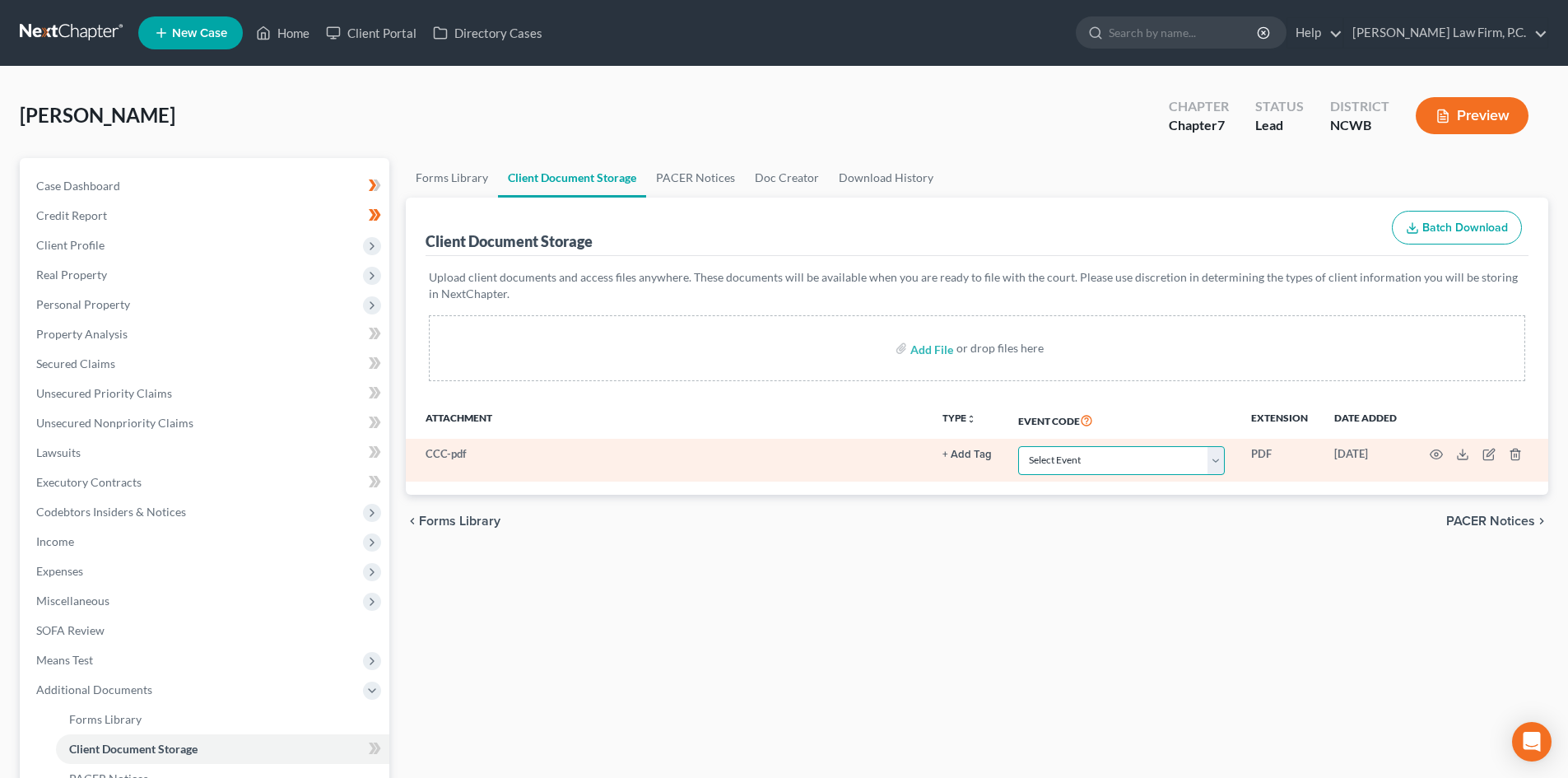
drag, startPoint x: 1108, startPoint y: 456, endPoint x: 1102, endPoint y: 474, distance: 19.0
click at [1107, 456] on select "Select Event Certificate of Credit Counseling Employee Income Records Pay Filin…" at bounding box center [1121, 460] width 207 height 29
select select "0"
click at [1018, 446] on select "Select Event Certificate of Credit Counseling Employee Income Records Pay Filin…" at bounding box center [1121, 460] width 207 height 29
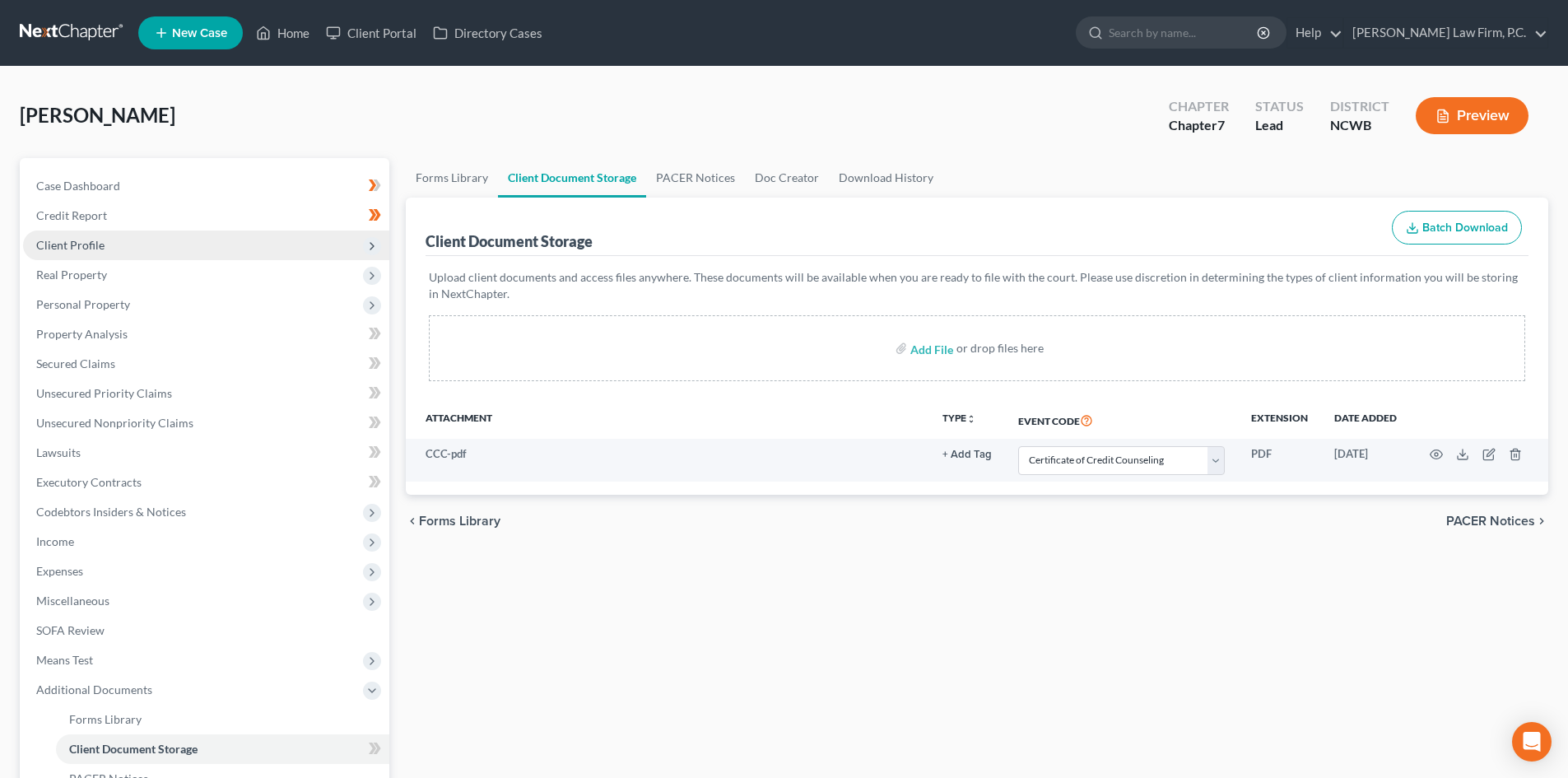
click at [96, 251] on span "Client Profile" at bounding box center [70, 245] width 68 height 14
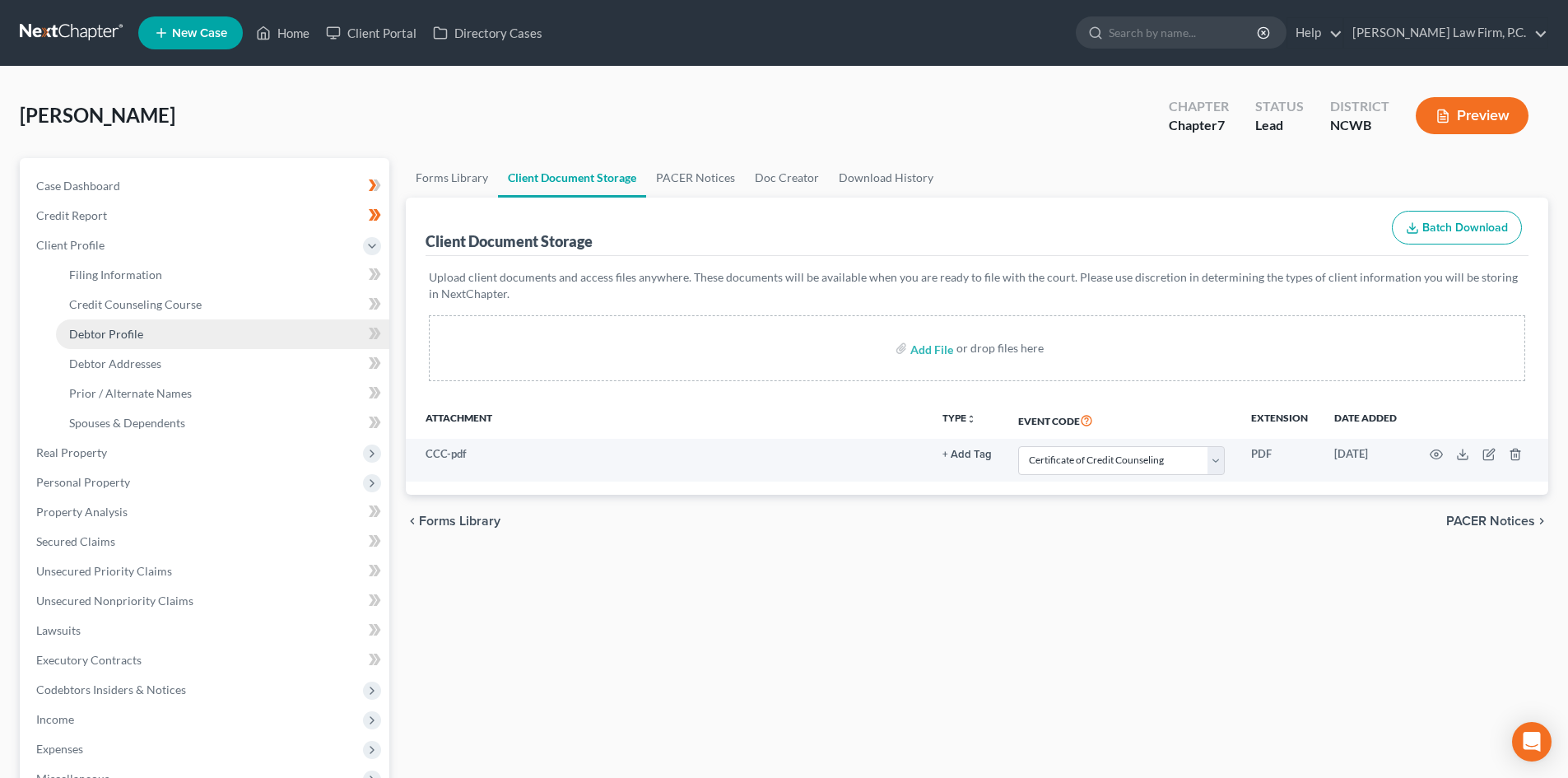
click at [142, 327] on link "Debtor Profile" at bounding box center [223, 334] width 333 height 30
select select "2"
select select "3"
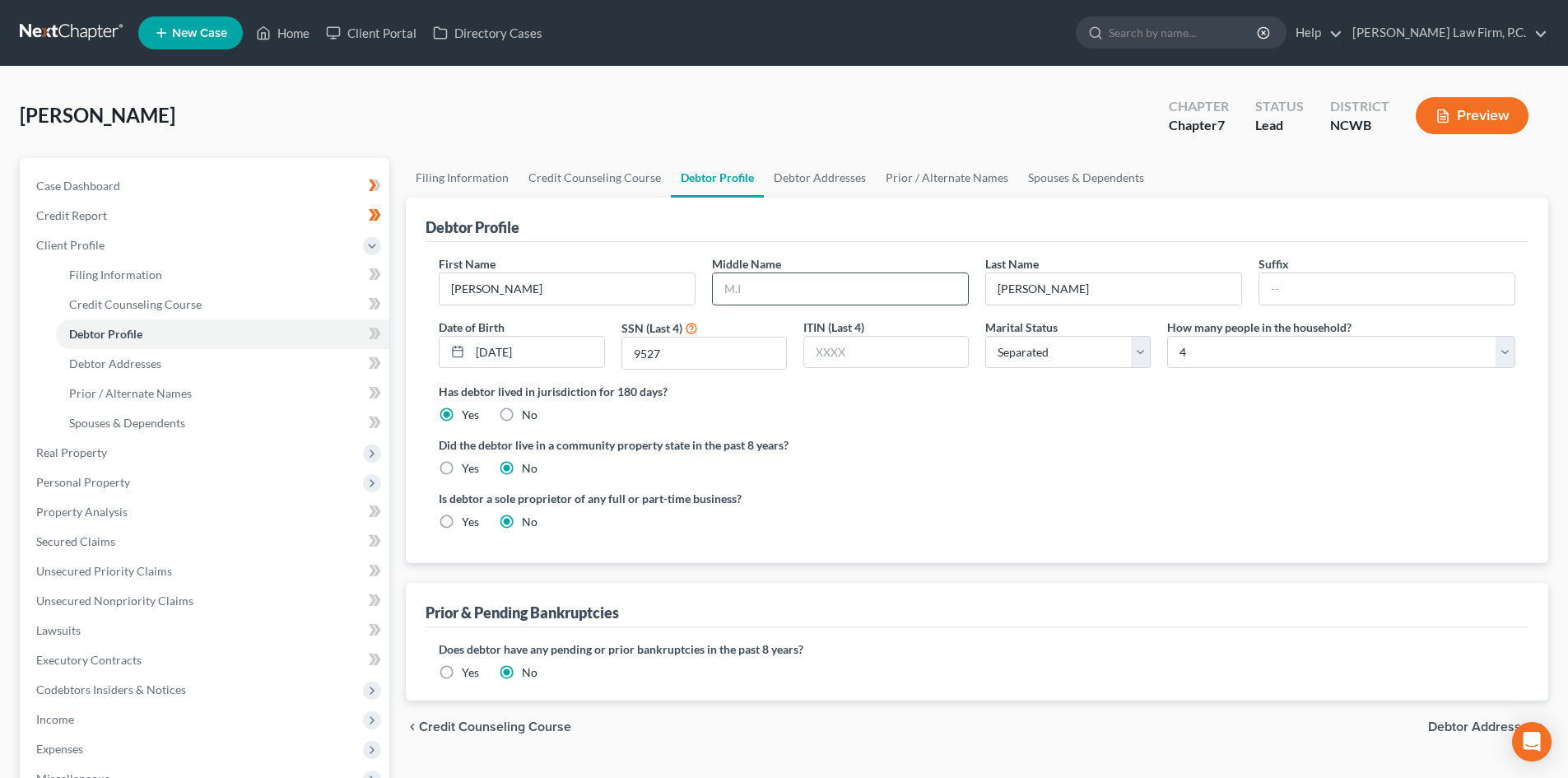
click at [768, 296] on input "text" at bounding box center [840, 289] width 255 height 31
type input "[PERSON_NAME]"
click at [844, 170] on link "Debtor Addresses" at bounding box center [819, 177] width 112 height 40
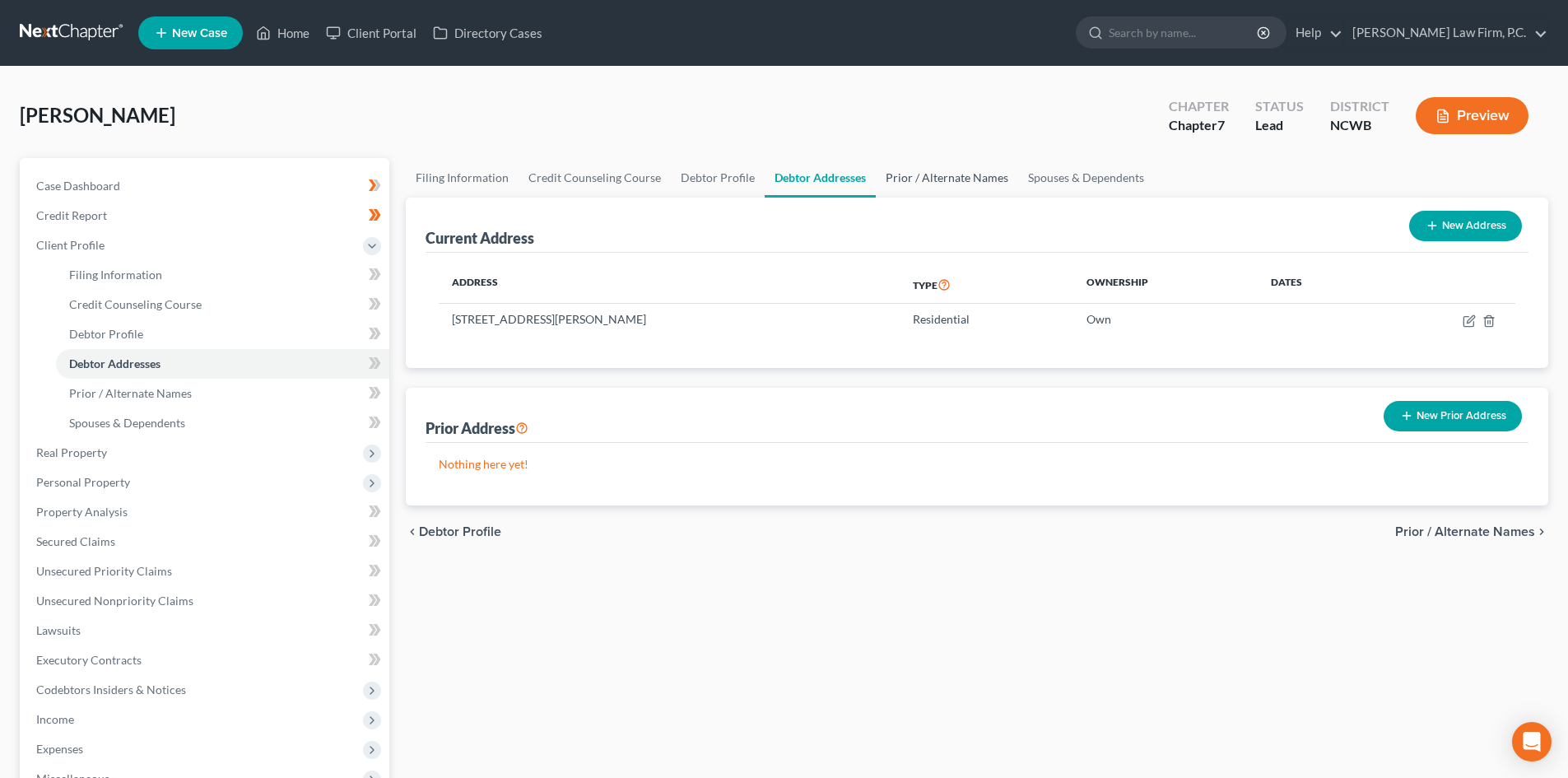
click at [947, 178] on link "Prior / Alternate Names" at bounding box center [947, 177] width 142 height 40
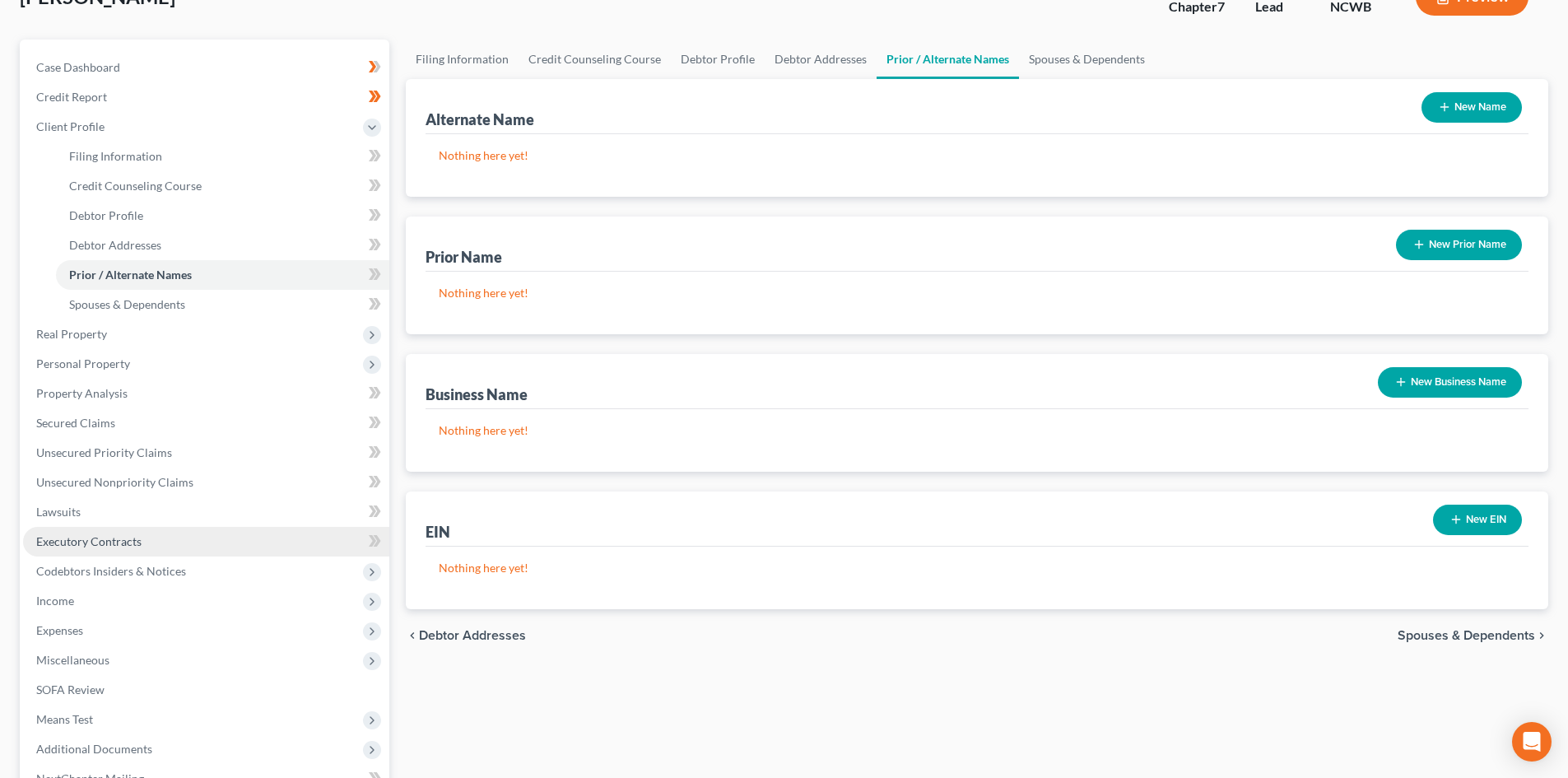
scroll to position [164, 0]
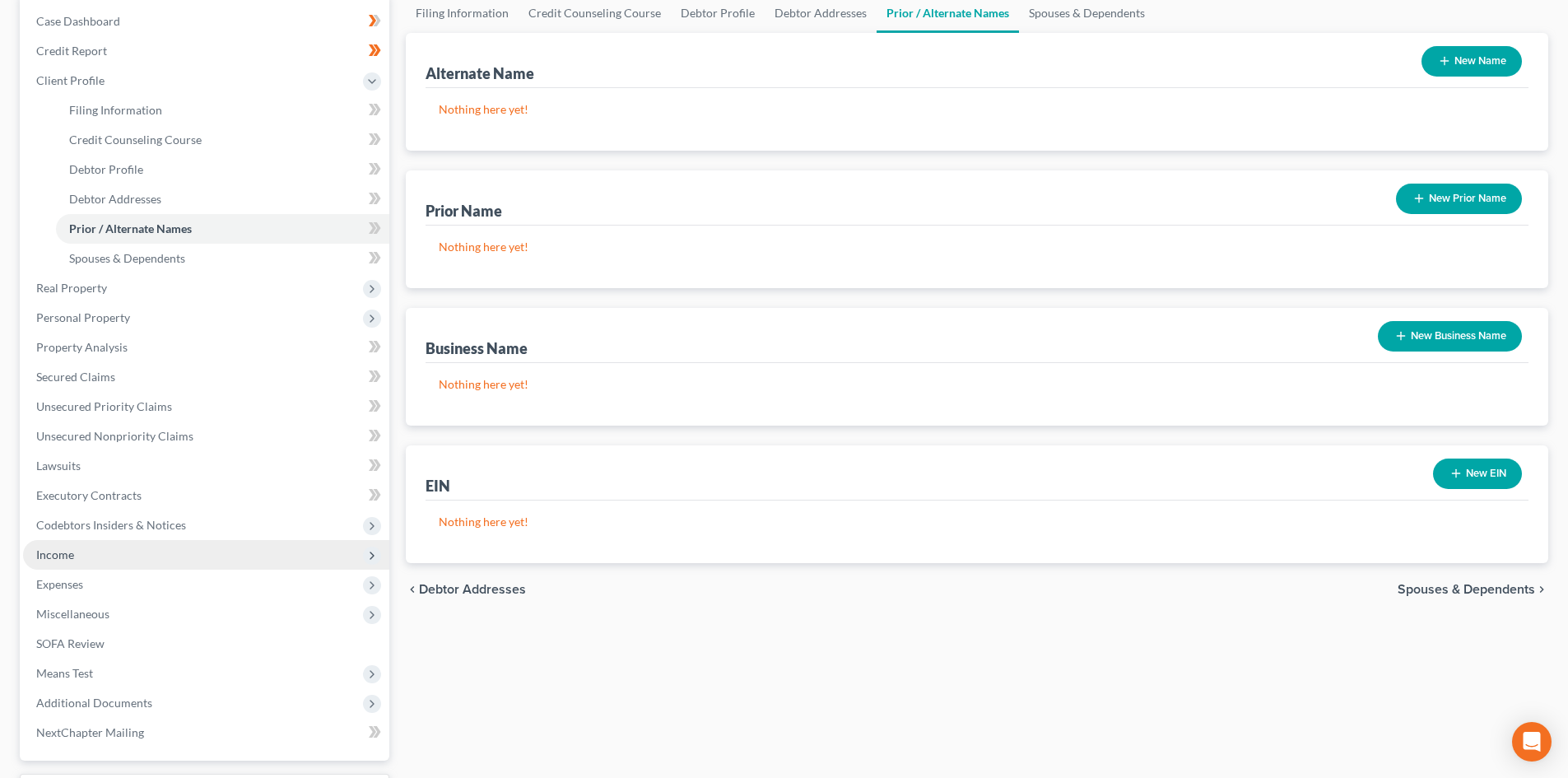
click at [103, 557] on span "Income" at bounding box center [206, 555] width 367 height 30
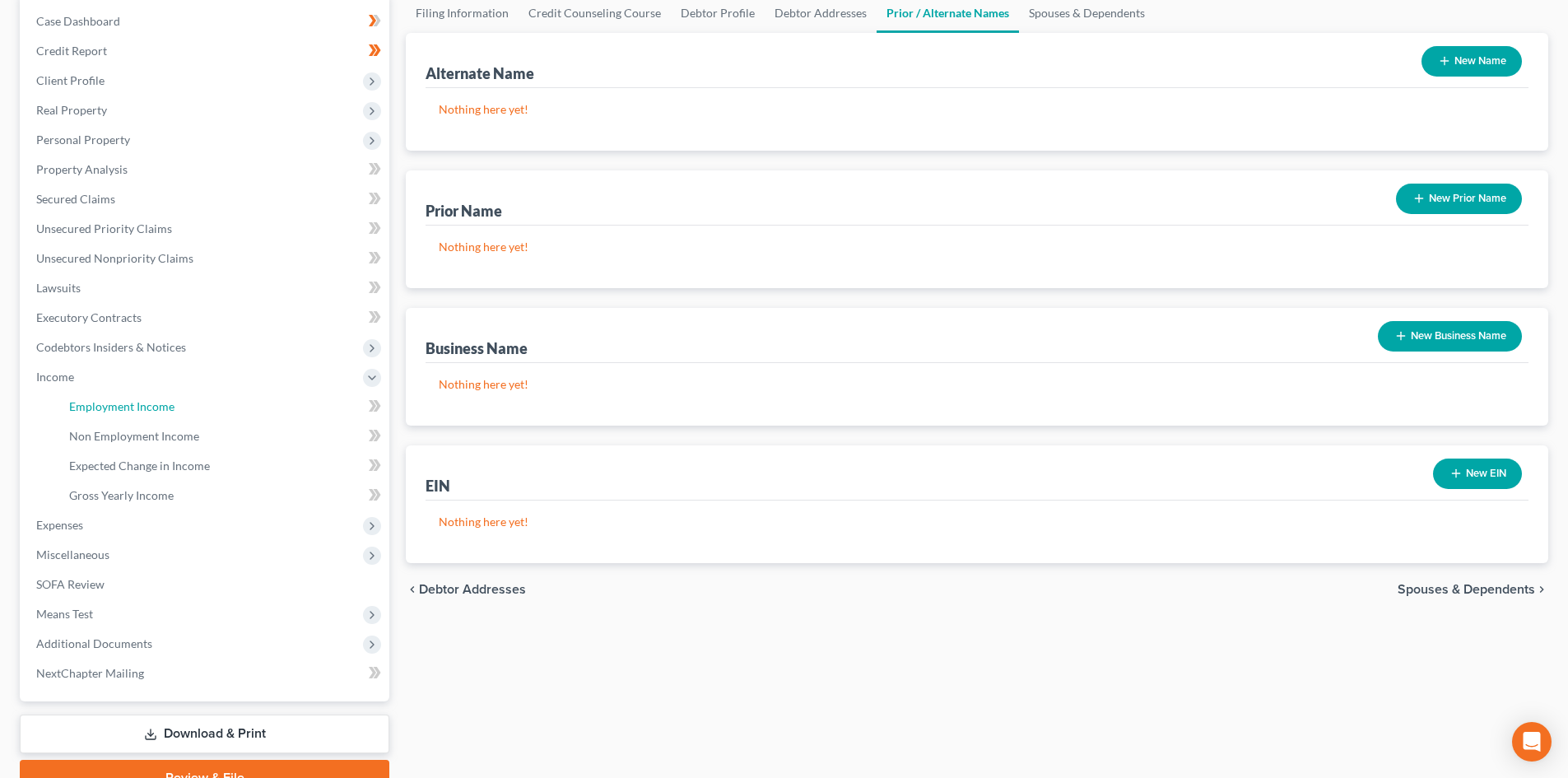
drag, startPoint x: 151, startPoint y: 403, endPoint x: 995, endPoint y: 384, distance: 844.2
click at [151, 403] on span "Employment Income" at bounding box center [122, 406] width 105 height 14
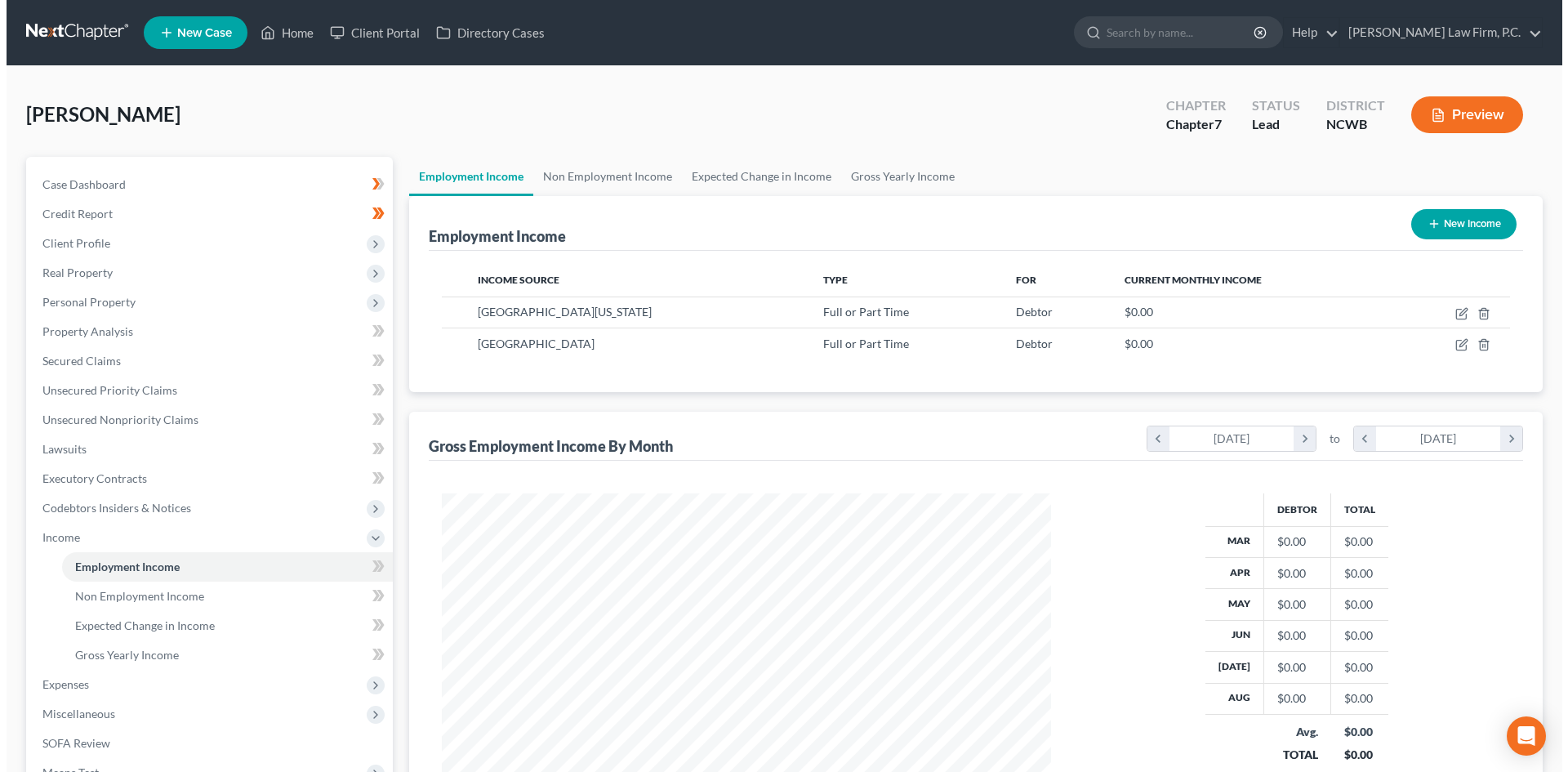
scroll to position [304, 642]
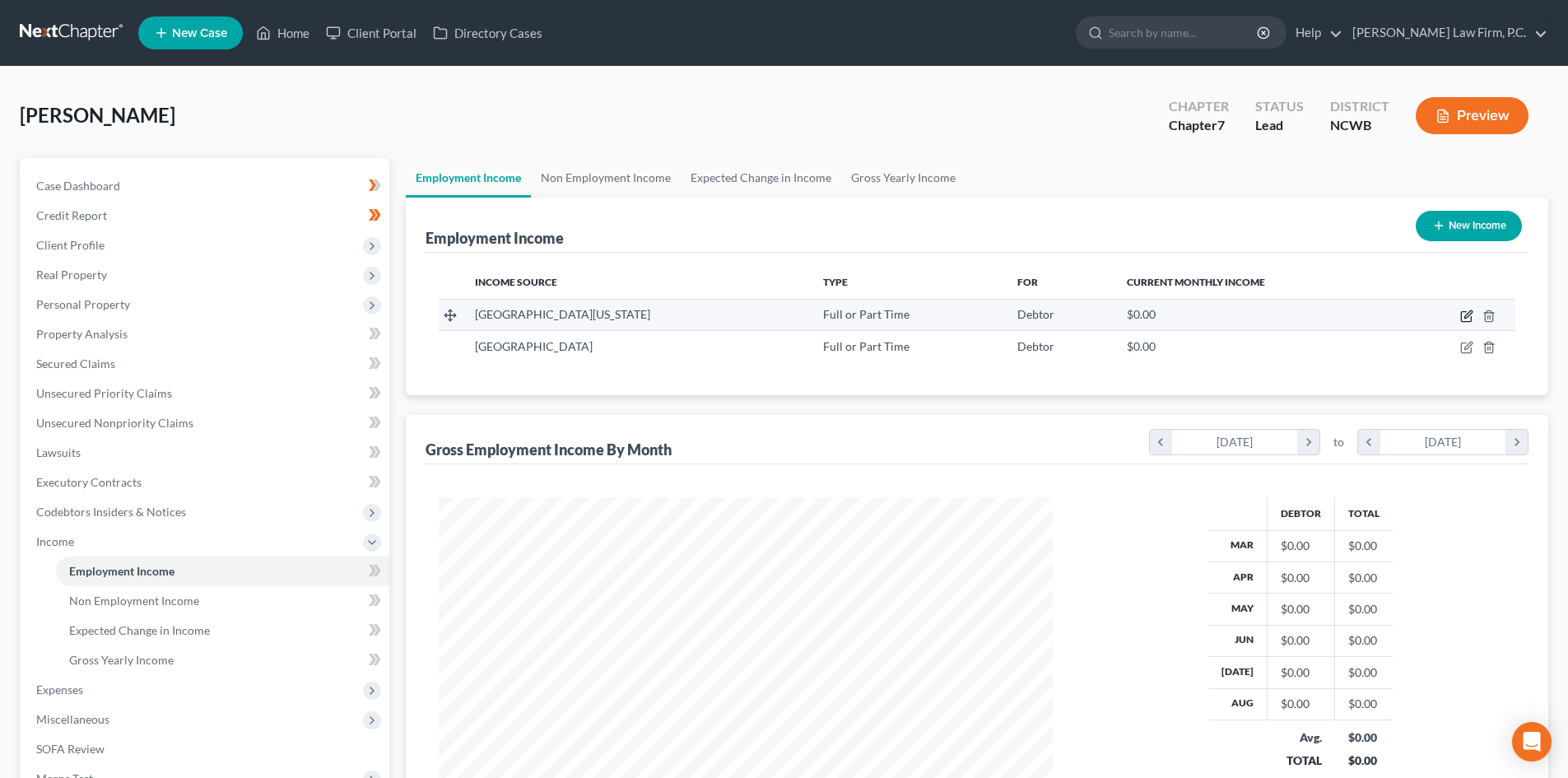
click at [1469, 313] on icon "button" at bounding box center [1468, 314] width 7 height 7
select select "0"
select select "1"
select select "2"
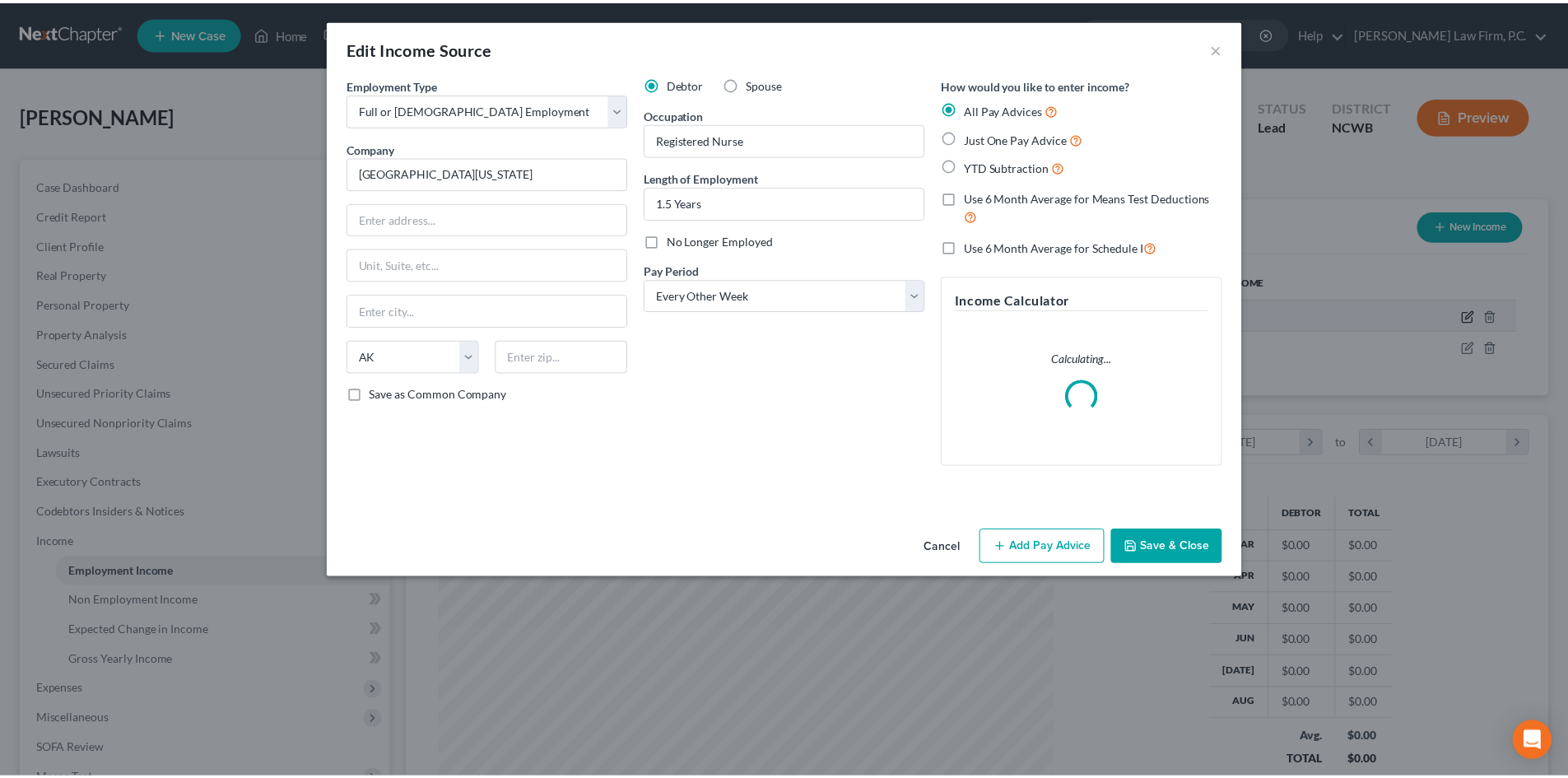
scroll to position [310, 653]
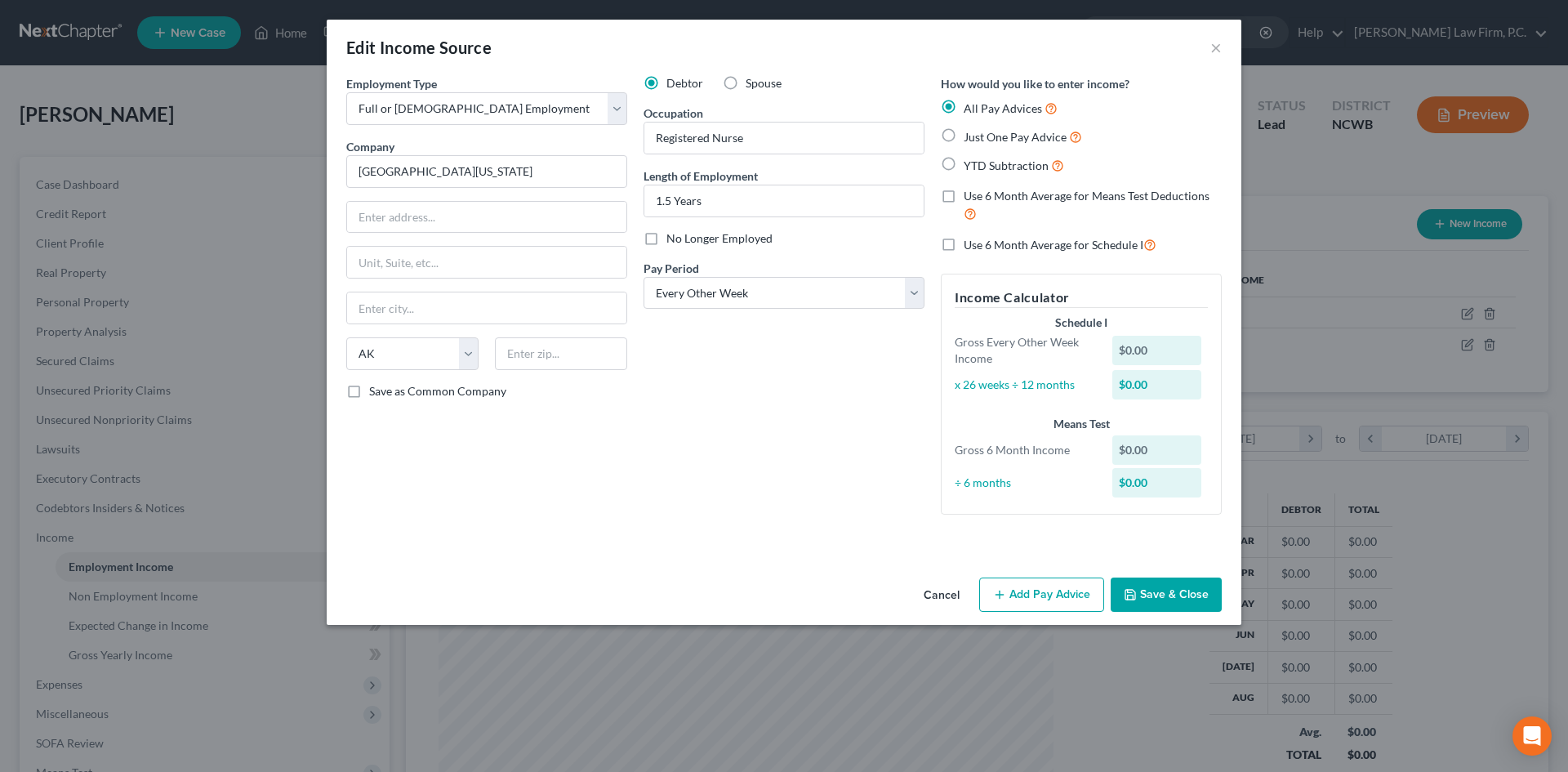
click at [949, 590] on button "Cancel" at bounding box center [942, 596] width 62 height 33
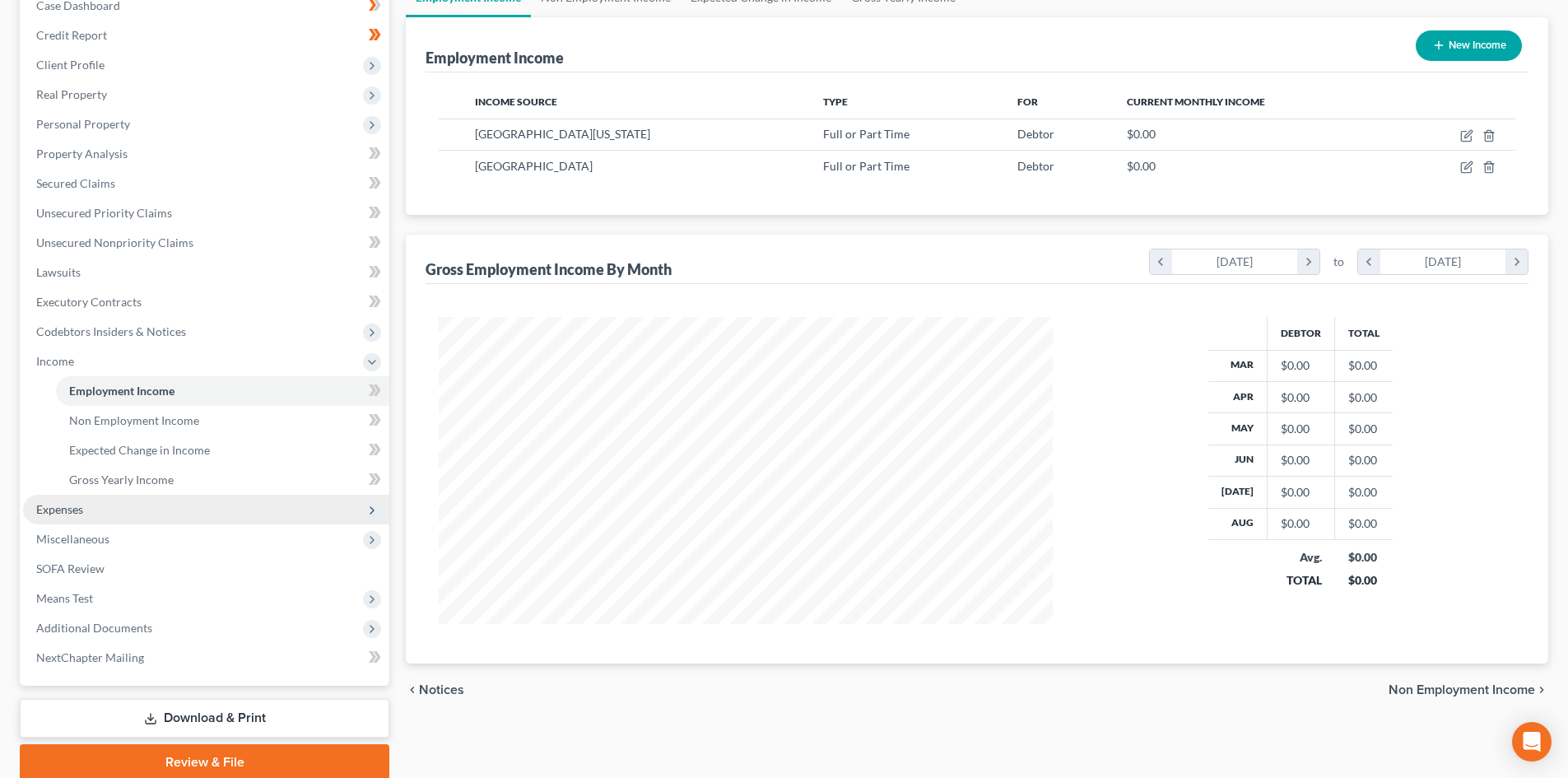
scroll to position [246, 0]
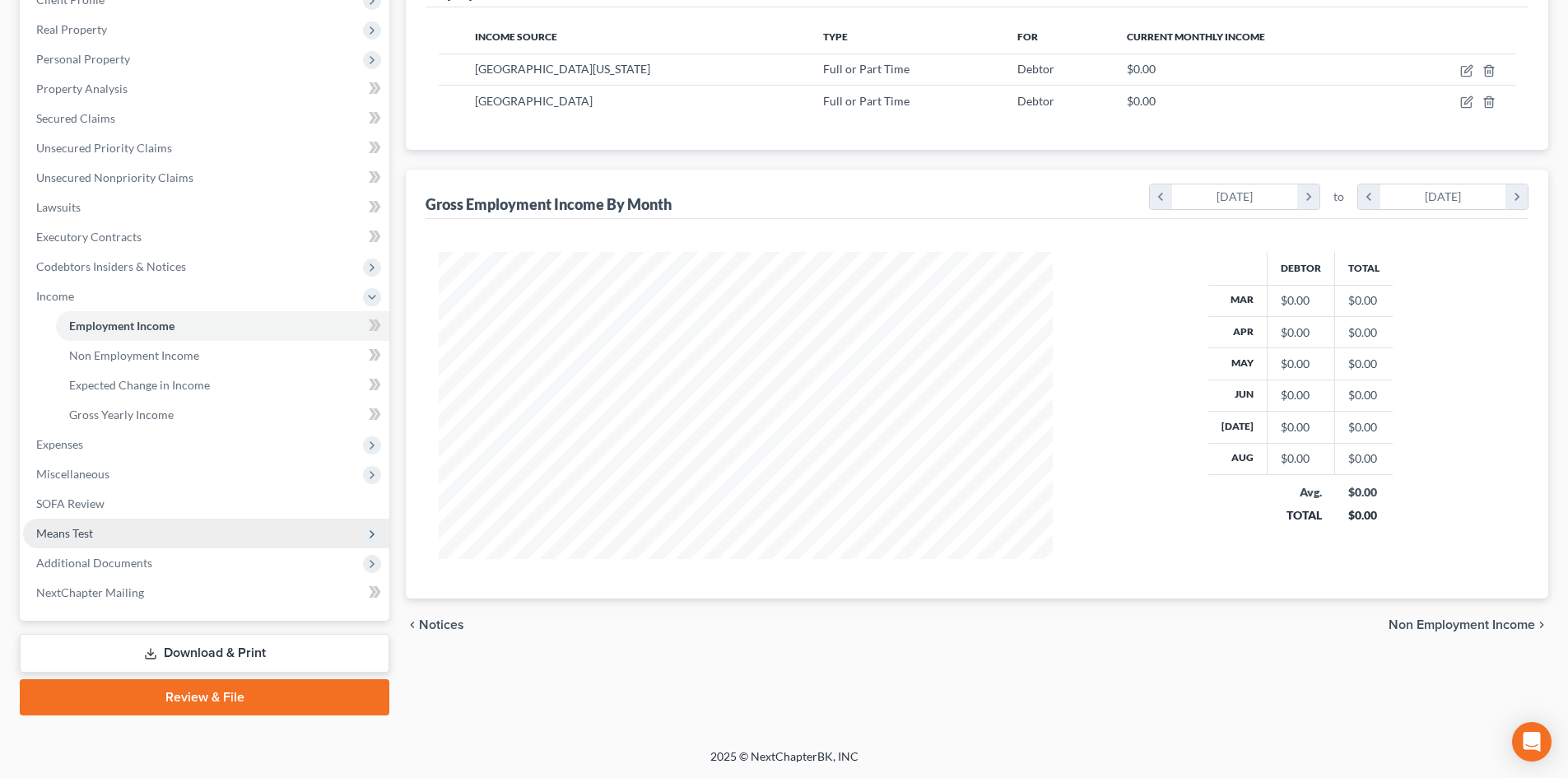
click at [111, 529] on span "Means Test" at bounding box center [206, 533] width 367 height 30
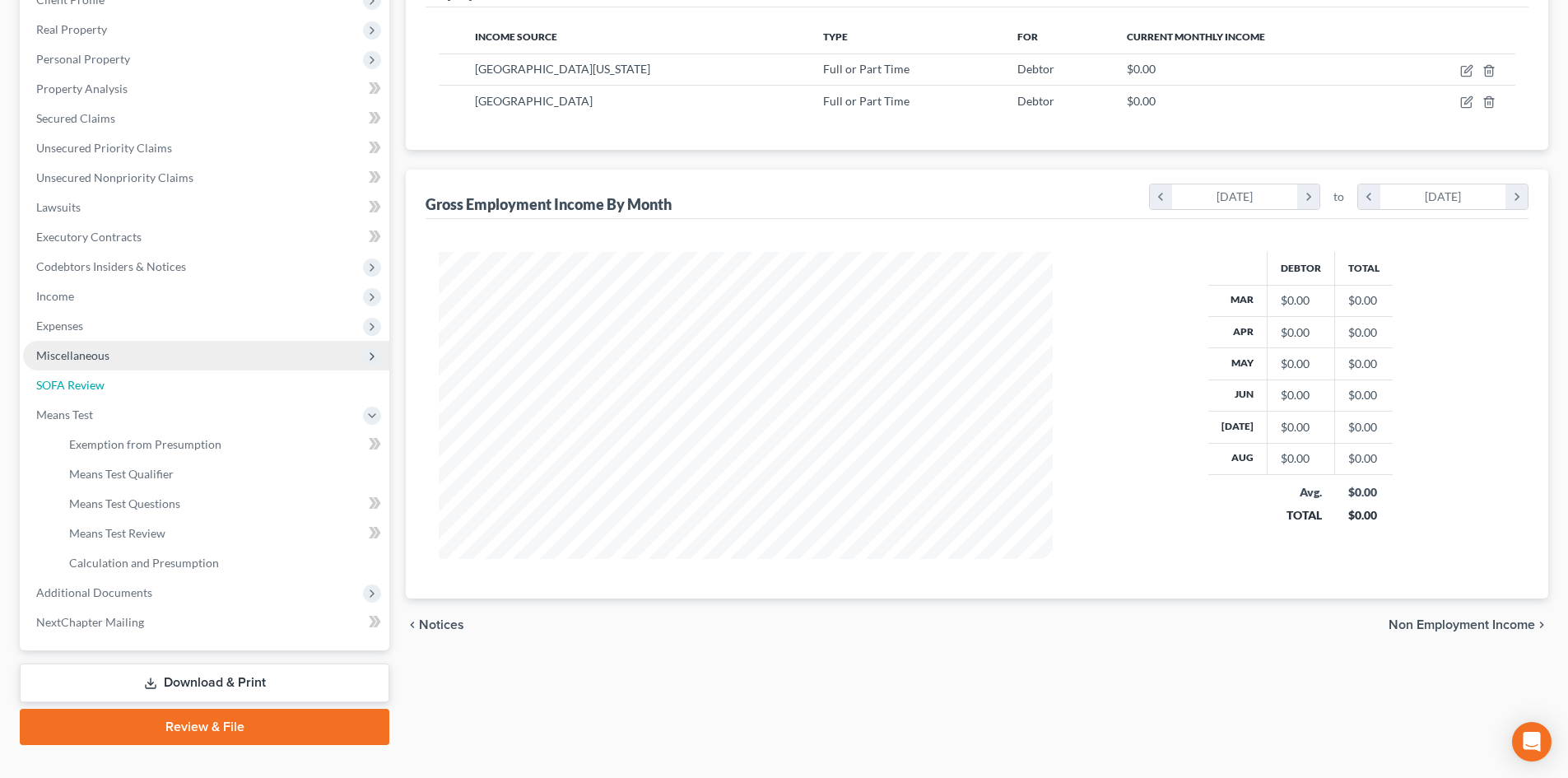
drag, startPoint x: 121, startPoint y: 387, endPoint x: 389, endPoint y: 363, distance: 269.1
click at [121, 386] on link "SOFA Review" at bounding box center [206, 385] width 367 height 30
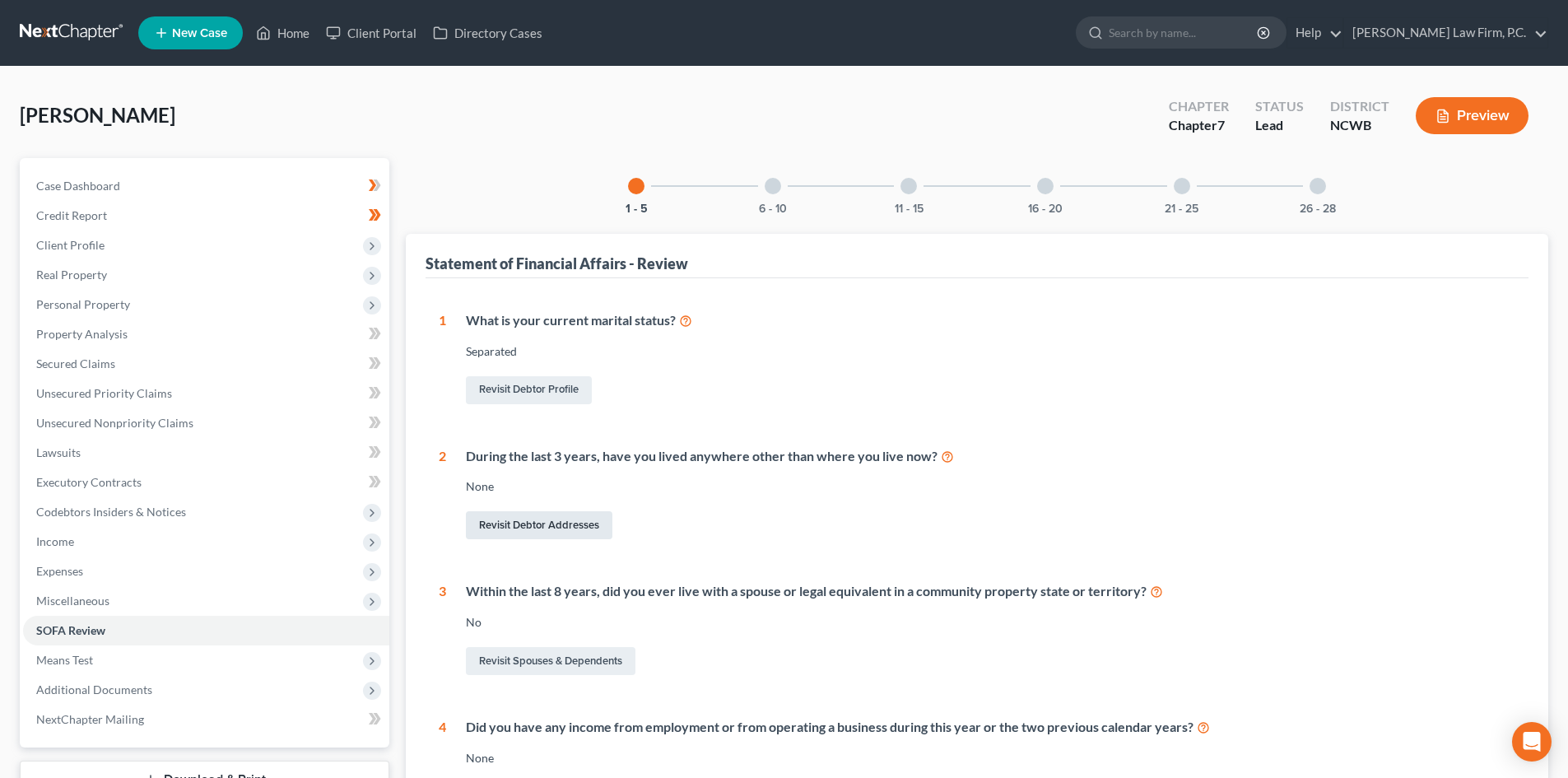
click at [544, 529] on link "Revisit Debtor Addresses" at bounding box center [538, 525] width 147 height 28
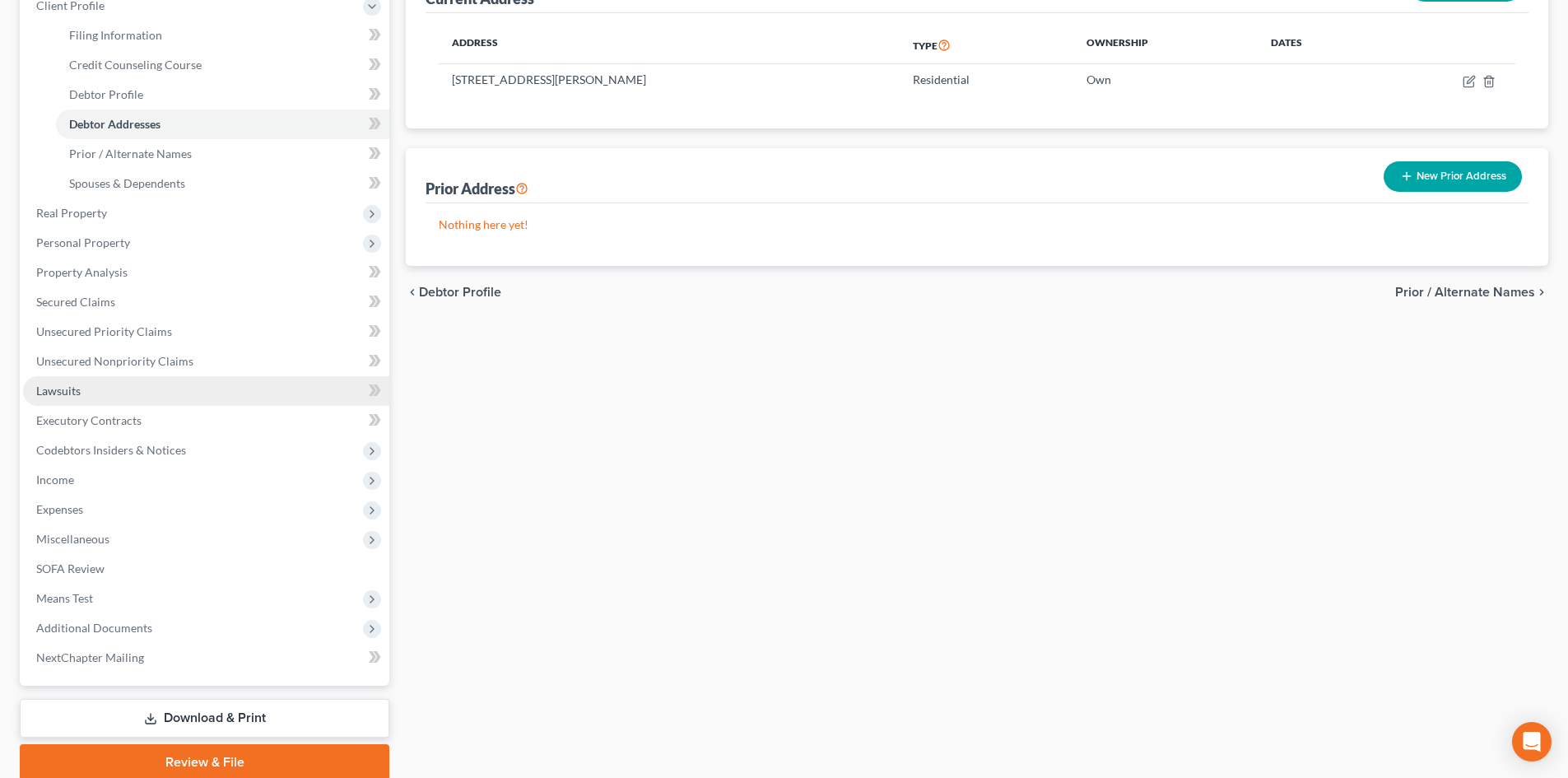
scroll to position [305, 0]
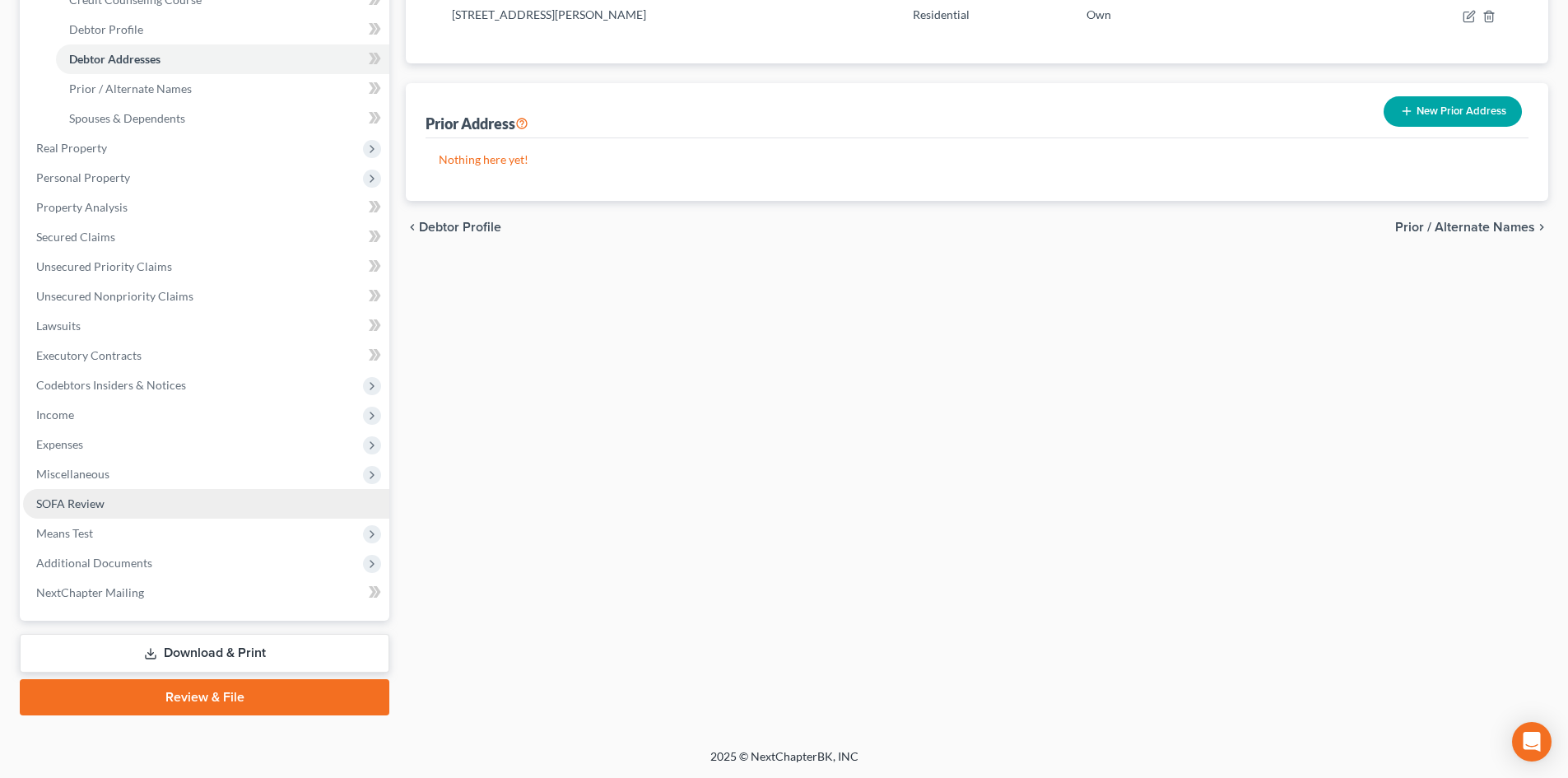
click at [137, 500] on link "SOFA Review" at bounding box center [206, 504] width 367 height 30
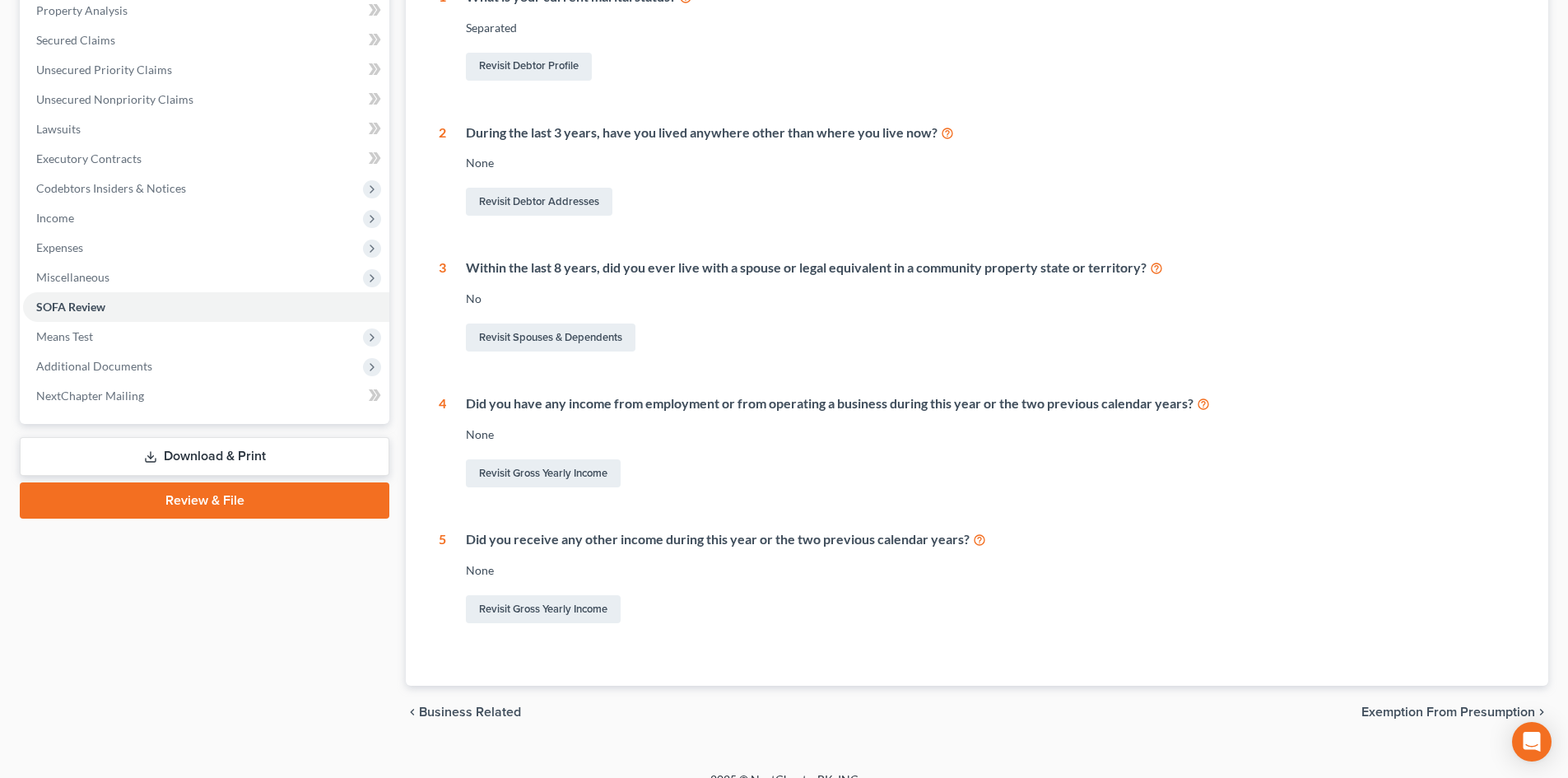
scroll to position [329, 0]
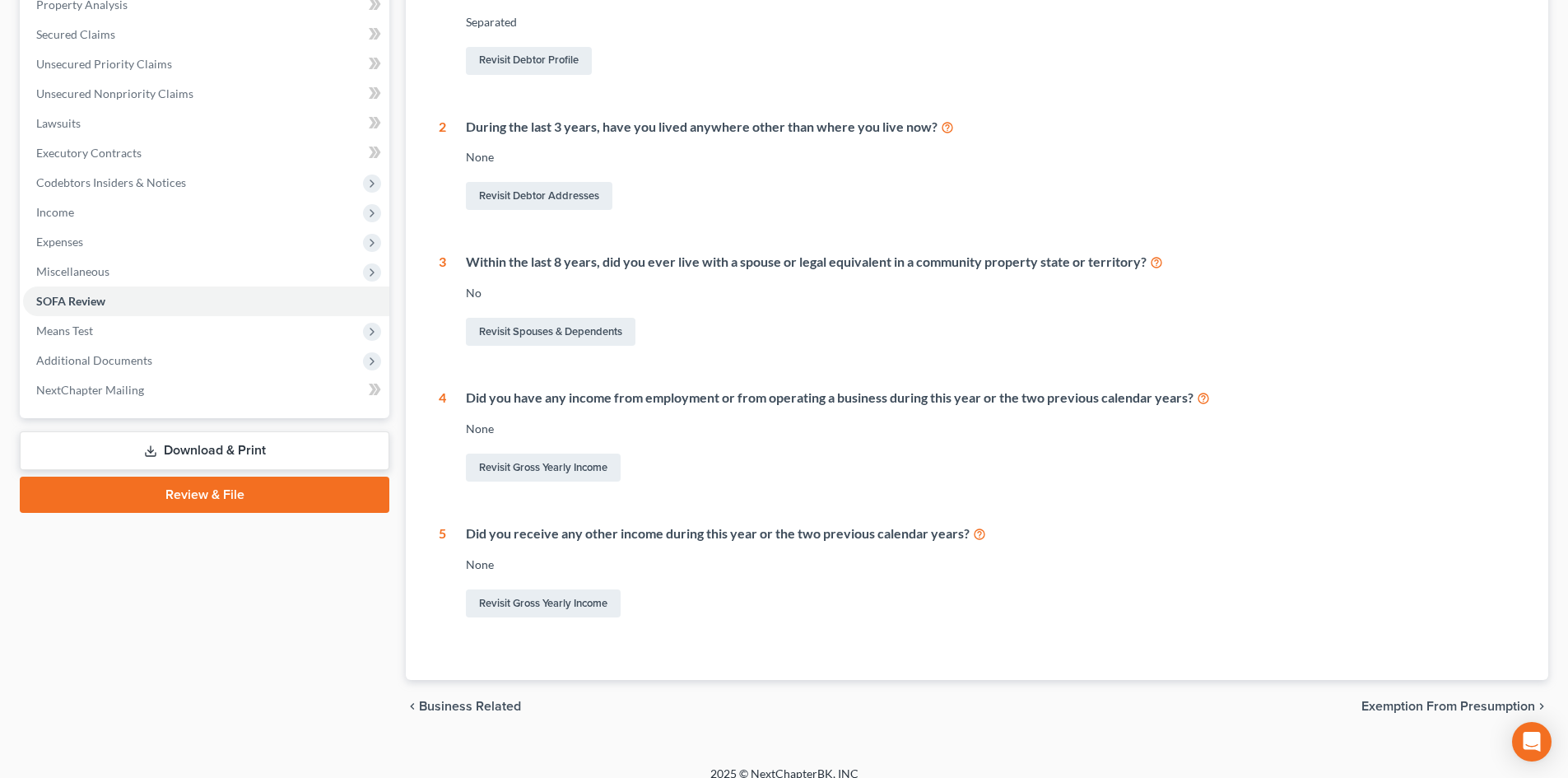
click at [585, 485] on div "Revisit Gross Yearly Income" at bounding box center [990, 468] width 1049 height 34
click at [583, 463] on link "Revisit Gross Yearly Income" at bounding box center [543, 468] width 155 height 28
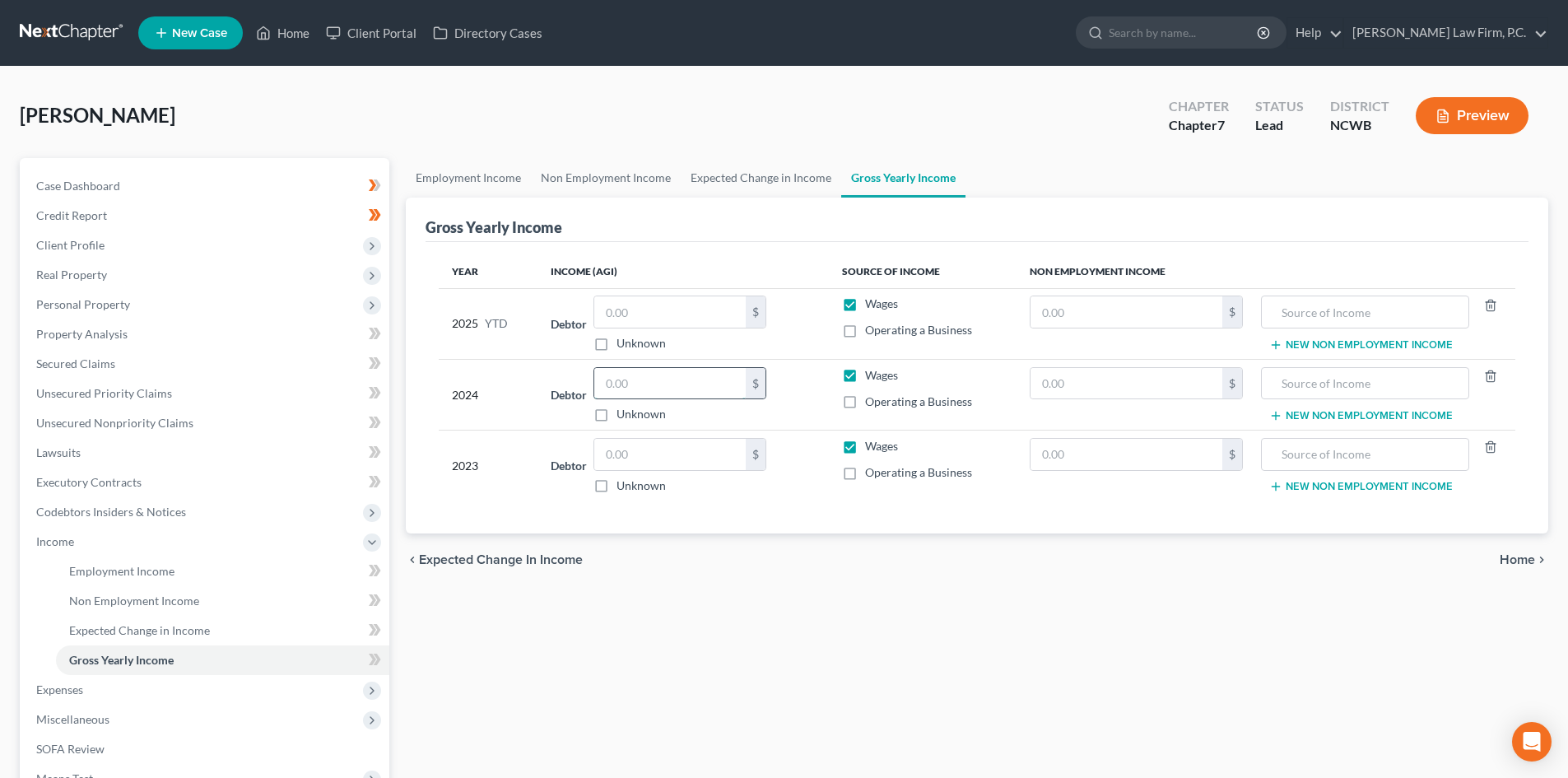
click at [654, 379] on input "text" at bounding box center [669, 383] width 151 height 31
type input "132,608.00"
click at [642, 453] on input "text" at bounding box center [669, 455] width 151 height 31
click at [663, 447] on input "text" at bounding box center [669, 455] width 151 height 31
type input "88,148"
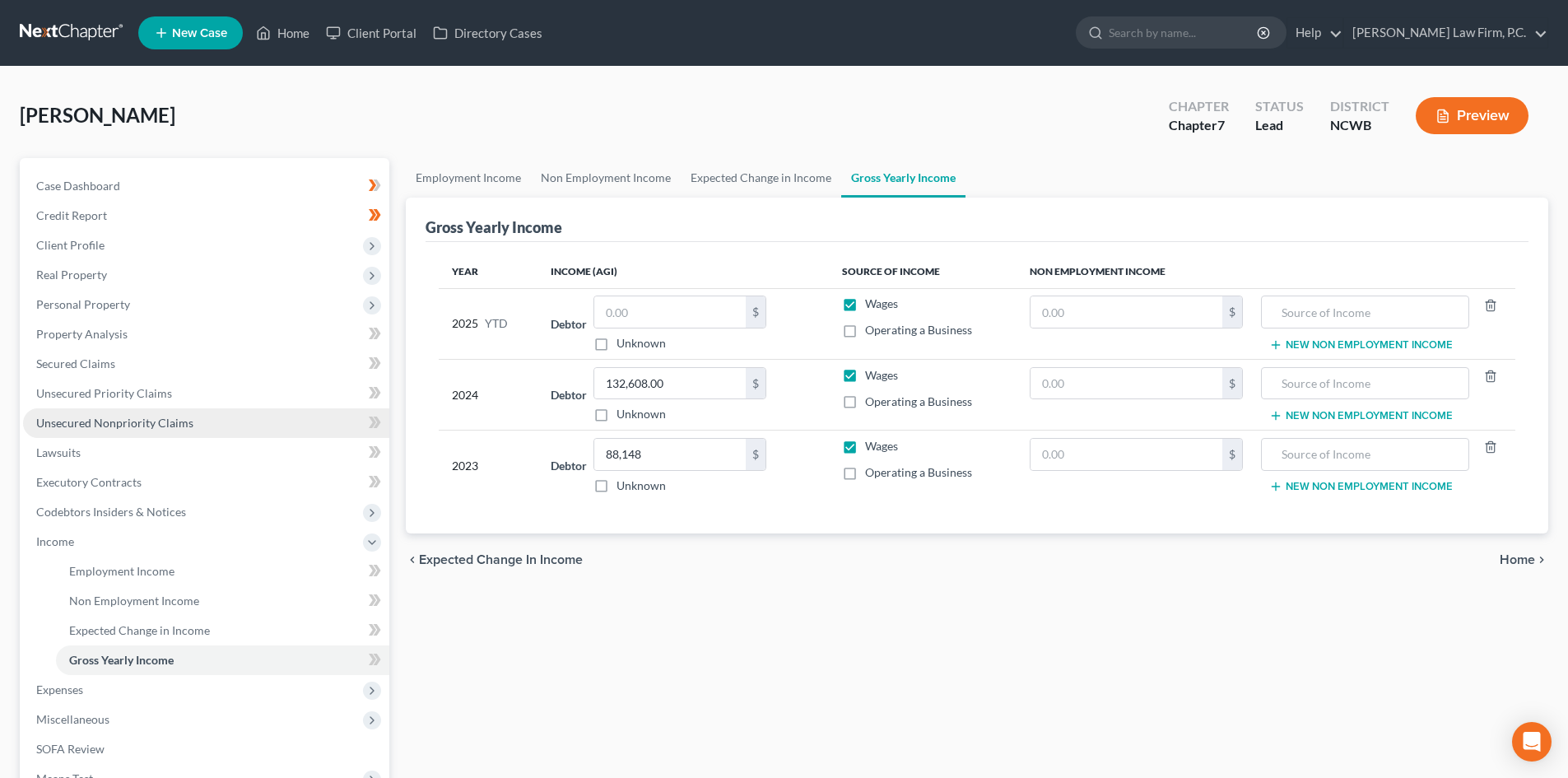
click at [105, 410] on link "Unsecured Nonpriority Claims" at bounding box center [206, 423] width 367 height 30
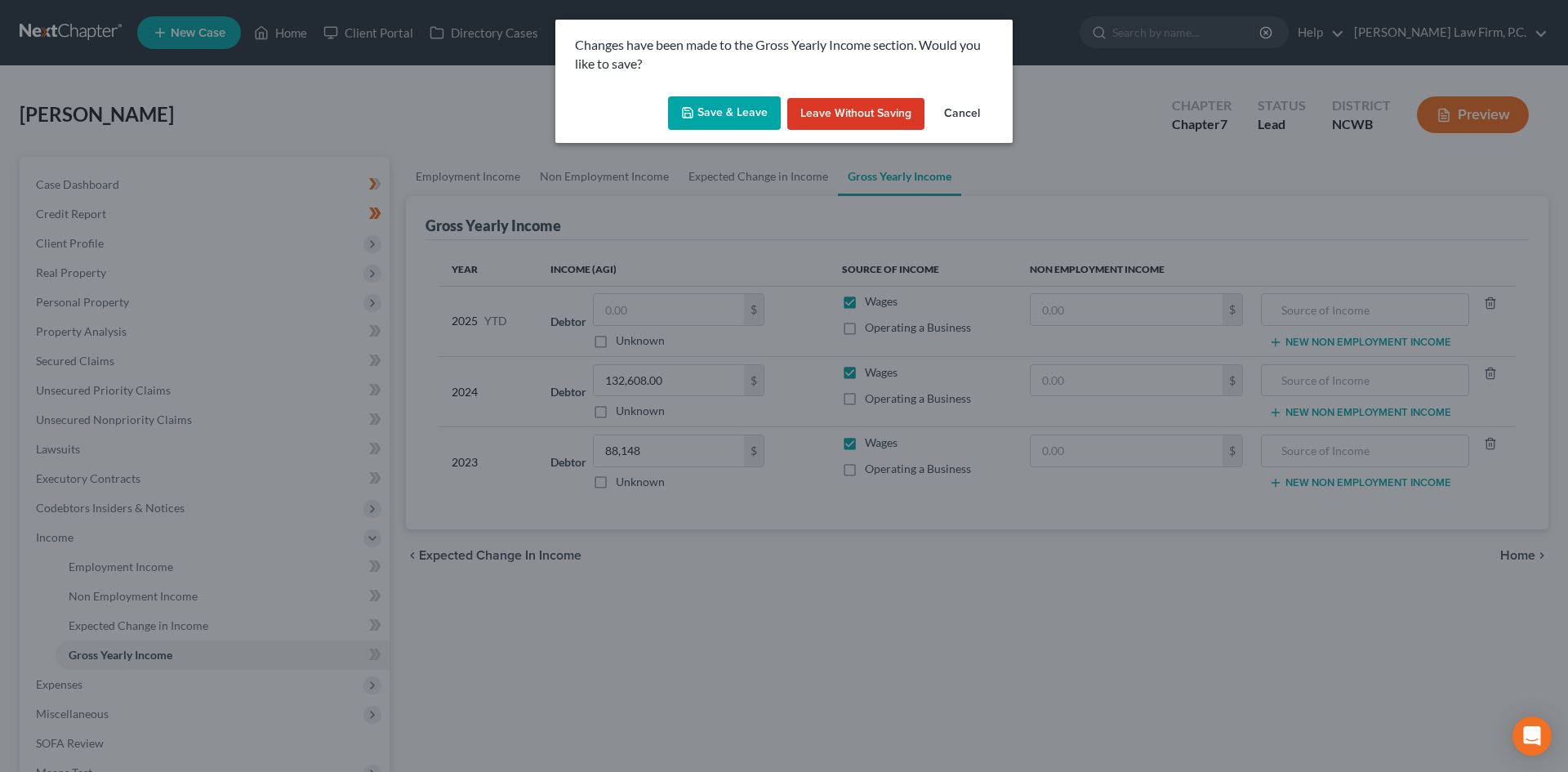
click at [706, 116] on button "Save & Leave" at bounding box center [724, 113] width 113 height 34
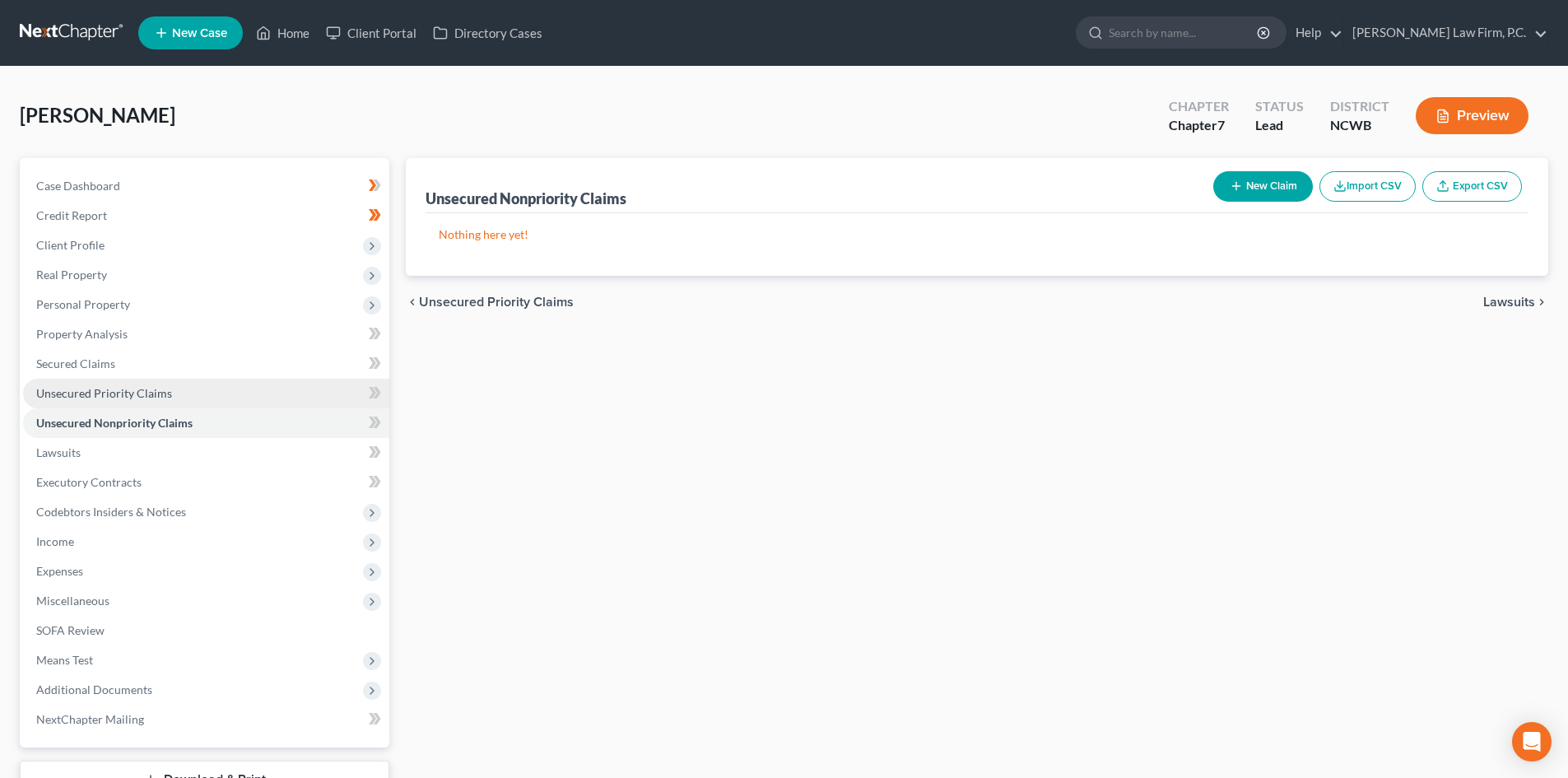
click at [139, 397] on span "Unsecured Priority Claims" at bounding box center [103, 393] width 136 height 14
click at [1232, 192] on icon "button" at bounding box center [1236, 186] width 13 height 13
select select "0"
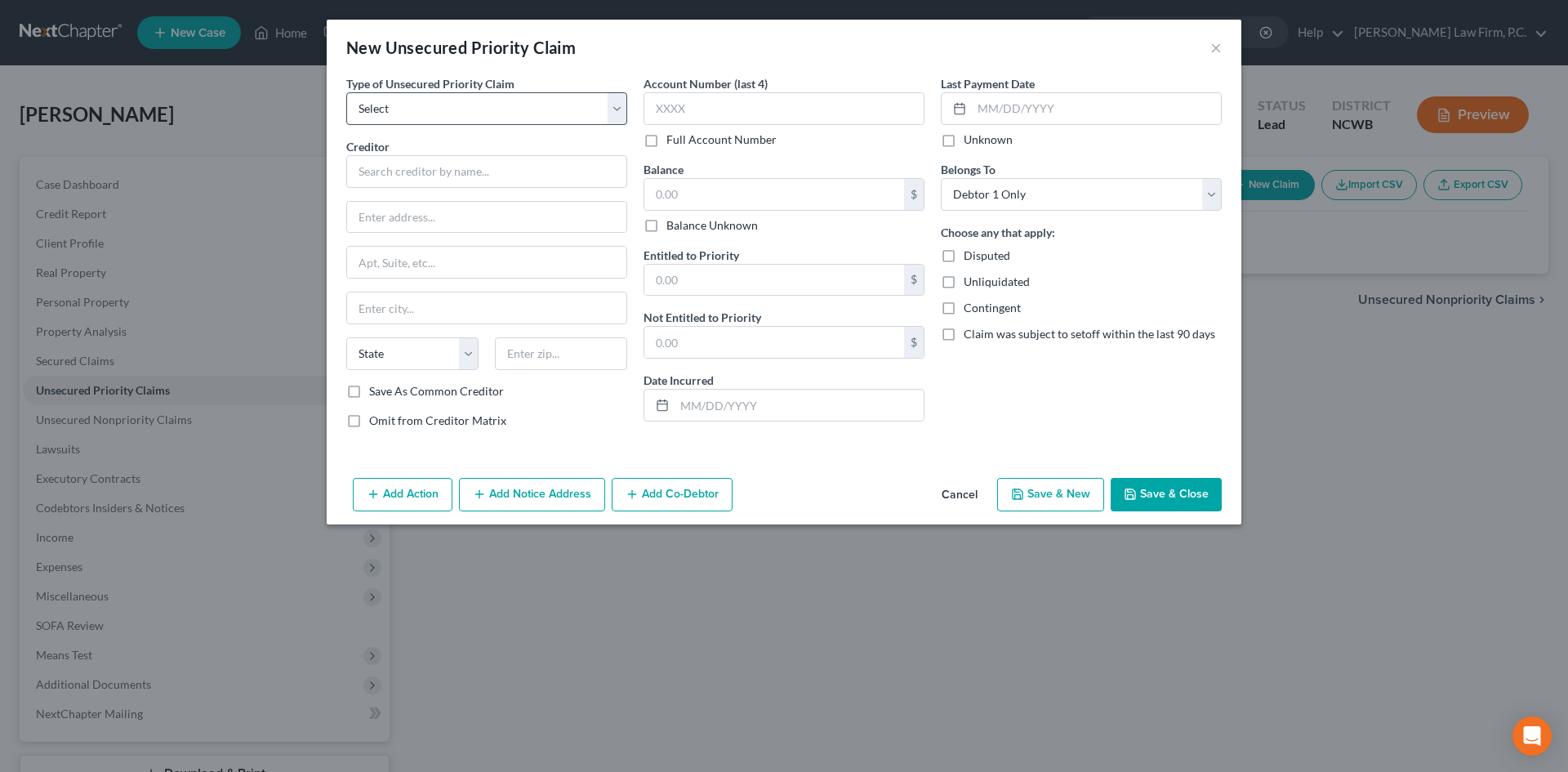
click at [391, 91] on label "Type of Unsecured Priority Claim *" at bounding box center [431, 83] width 169 height 17
click at [401, 116] on select "Select Taxes & Other Government Units Domestic Support Obligations Extensions o…" at bounding box center [487, 109] width 281 height 33
select select "0"
click at [346, 93] on select "Select Taxes & Other Government Units Domestic Support Obligations Extensions o…" at bounding box center [487, 109] width 281 height 33
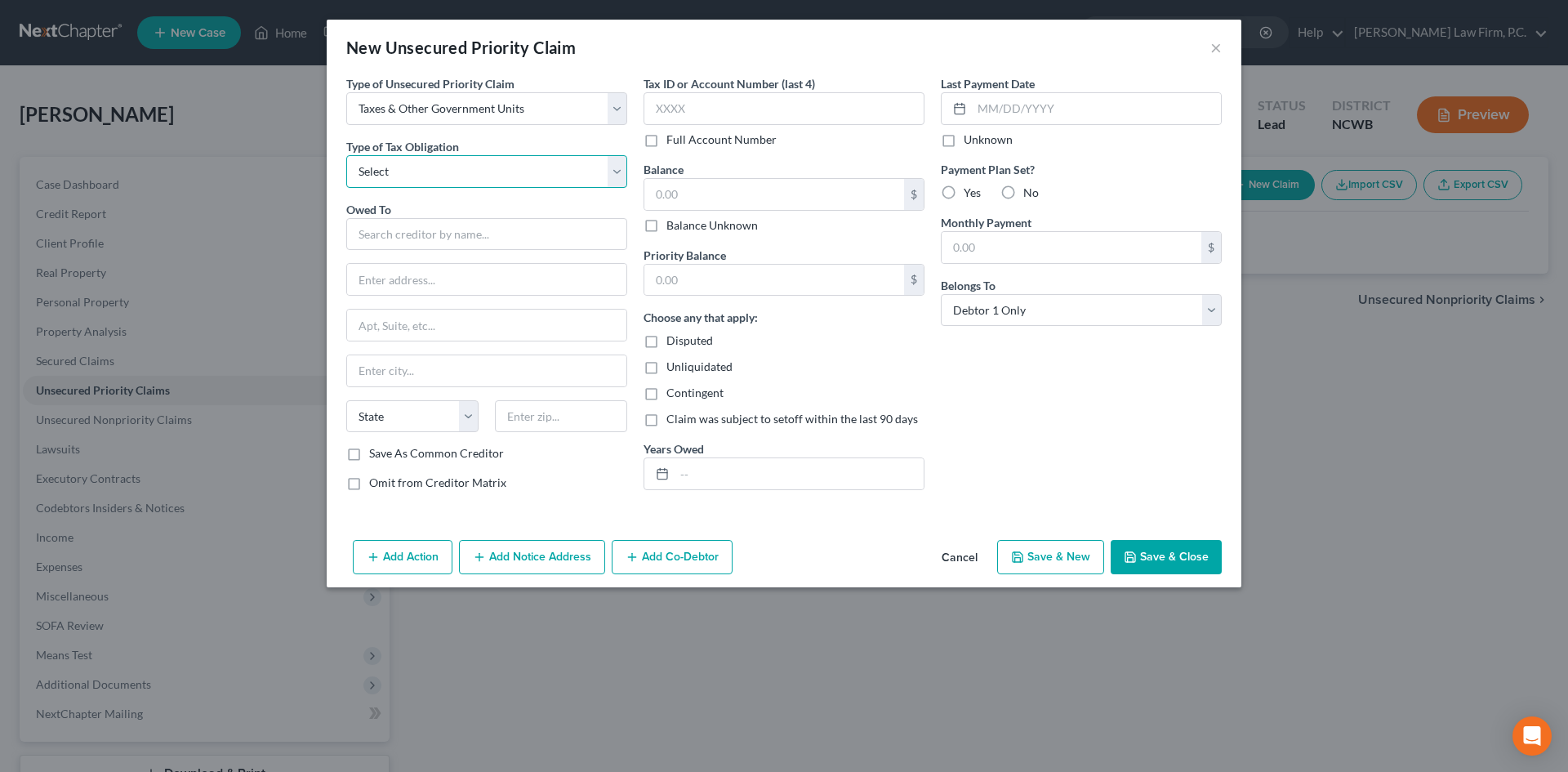
click at [404, 171] on select "Select Federal City State Franchise Tax Board Other" at bounding box center [487, 171] width 281 height 33
select select "0"
click at [346, 155] on select "Select Federal City State Franchise Tax Board Other" at bounding box center [487, 171] width 281 height 33
click at [389, 227] on input "text" at bounding box center [487, 235] width 281 height 33
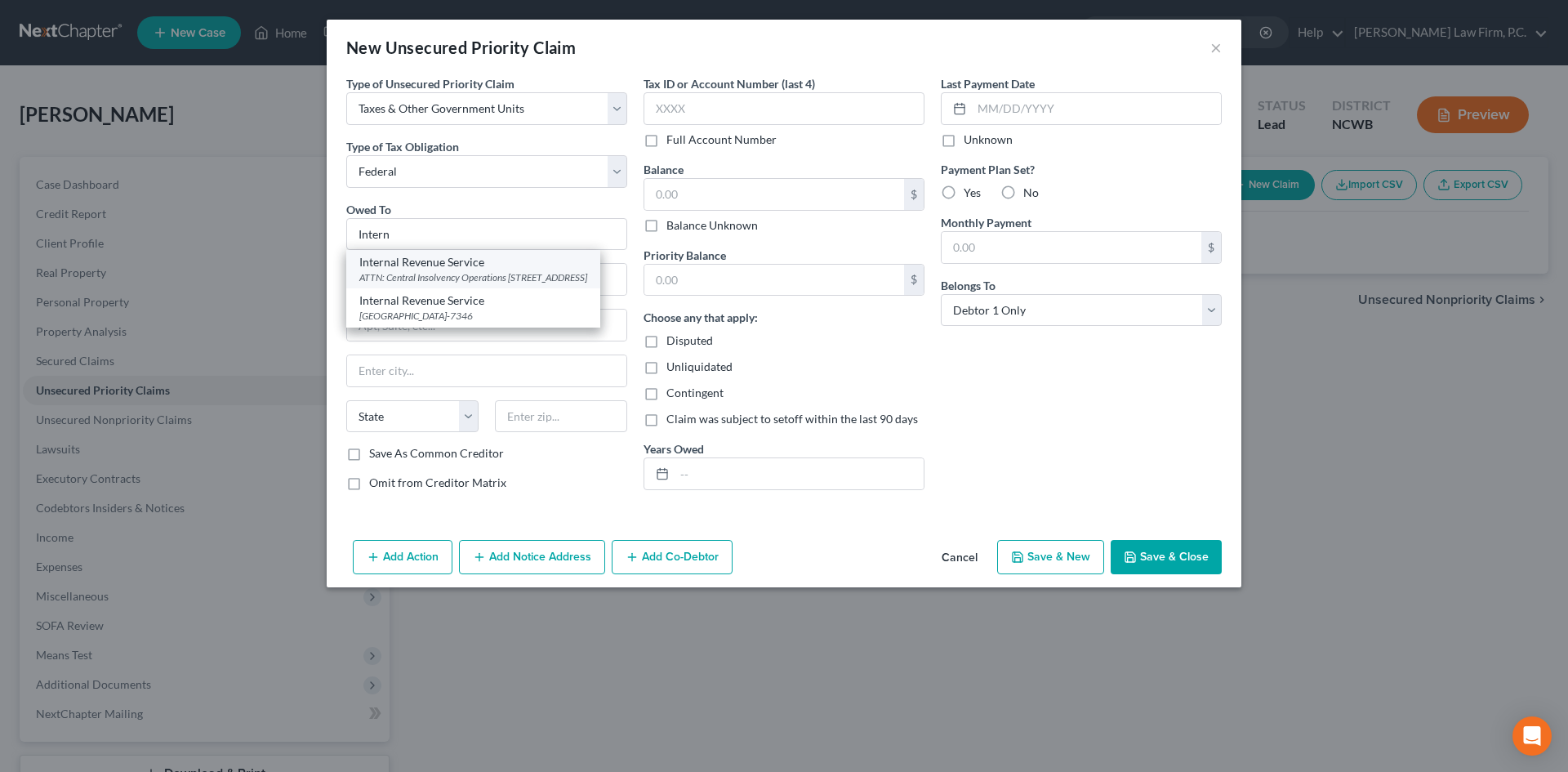
click at [410, 270] on div "ATTN: Central Insolvency Operations [STREET_ADDRESS]" at bounding box center [473, 277] width 228 height 14
type input "Internal Revenue Service"
type input "ATTN: Central Insolvency Operations"
type input "PO Box 7317"
type input "[GEOGRAPHIC_DATA]"
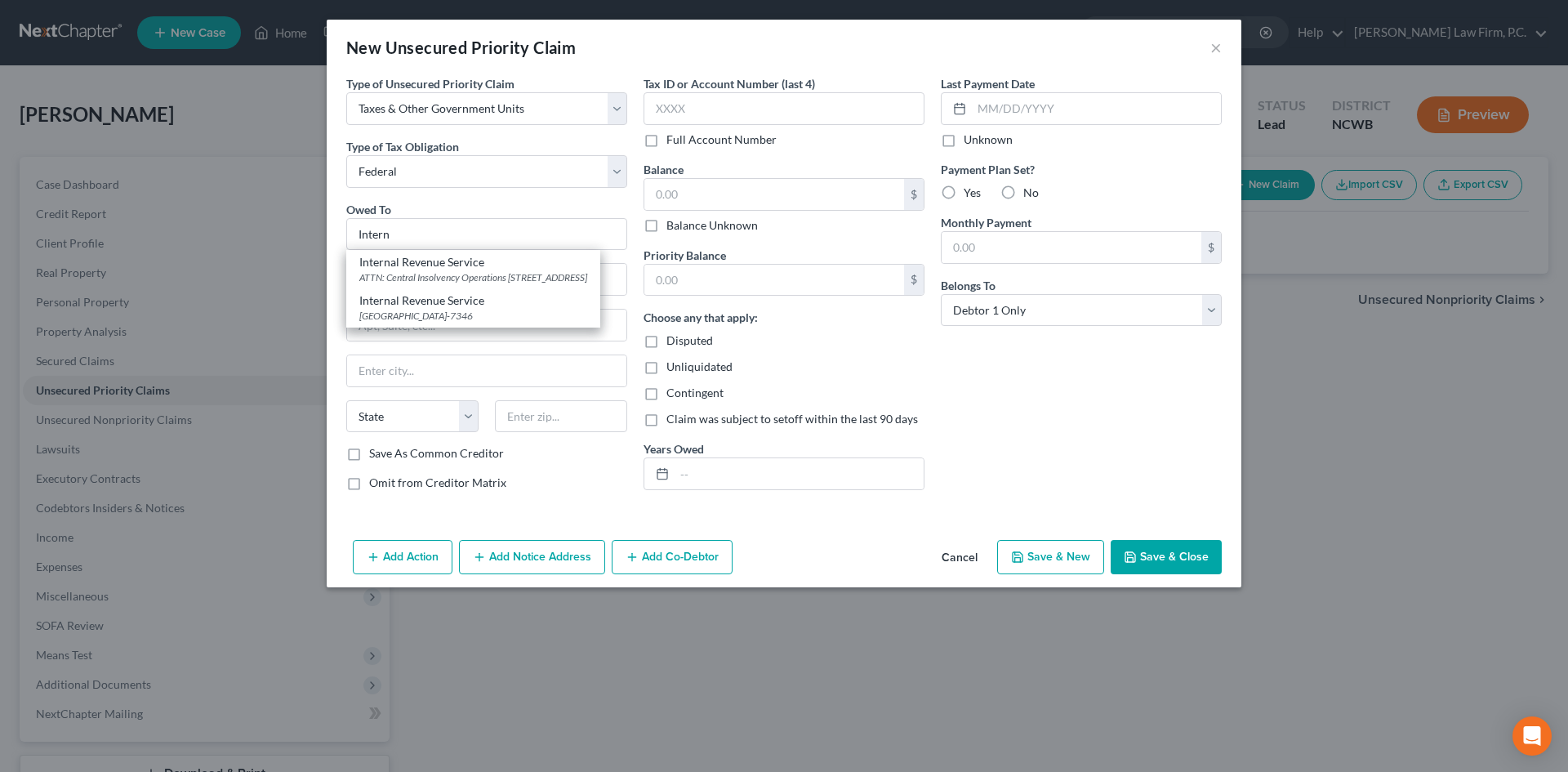
select select "39"
type input "19101-7317"
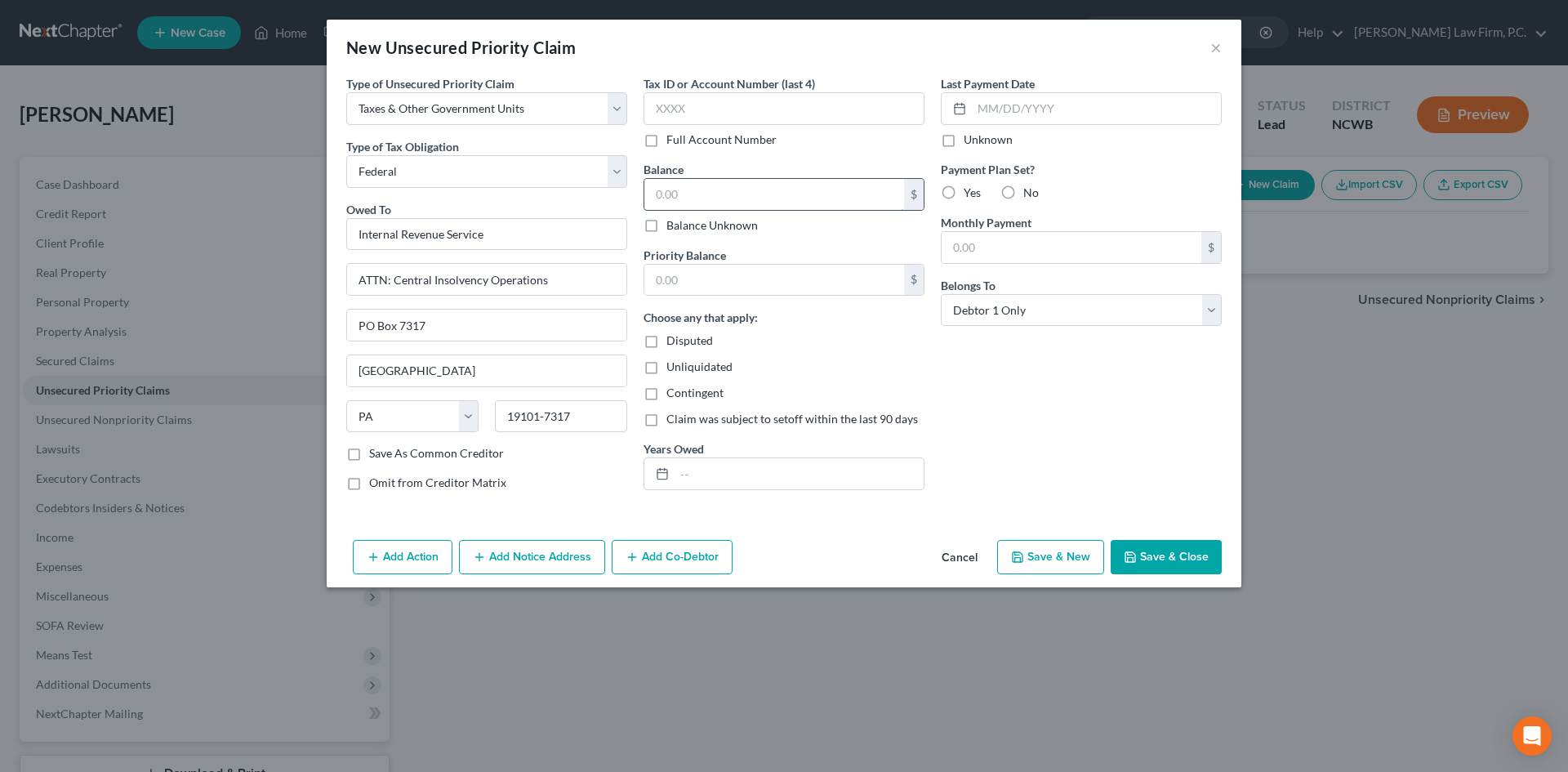
click at [713, 191] on input "text" at bounding box center [773, 194] width 259 height 31
type input "3,669"
click at [688, 282] on input "text" at bounding box center [773, 281] width 259 height 31
type input "3,669"
drag, startPoint x: 729, startPoint y: 501, endPoint x: 709, endPoint y: 480, distance: 29.0
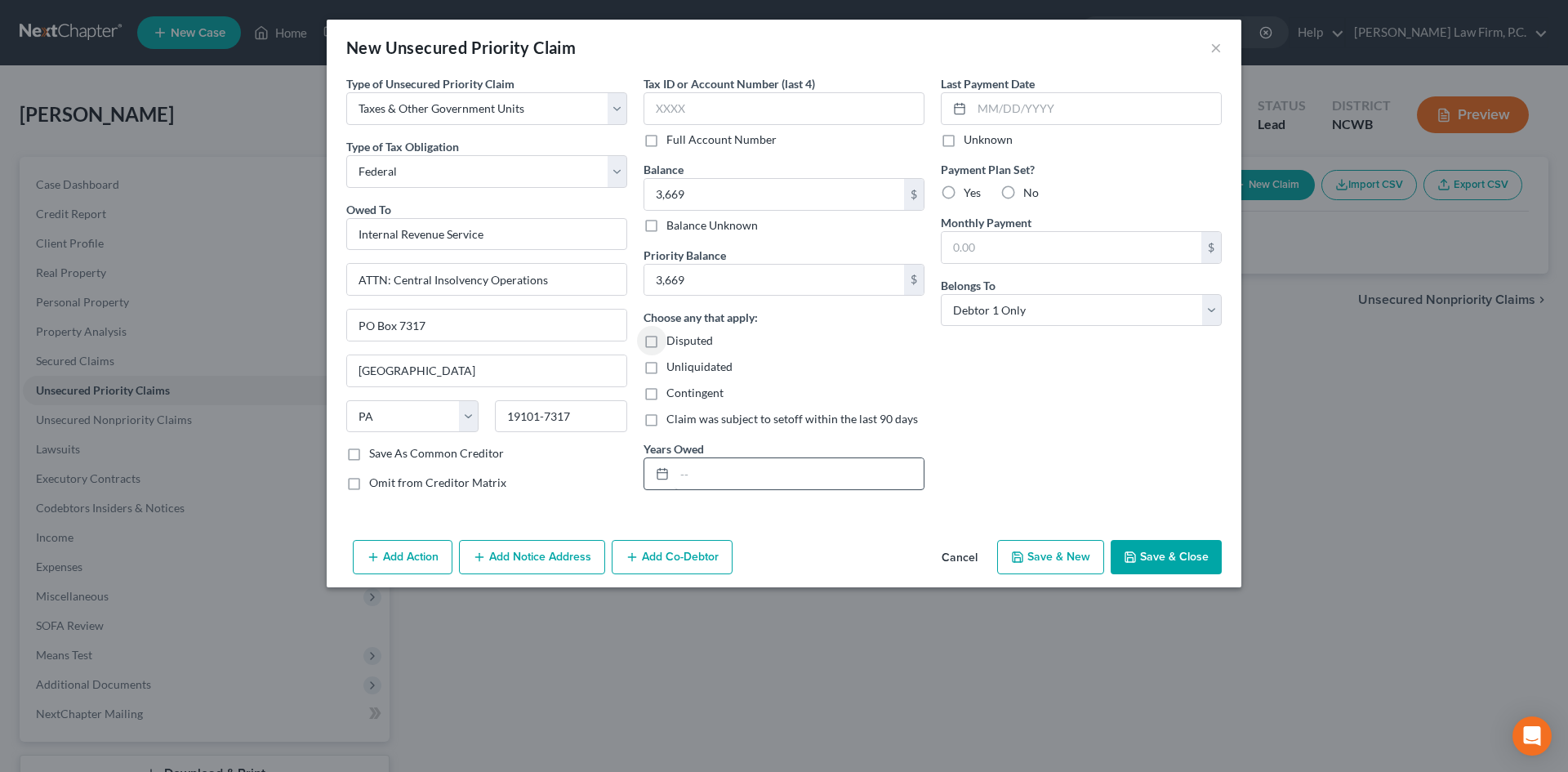
click at [719, 490] on div "Tax ID or Account Number (last 4) Full Account Number Balance 3,669.00 $ Balanc…" at bounding box center [784, 290] width 297 height 429
click at [709, 480] on input "text" at bounding box center [799, 474] width 249 height 31
type input "TY 2024"
click at [1179, 550] on button "Save & Close" at bounding box center [1166, 557] width 111 height 34
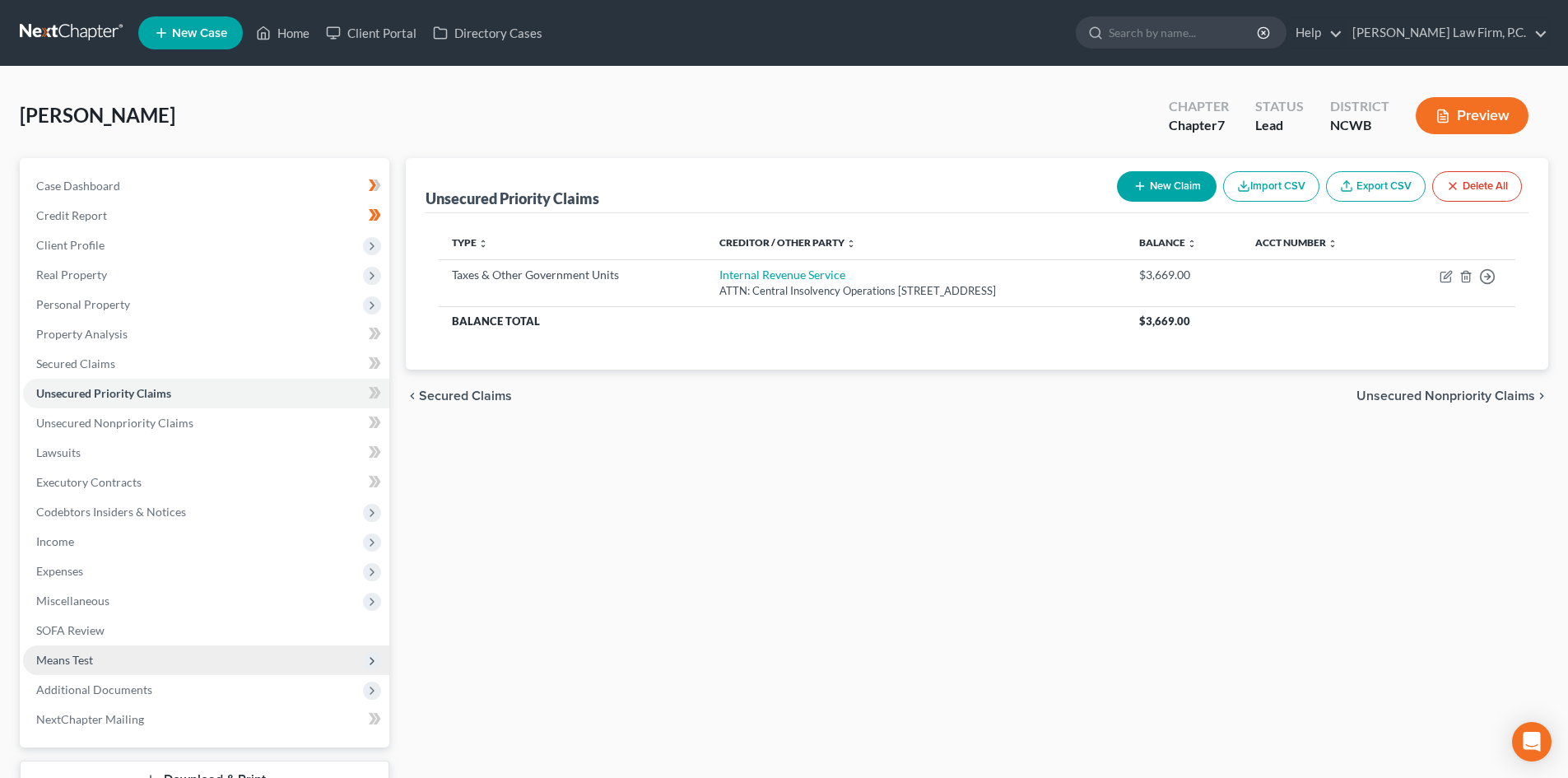
click at [91, 657] on span "Means Test" at bounding box center [64, 660] width 56 height 14
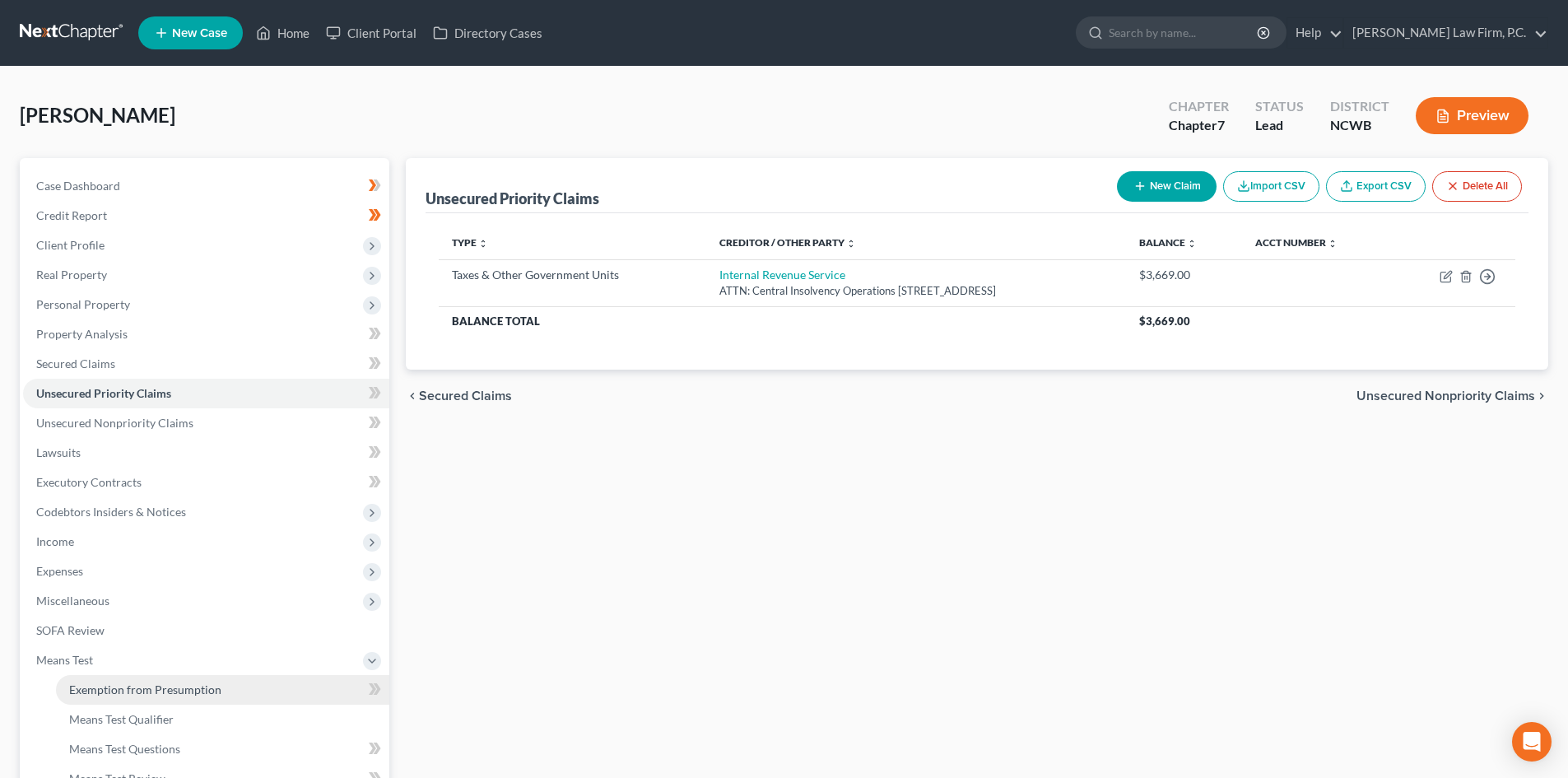
click at [126, 694] on span "Exemption from Presumption" at bounding box center [145, 689] width 152 height 14
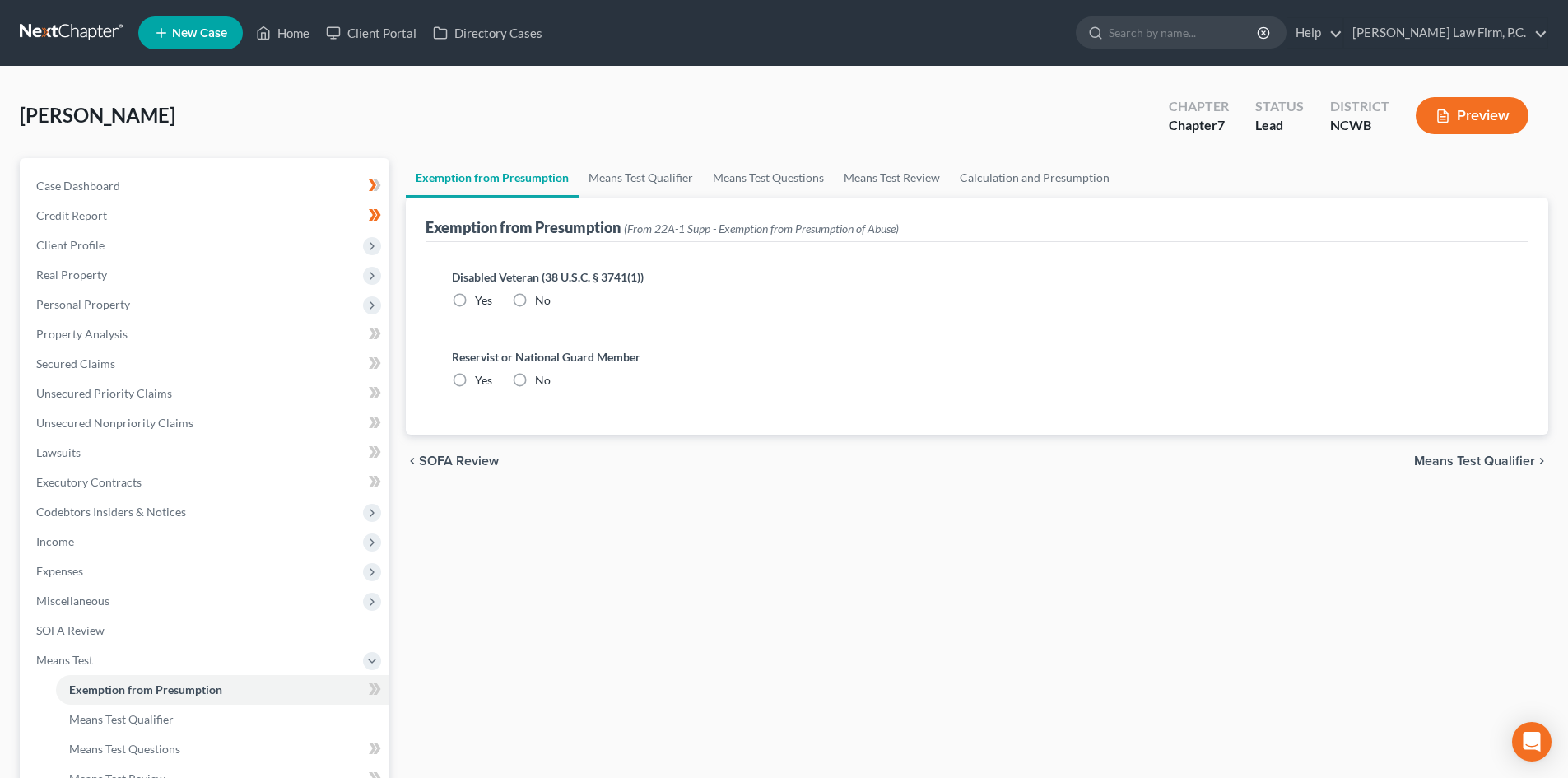
click at [535, 302] on label "No" at bounding box center [542, 300] width 16 height 17
click at [541, 302] on input "No" at bounding box center [547, 298] width 11 height 11
radio input "true"
click at [535, 383] on label "No" at bounding box center [542, 381] width 16 height 17
click at [541, 383] on input "No" at bounding box center [547, 378] width 11 height 11
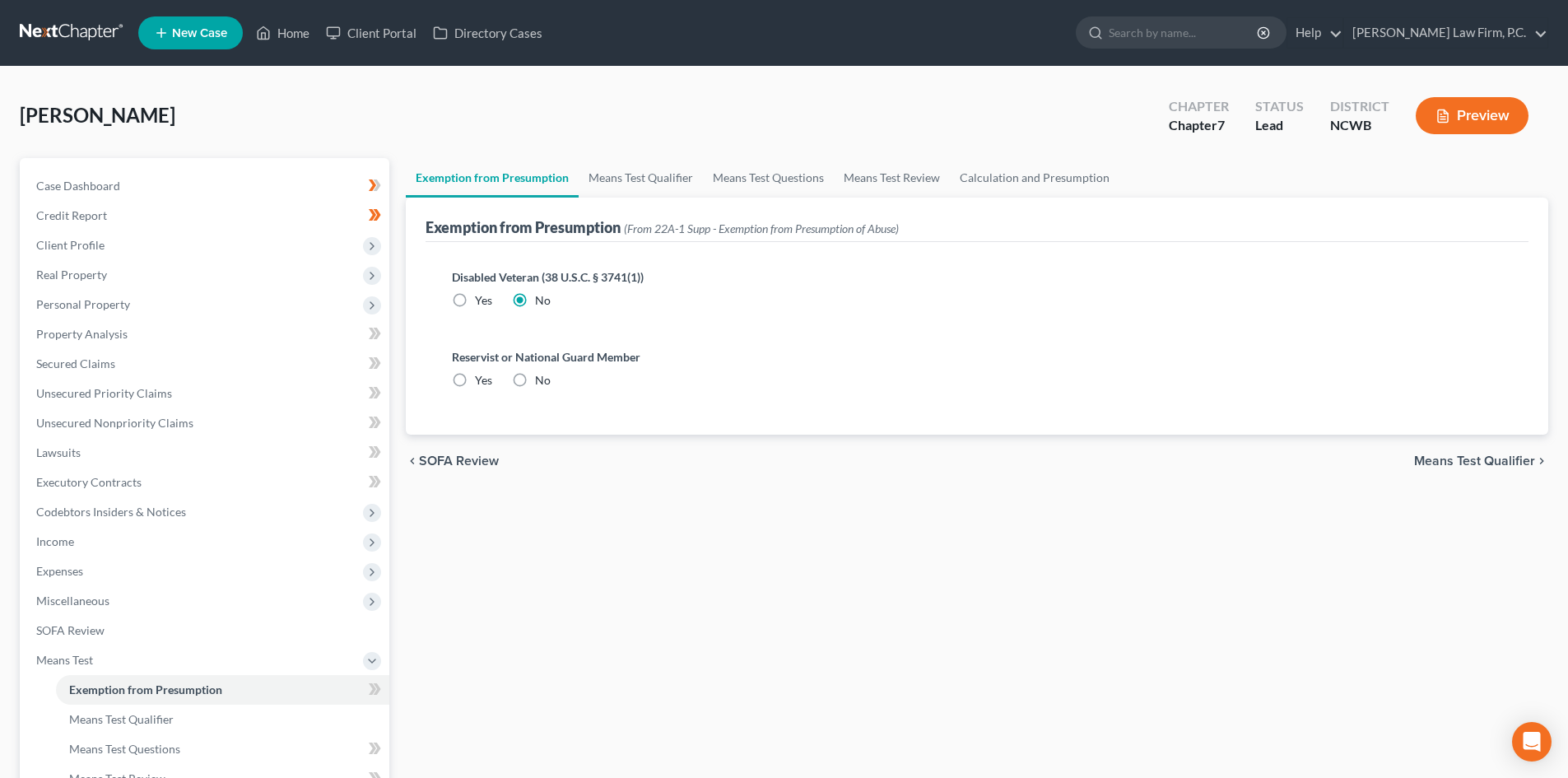
radio input "true"
click at [676, 173] on link "Means Test Qualifier" at bounding box center [641, 177] width 125 height 40
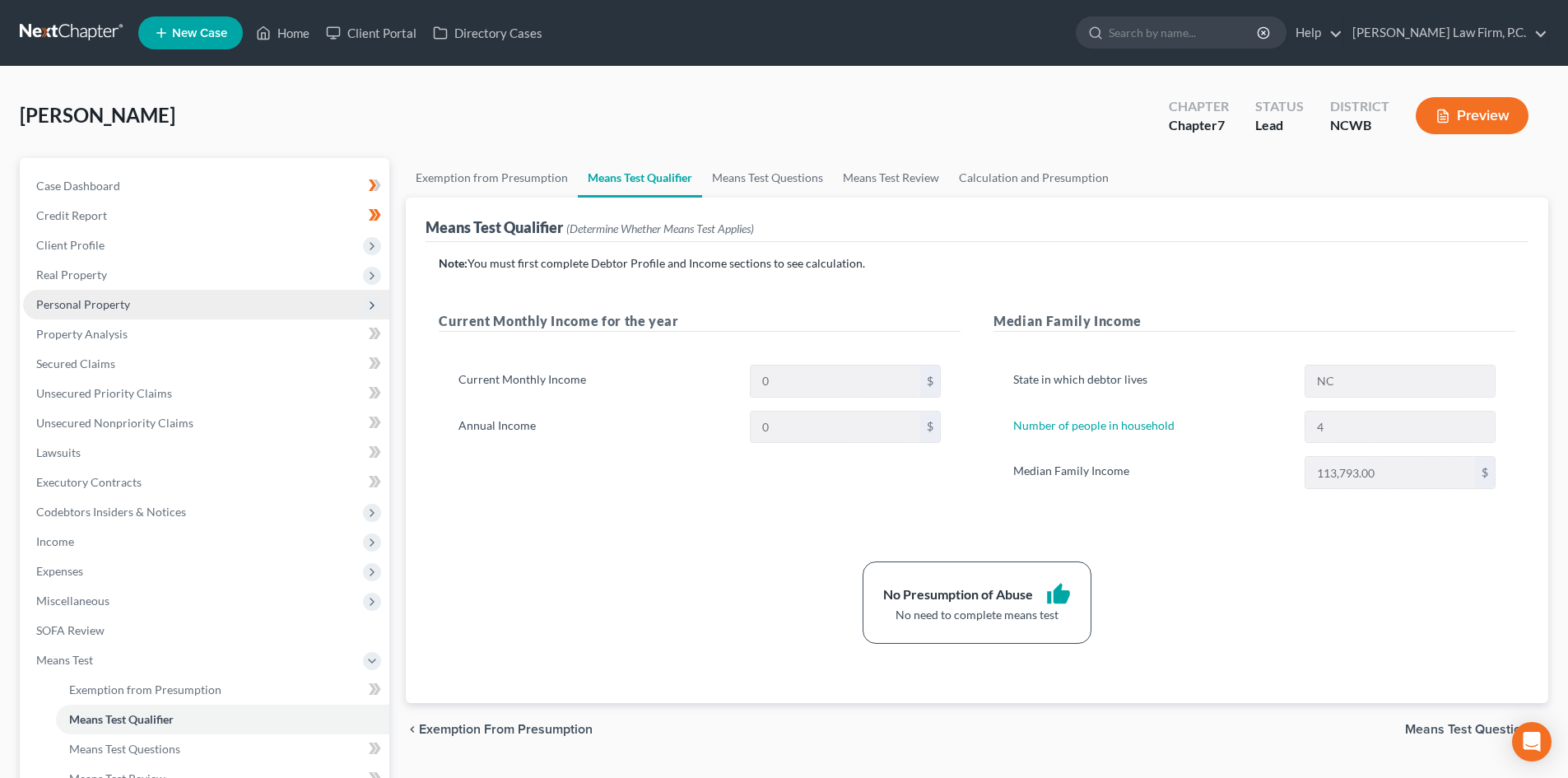
click at [99, 306] on span "Personal Property" at bounding box center [83, 304] width 94 height 14
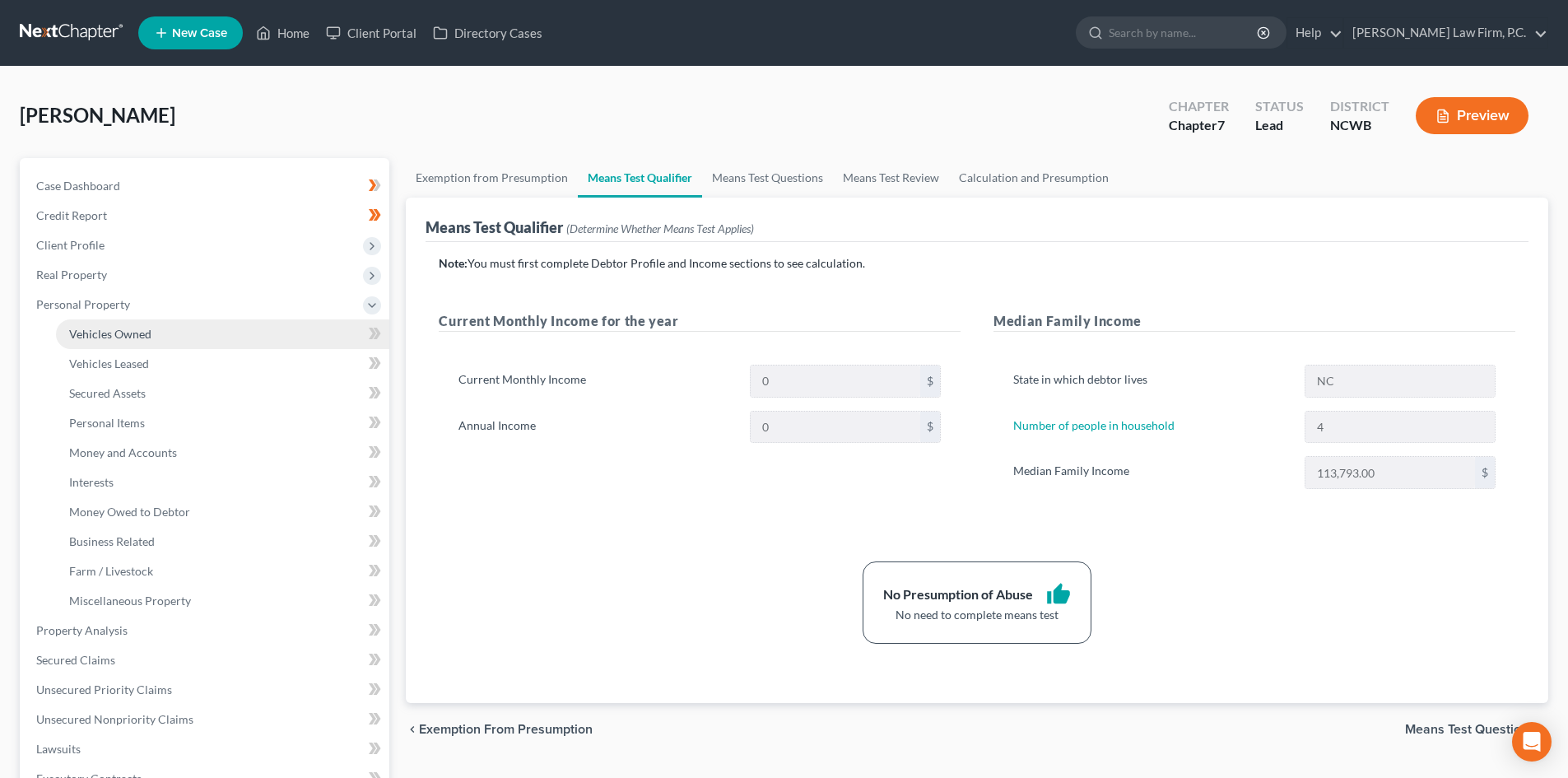
click at [103, 328] on span "Vehicles Owned" at bounding box center [110, 334] width 82 height 14
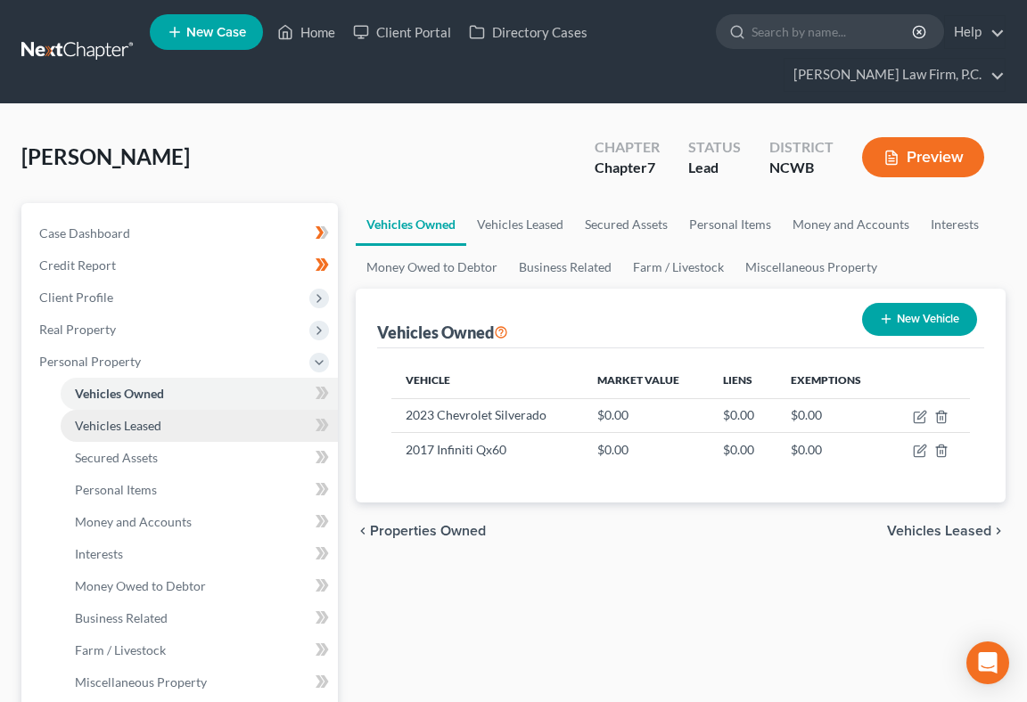
click at [101, 431] on span "Vehicles Leased" at bounding box center [118, 425] width 86 height 15
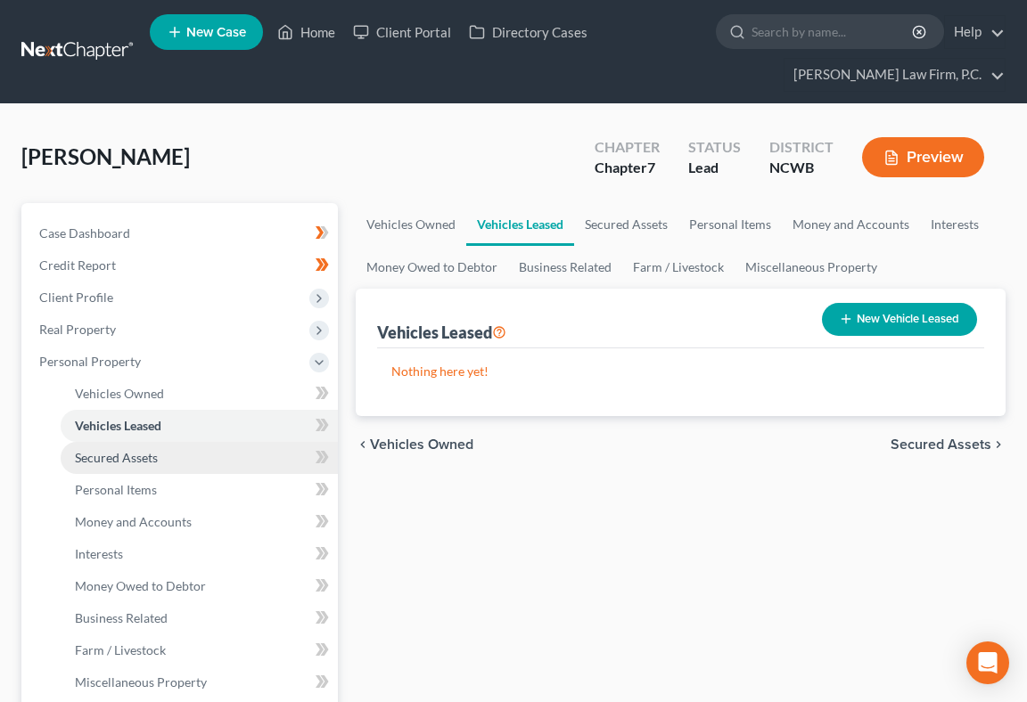
click at [160, 456] on link "Secured Assets" at bounding box center [199, 458] width 277 height 32
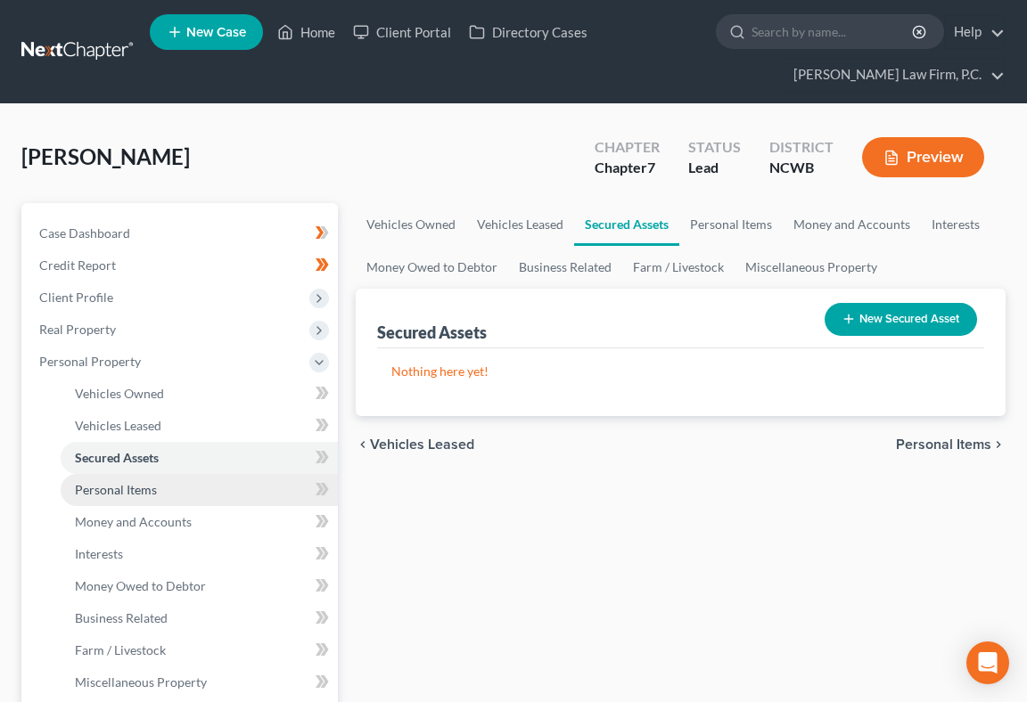
click at [135, 485] on span "Personal Items" at bounding box center [116, 489] width 82 height 15
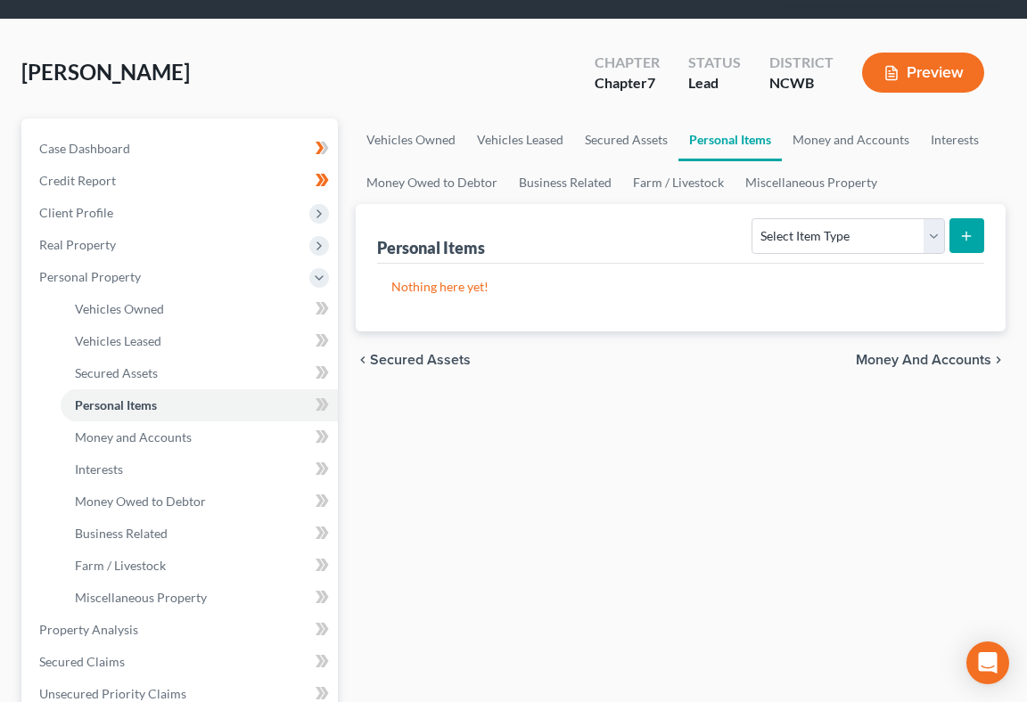
scroll to position [89, 0]
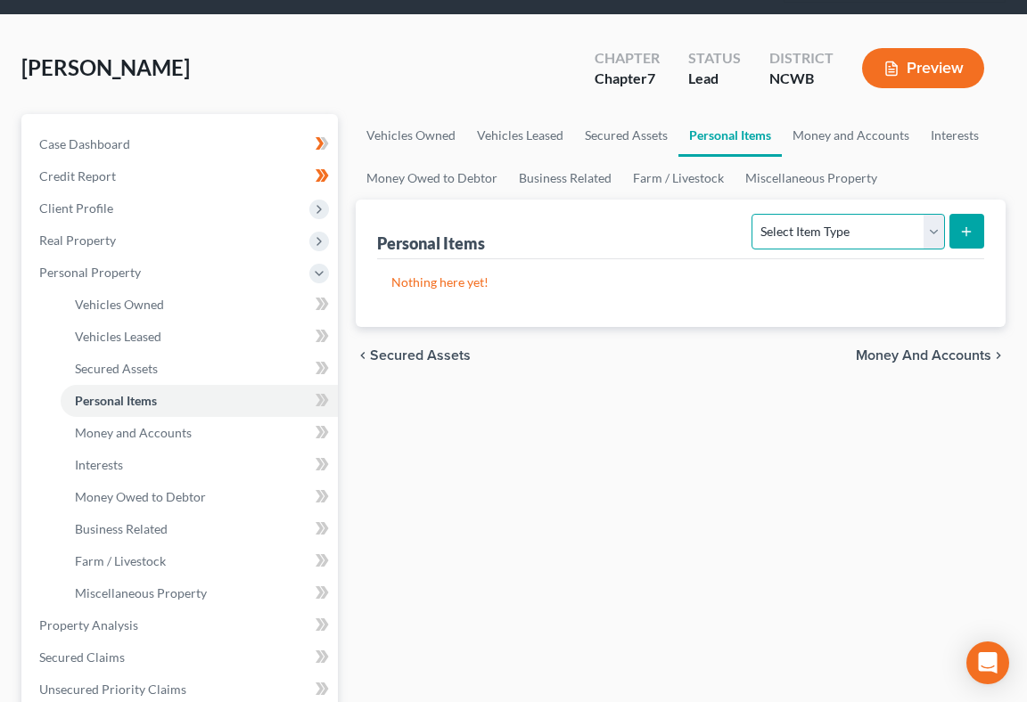
click at [872, 235] on select "Select Item Type Clothing Collectibles Of Value Electronics Firearms Household …" at bounding box center [847, 232] width 193 height 36
click at [871, 234] on select "Select Item Type Clothing Collectibles Of Value Electronics Firearms Household …" at bounding box center [847, 232] width 193 height 36
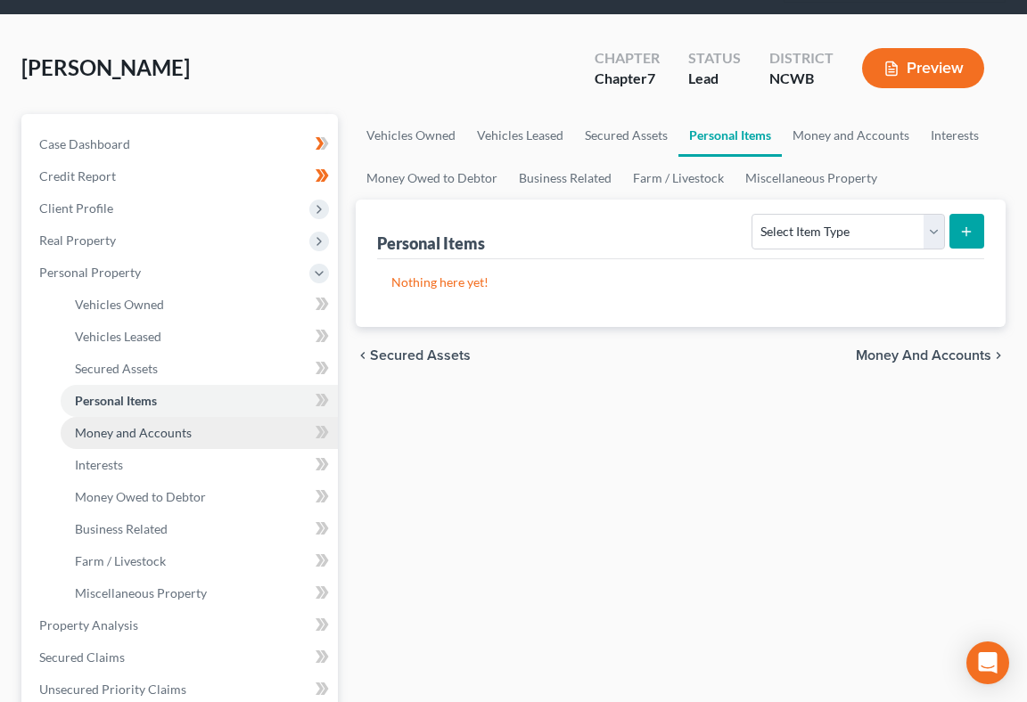
click at [176, 435] on span "Money and Accounts" at bounding box center [133, 432] width 117 height 15
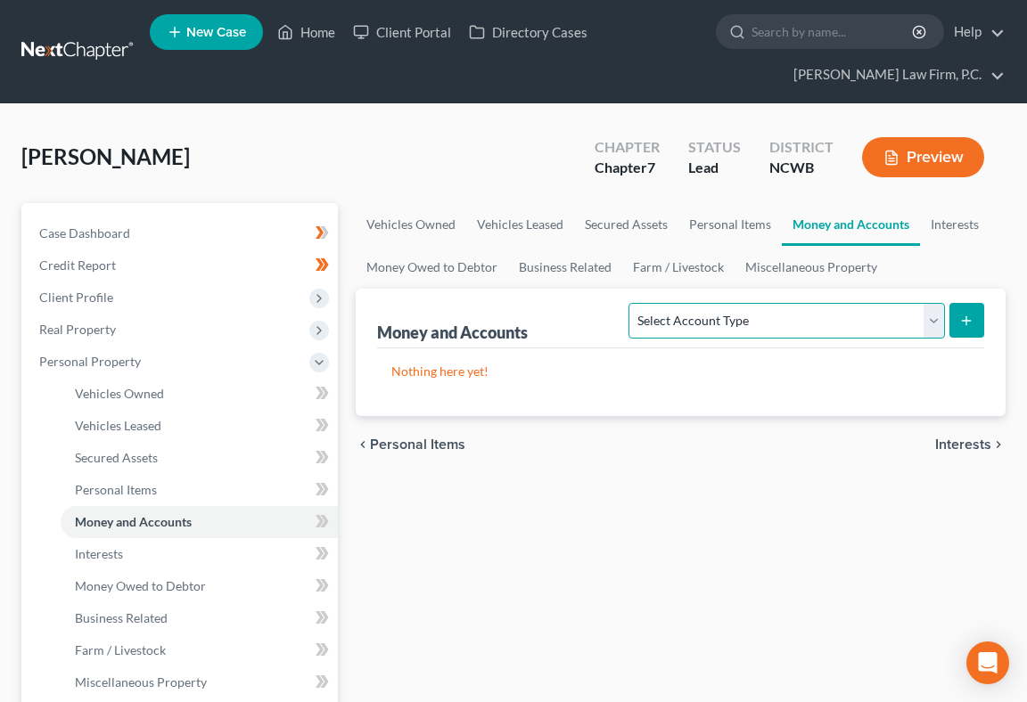
click at [727, 324] on select "Select Account Type Brokerage Cash on Hand Certificates of Deposit Checking Acc…" at bounding box center [785, 321] width 315 height 36
